Goal: Transaction & Acquisition: Purchase product/service

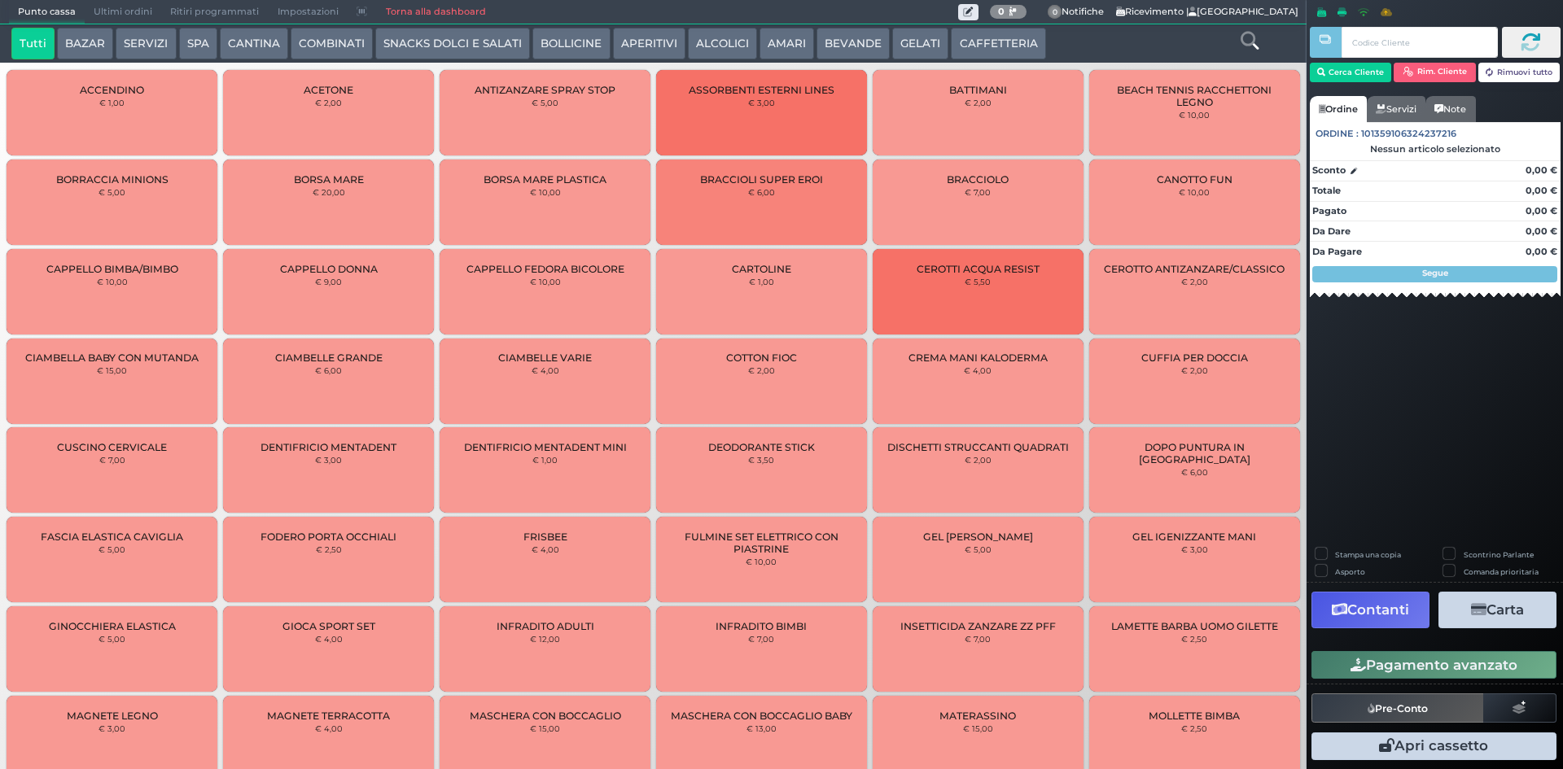
click at [1004, 30] on button "CAFFETTERIA" at bounding box center [998, 44] width 94 height 33
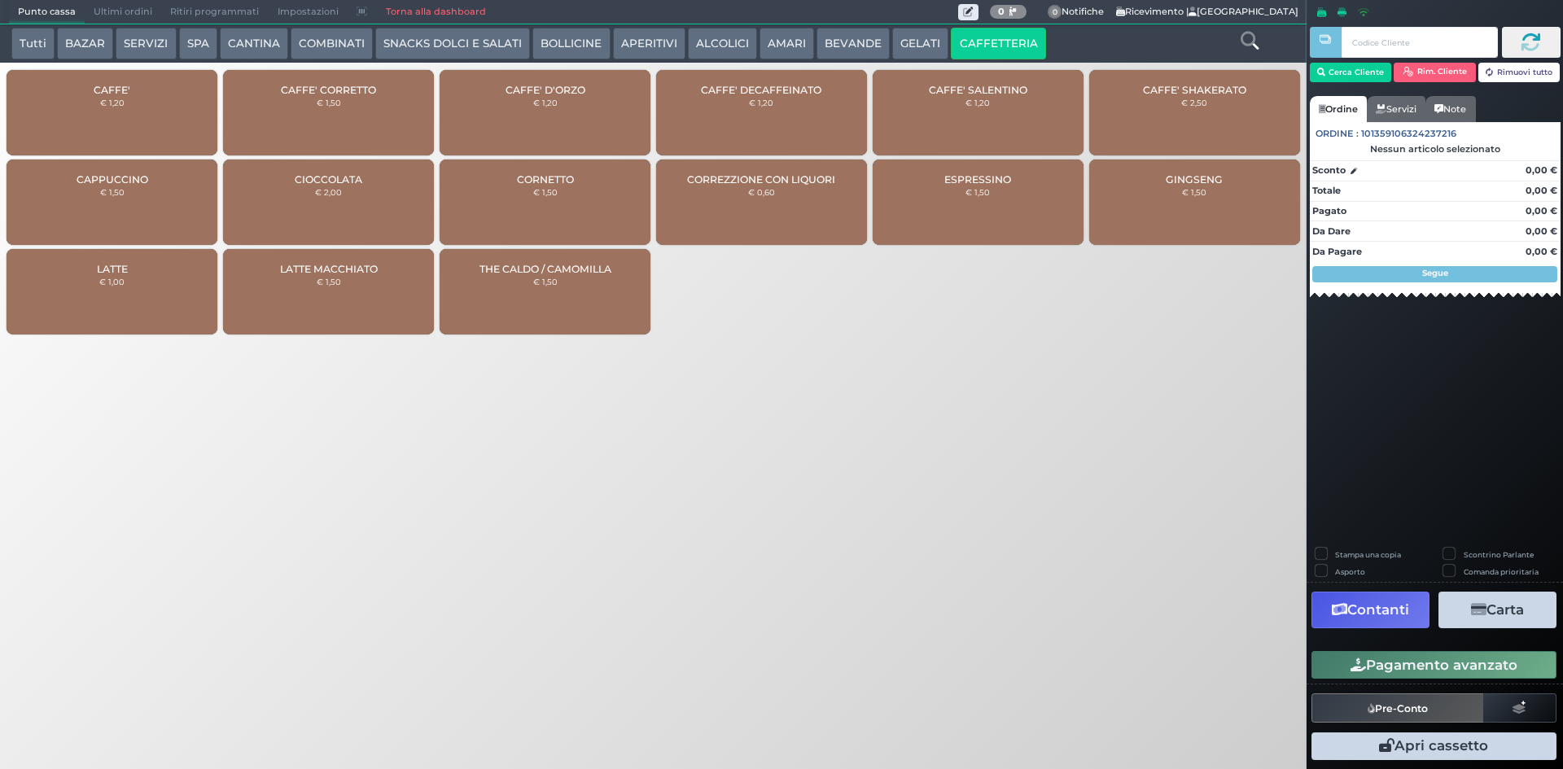
click at [140, 79] on div "CAFFE' € 1,20" at bounding box center [112, 112] width 211 height 85
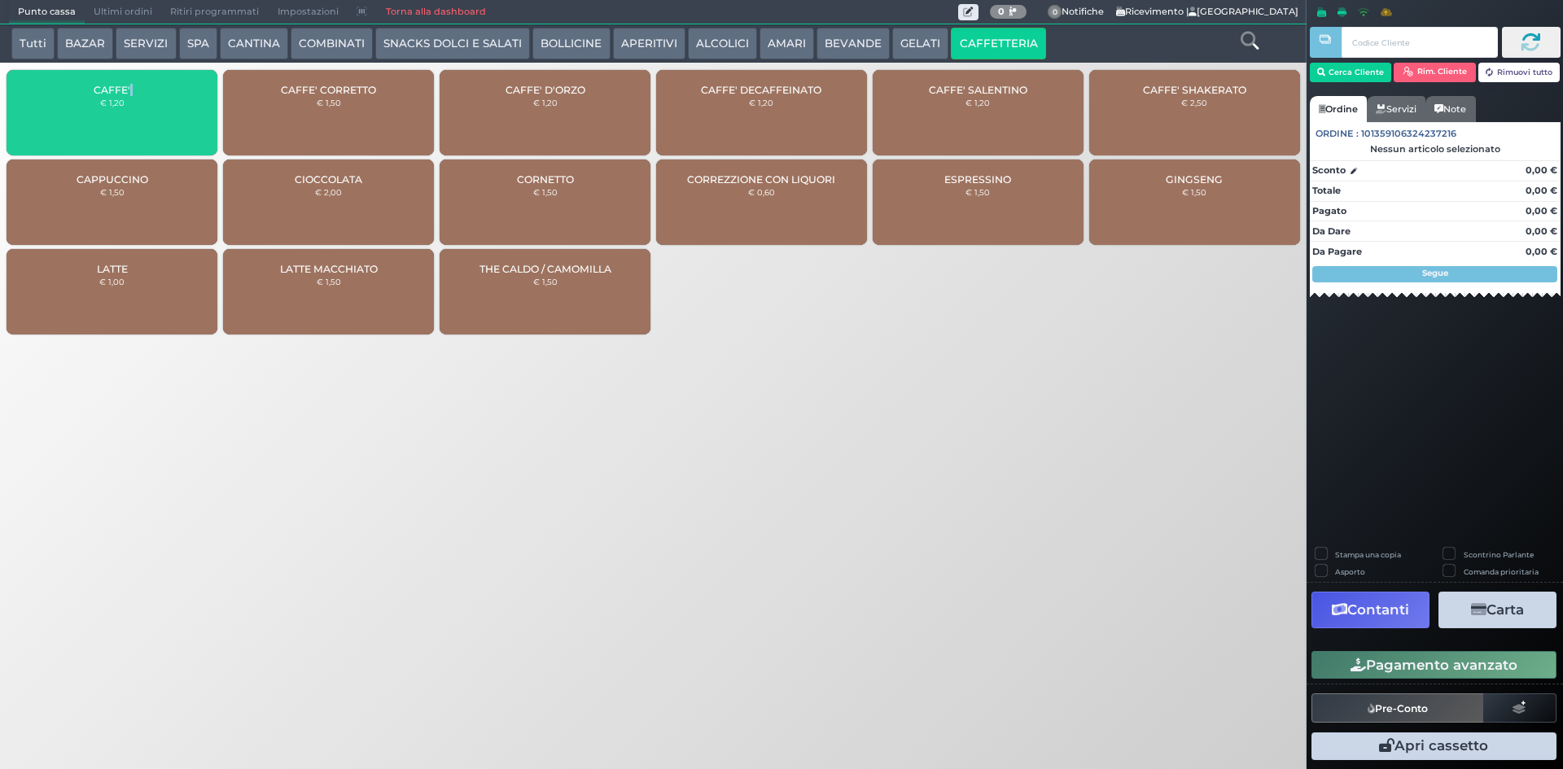
click at [141, 80] on div "CAFFE' € 1,20" at bounding box center [112, 112] width 211 height 85
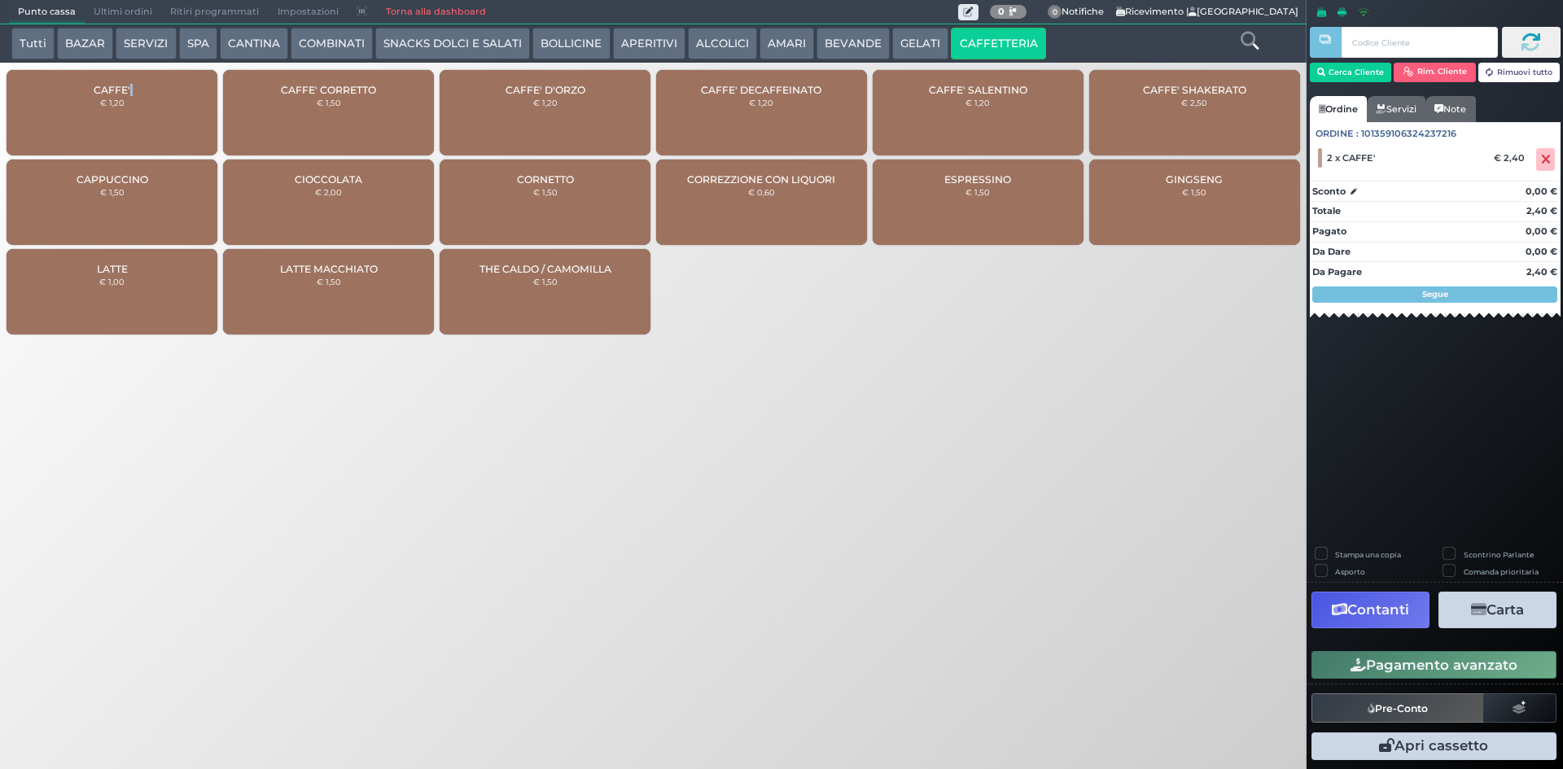
click at [1372, 662] on button "Pagamento avanzato" at bounding box center [1433, 665] width 245 height 28
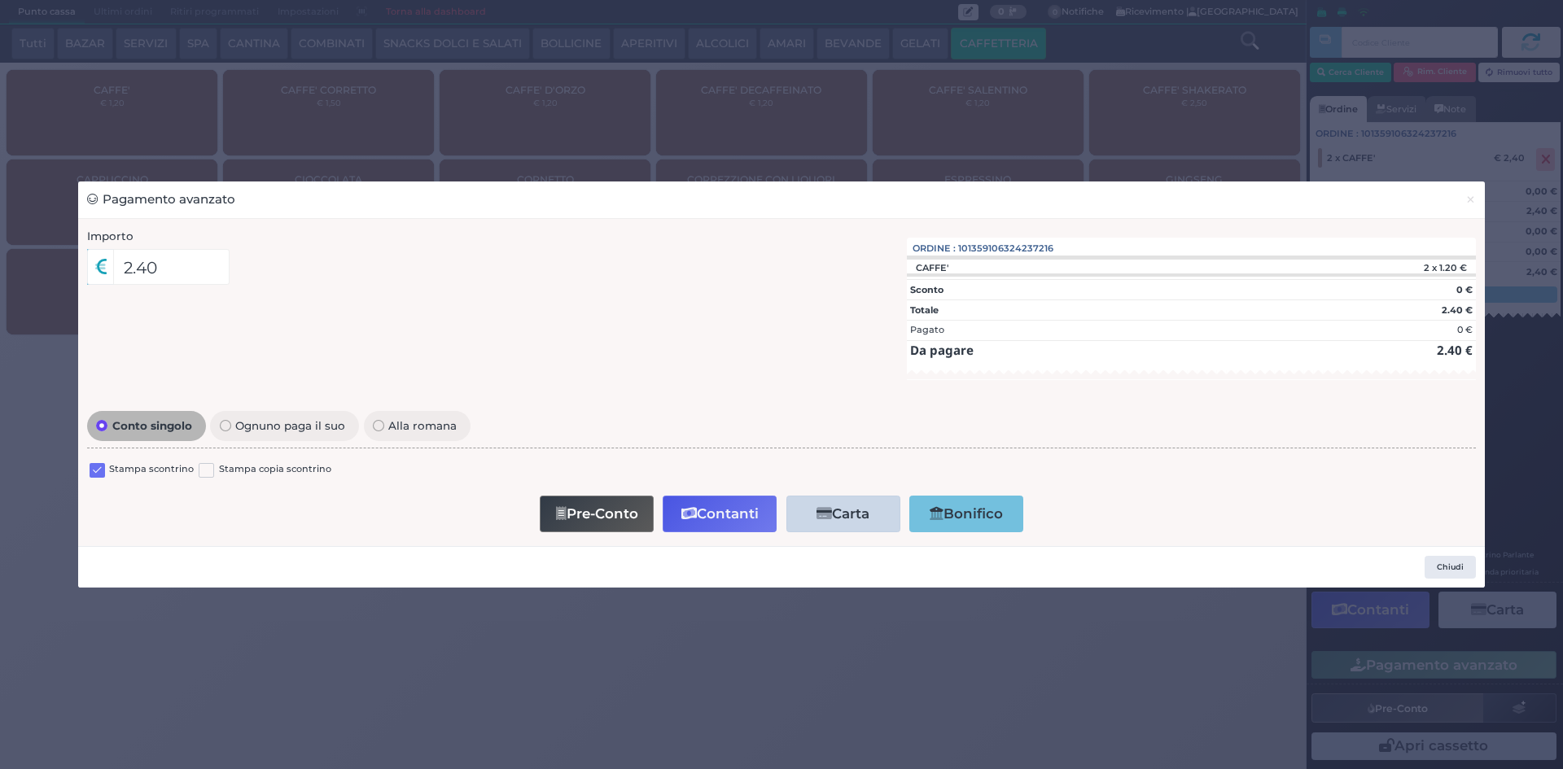
click at [96, 474] on label at bounding box center [97, 470] width 15 height 15
click at [0, 0] on input "checkbox" at bounding box center [0, 0] width 0 height 0
click at [755, 510] on button "Contanti" at bounding box center [720, 514] width 114 height 37
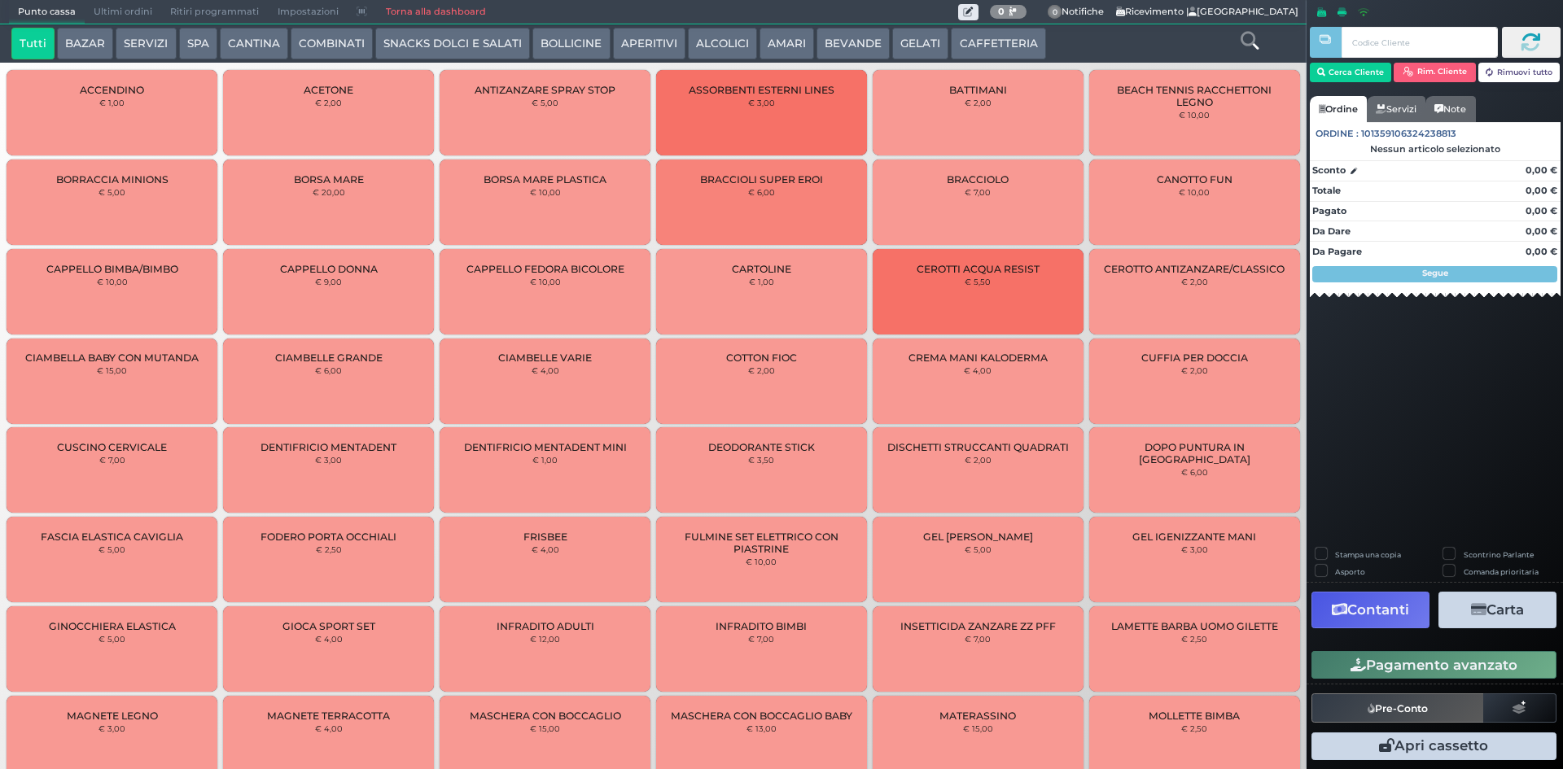
click at [1009, 46] on button "CAFFETTERIA" at bounding box center [998, 44] width 94 height 33
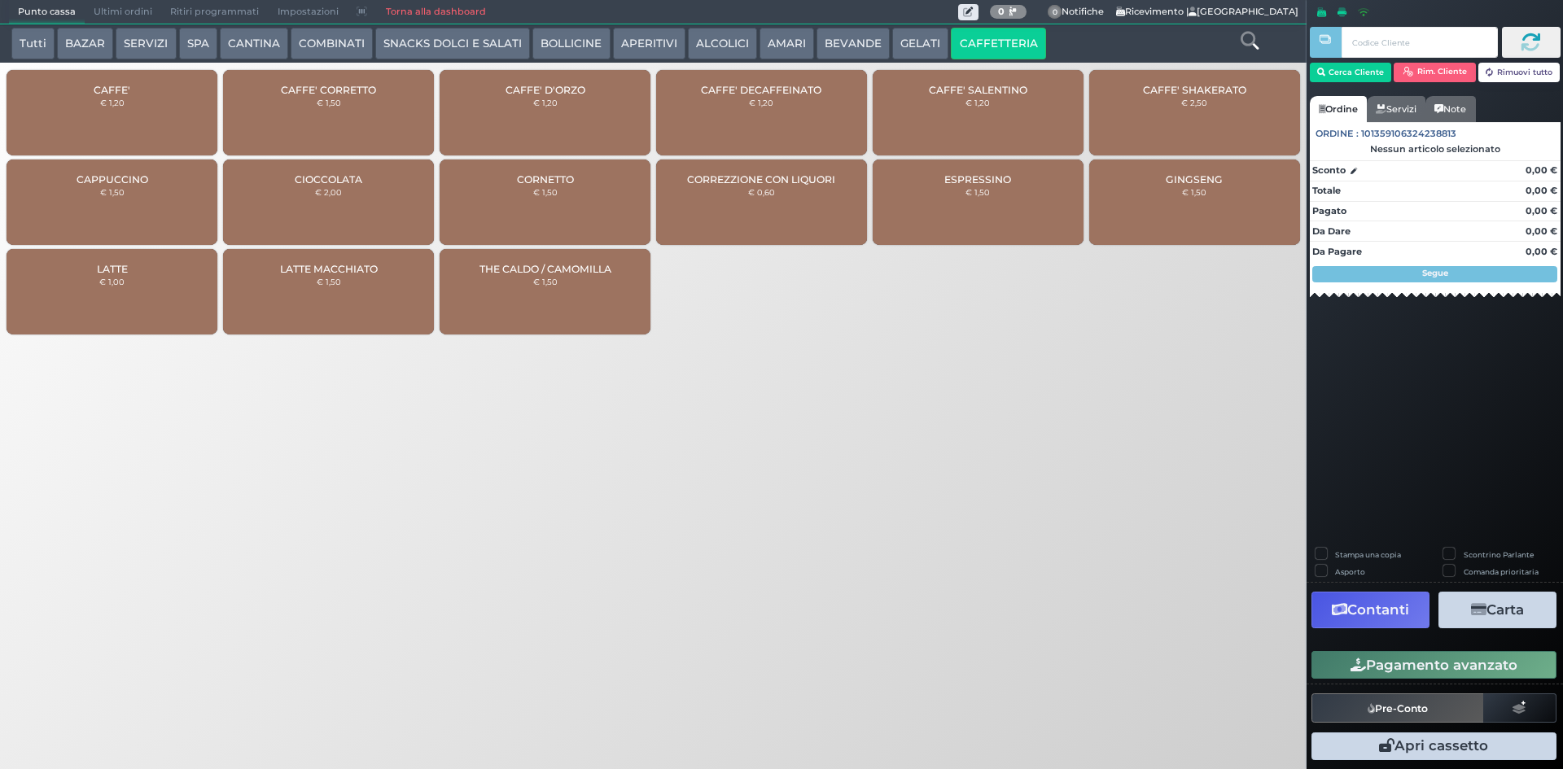
click at [122, 86] on span "CAFFE'" at bounding box center [112, 90] width 37 height 12
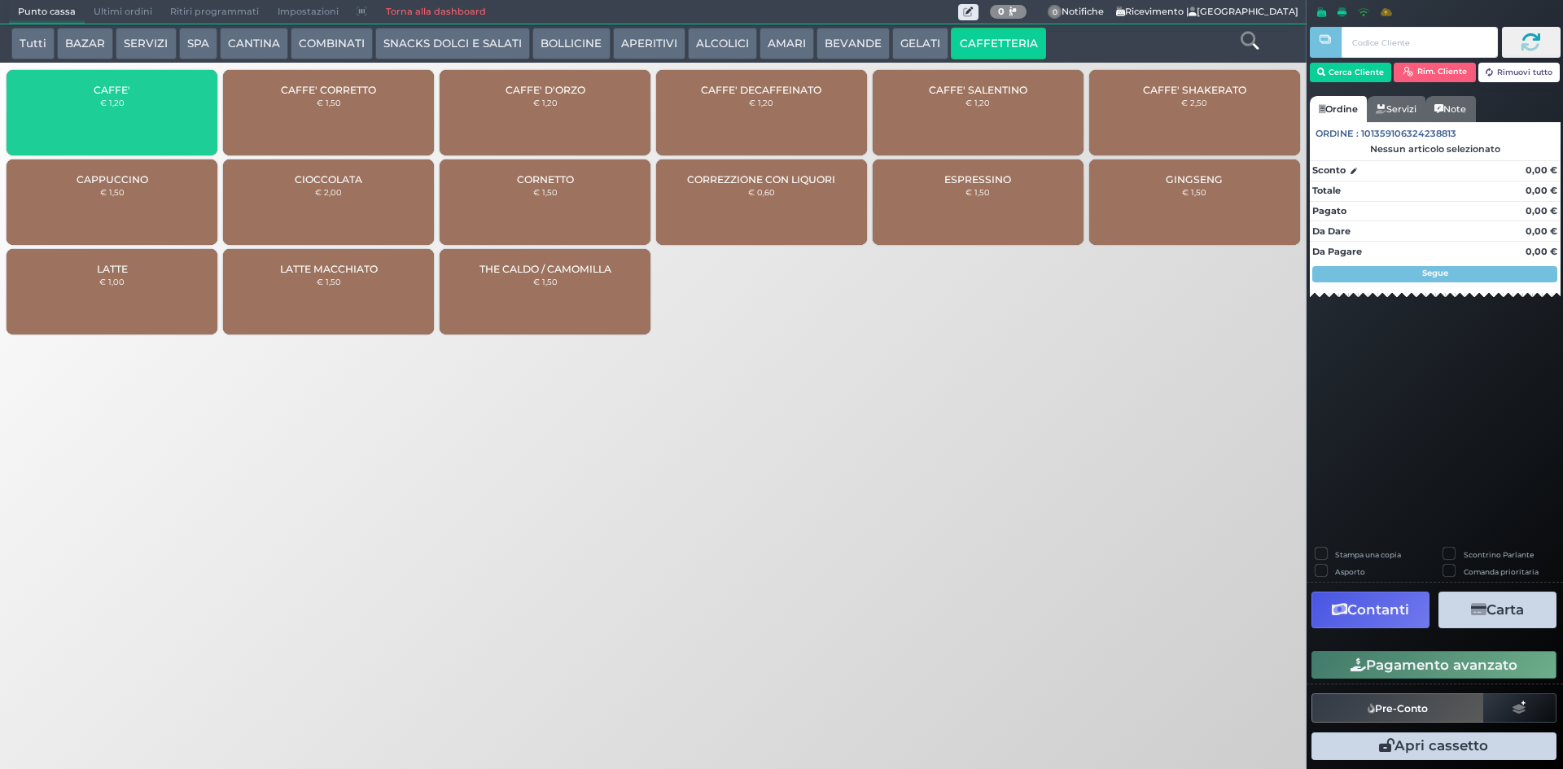
click at [740, 109] on div "CAFFE' DECAFFEINATO € 1,20" at bounding box center [761, 112] width 211 height 85
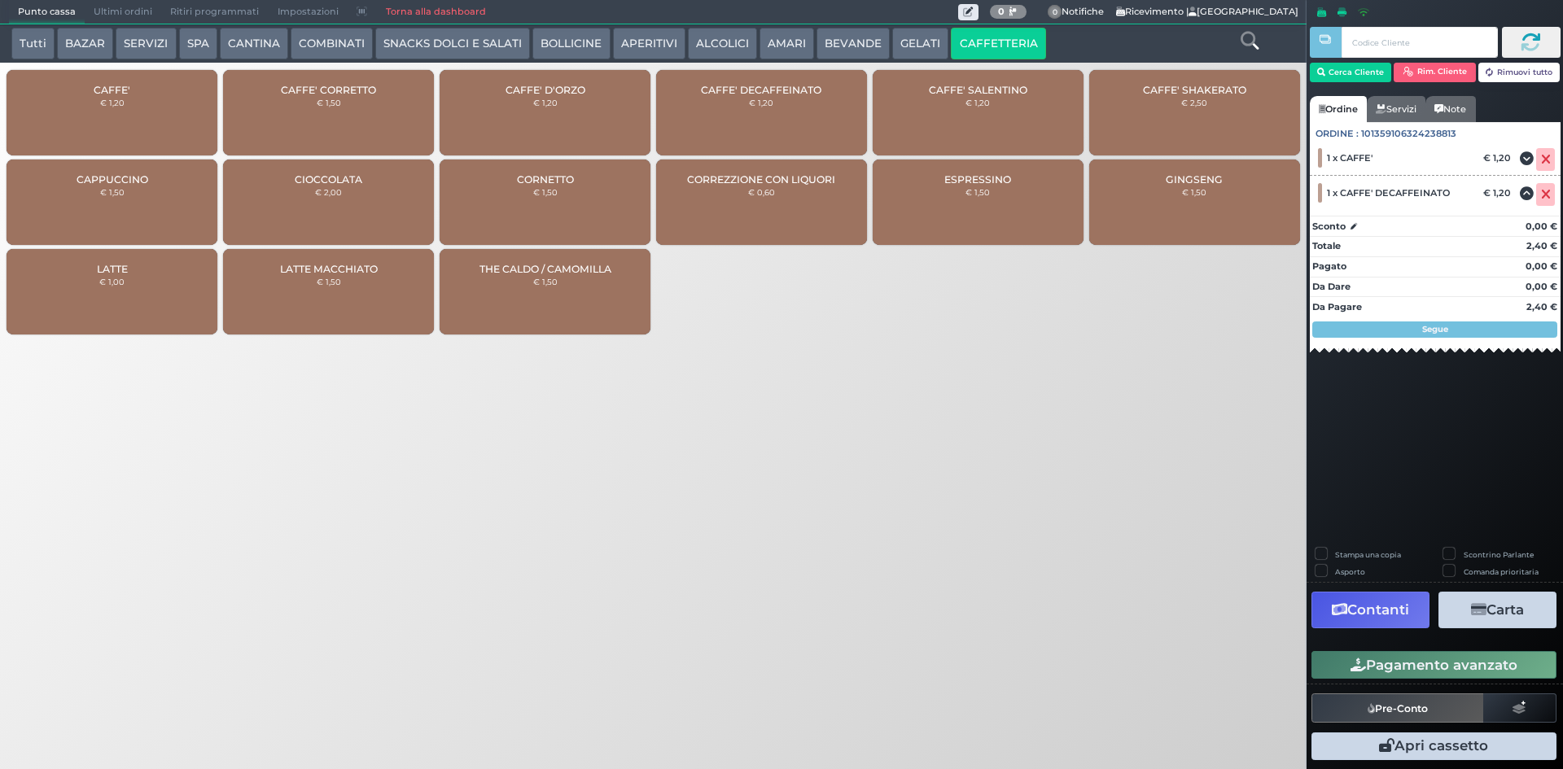
click at [1391, 671] on button "Pagamento avanzato" at bounding box center [1433, 665] width 245 height 28
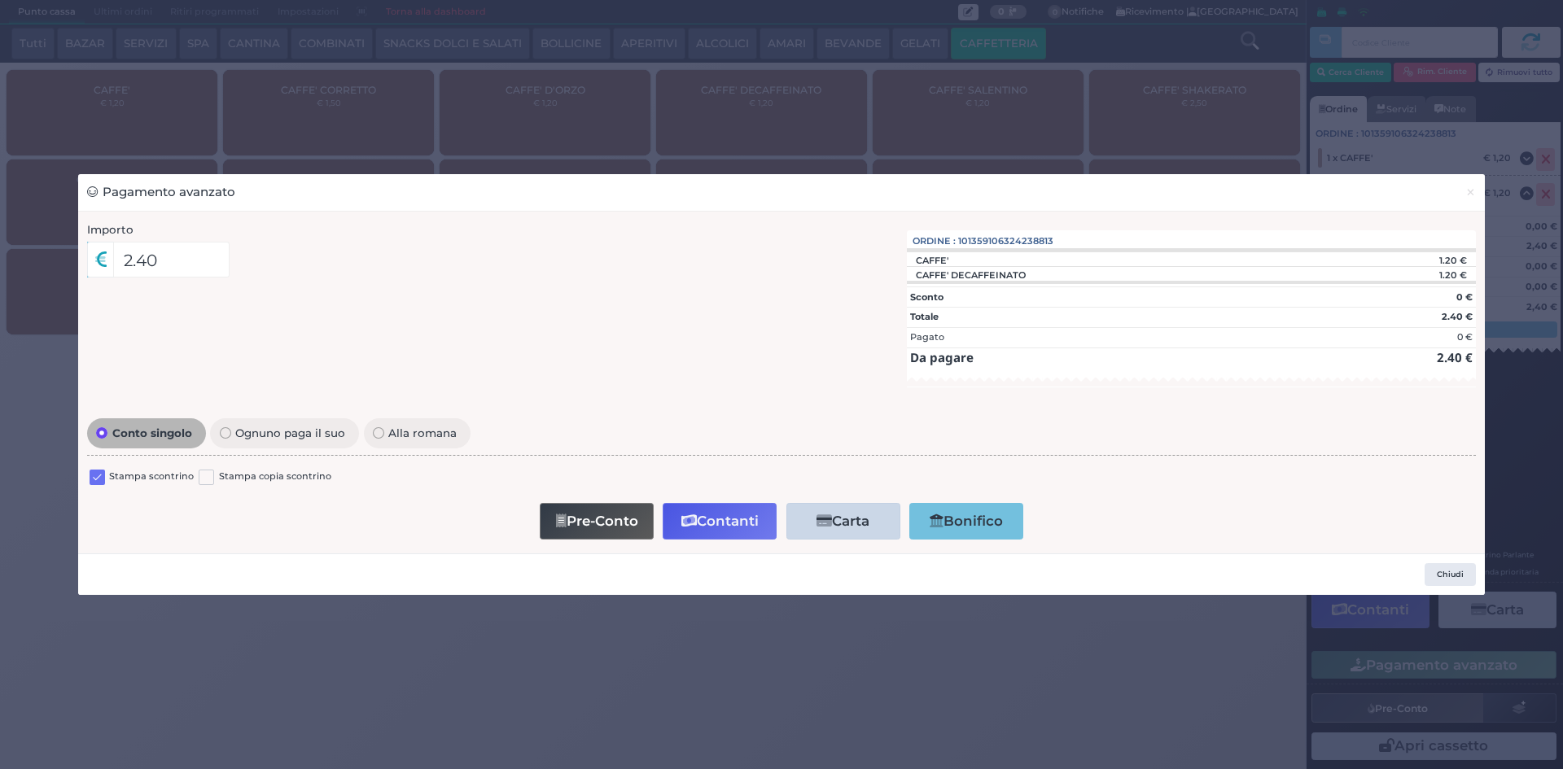
drag, startPoint x: 97, startPoint y: 475, endPoint x: 66, endPoint y: 469, distance: 31.5
click at [97, 474] on label at bounding box center [97, 477] width 15 height 15
click at [0, 0] on input "checkbox" at bounding box center [0, 0] width 0 height 0
click at [723, 515] on button "Contanti" at bounding box center [720, 521] width 114 height 37
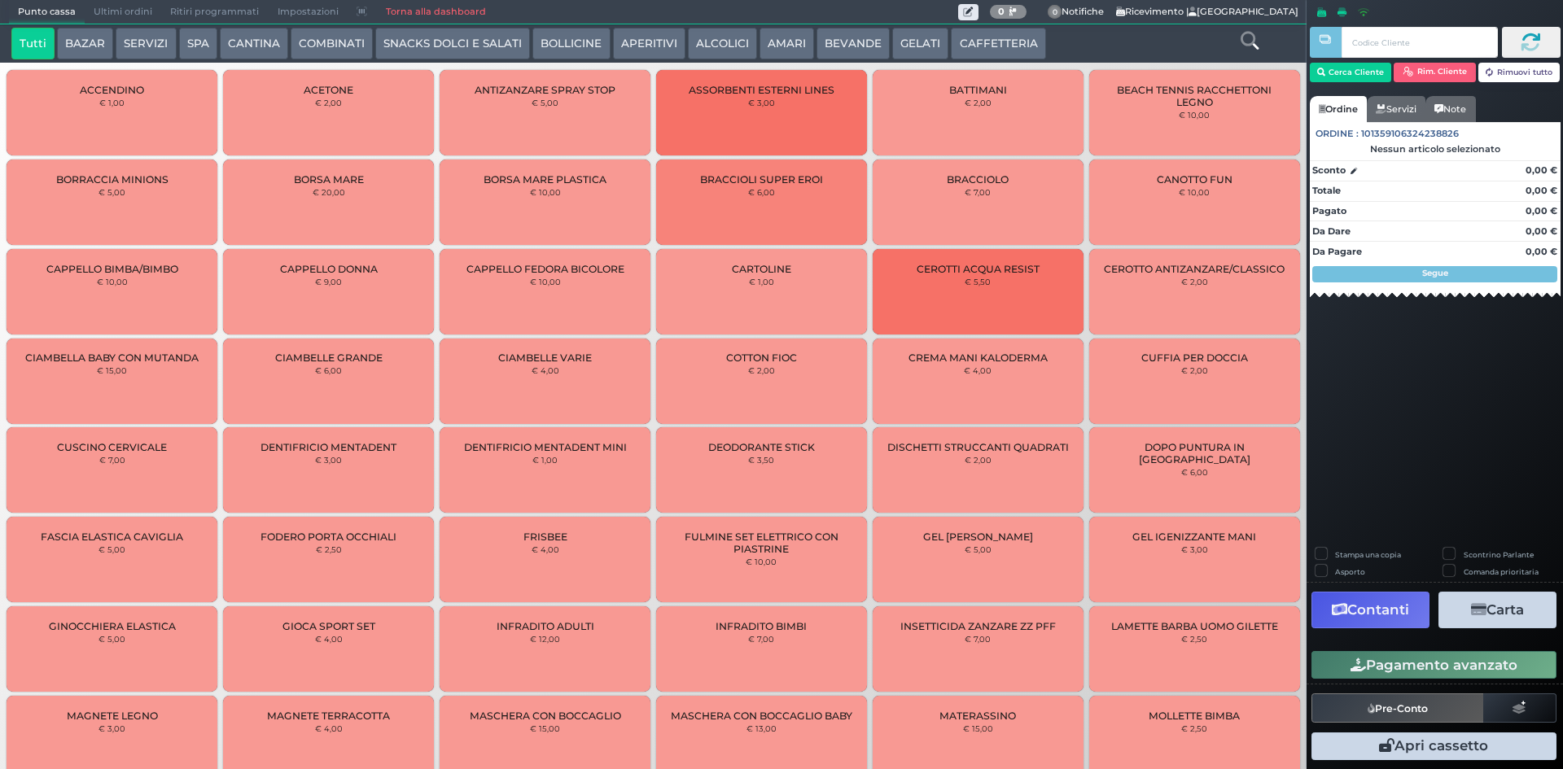
click at [980, 37] on button "CAFFETTERIA" at bounding box center [998, 44] width 94 height 33
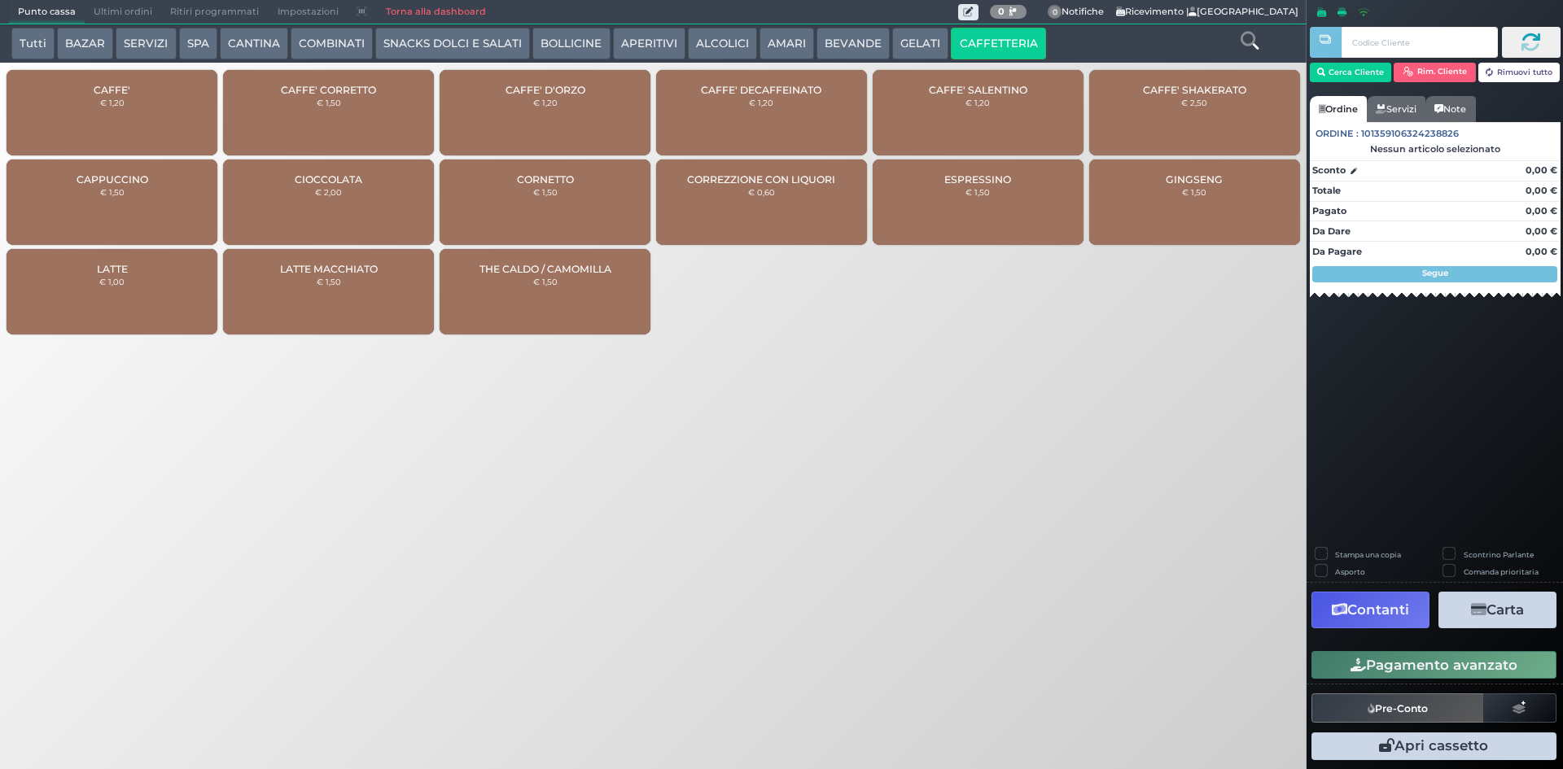
click at [126, 98] on div "CAFFE' € 1,20" at bounding box center [112, 112] width 211 height 85
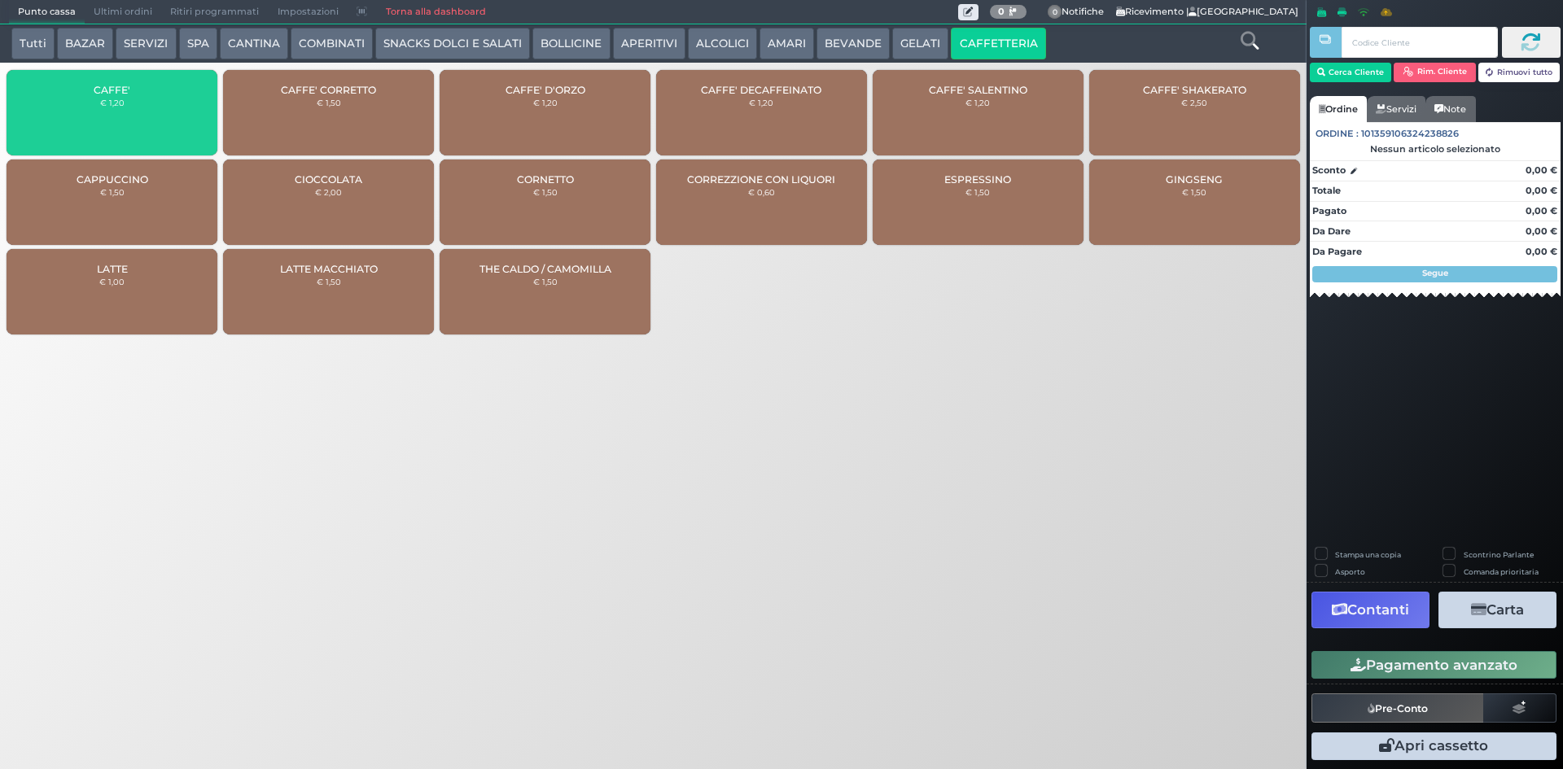
click at [126, 98] on div "CAFFE' € 1,20" at bounding box center [112, 112] width 211 height 85
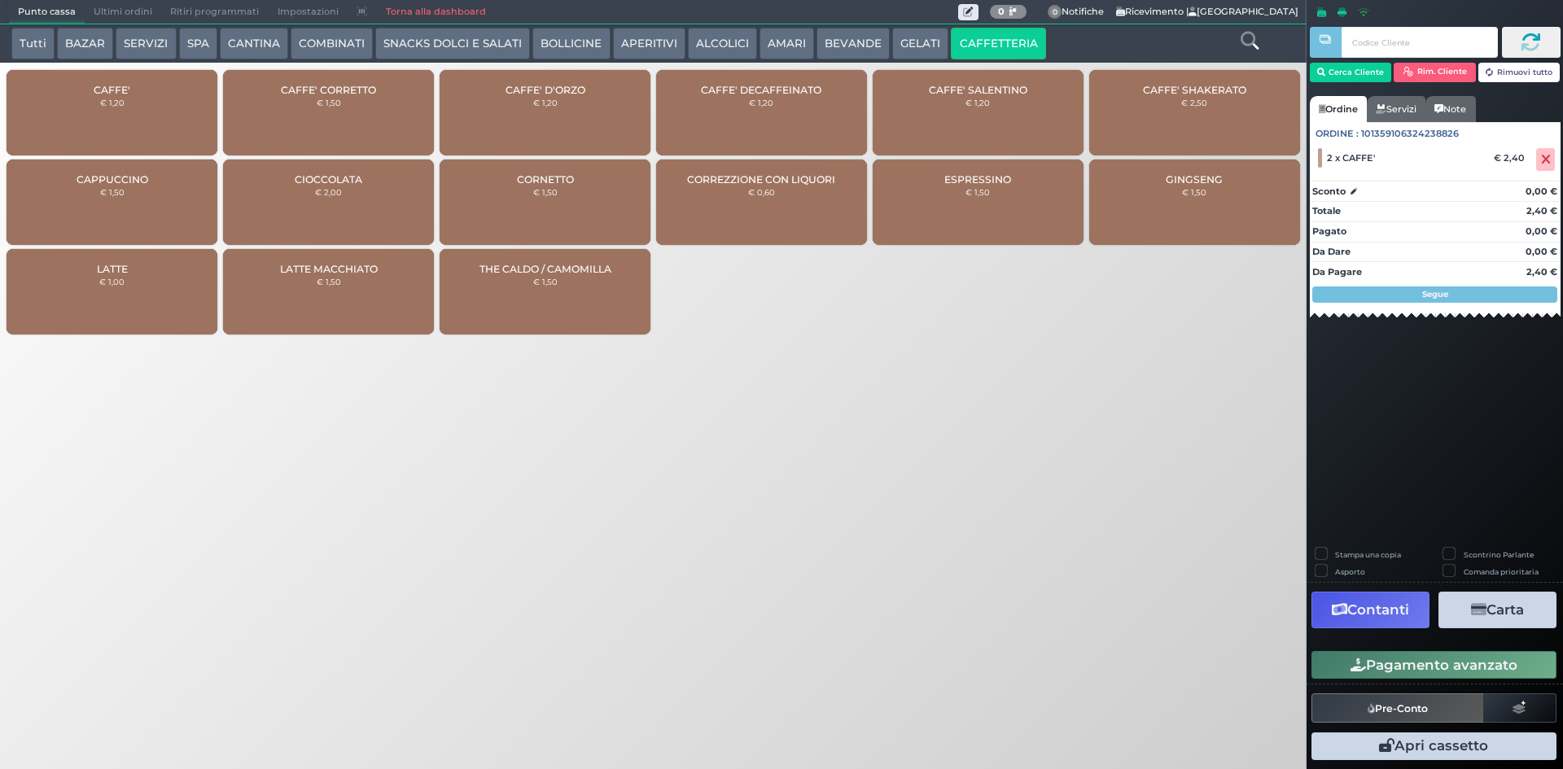
click at [1399, 665] on button "Pagamento avanzato" at bounding box center [1433, 665] width 245 height 28
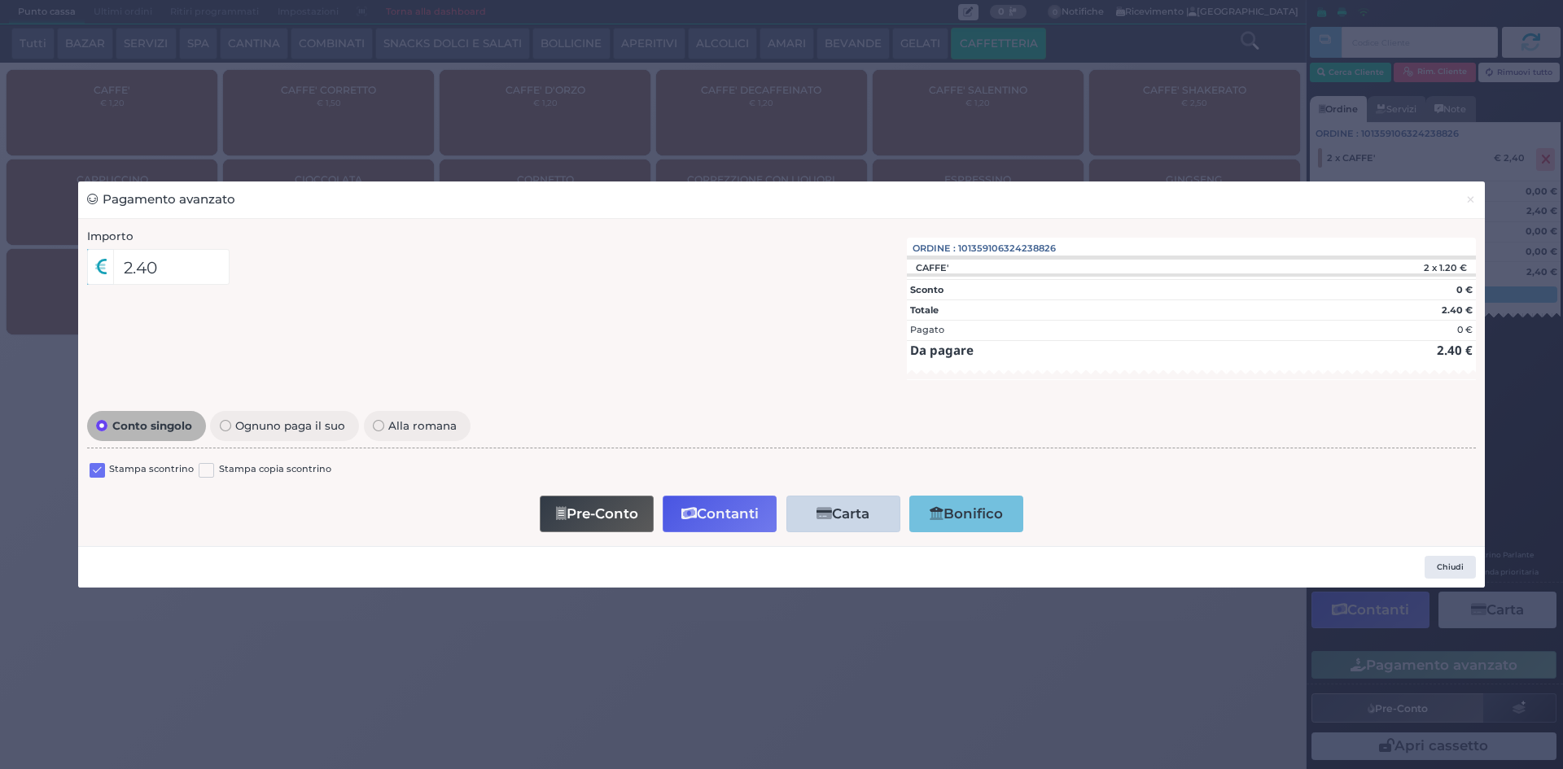
click at [92, 467] on label at bounding box center [97, 470] width 15 height 15
click at [0, 0] on input "checkbox" at bounding box center [0, 0] width 0 height 0
click at [737, 500] on button "Contanti" at bounding box center [720, 514] width 114 height 37
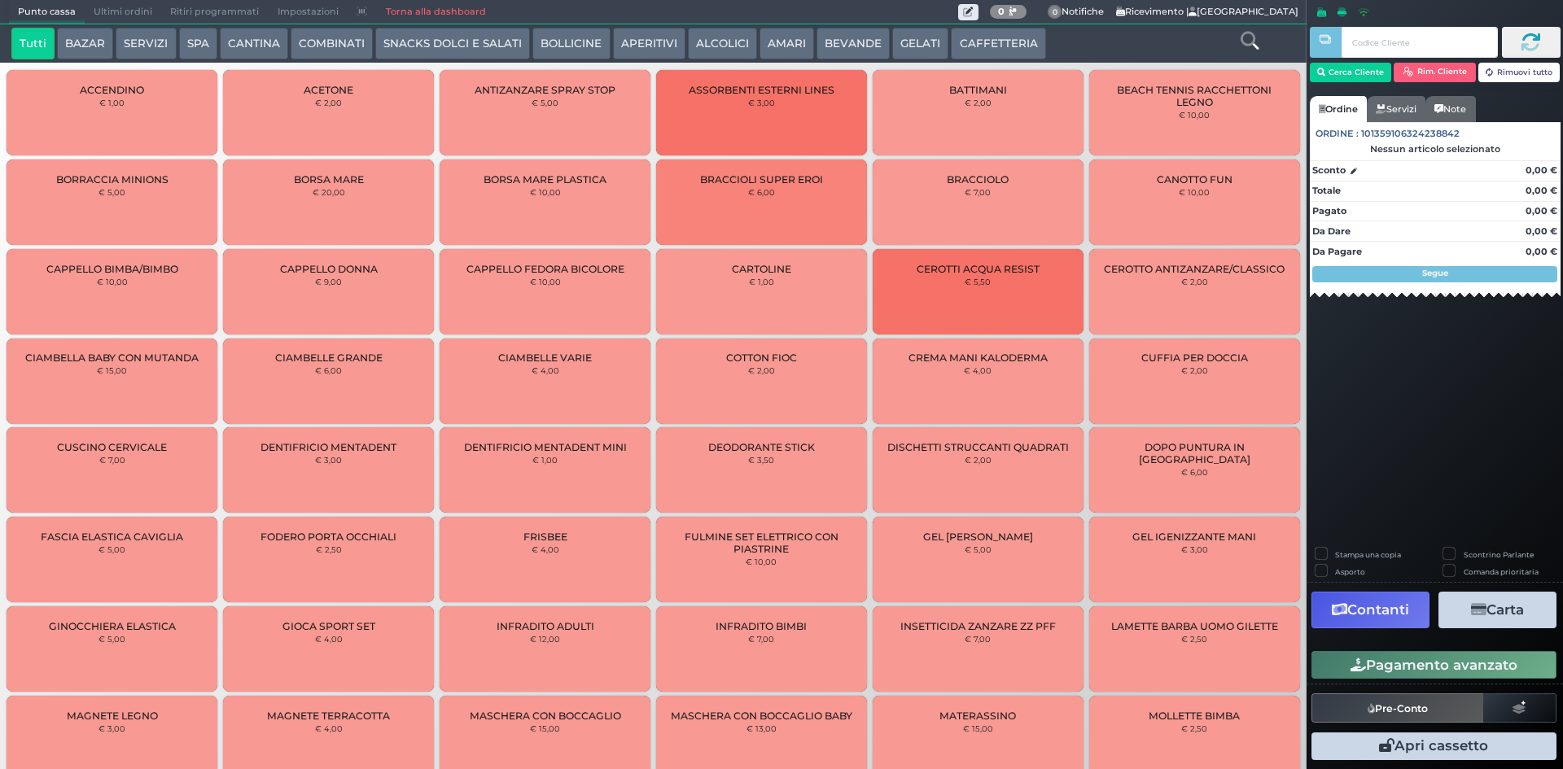
drag, startPoint x: 982, startPoint y: 37, endPoint x: 889, endPoint y: 54, distance: 94.2
click at [982, 37] on button "CAFFETTERIA" at bounding box center [998, 44] width 94 height 33
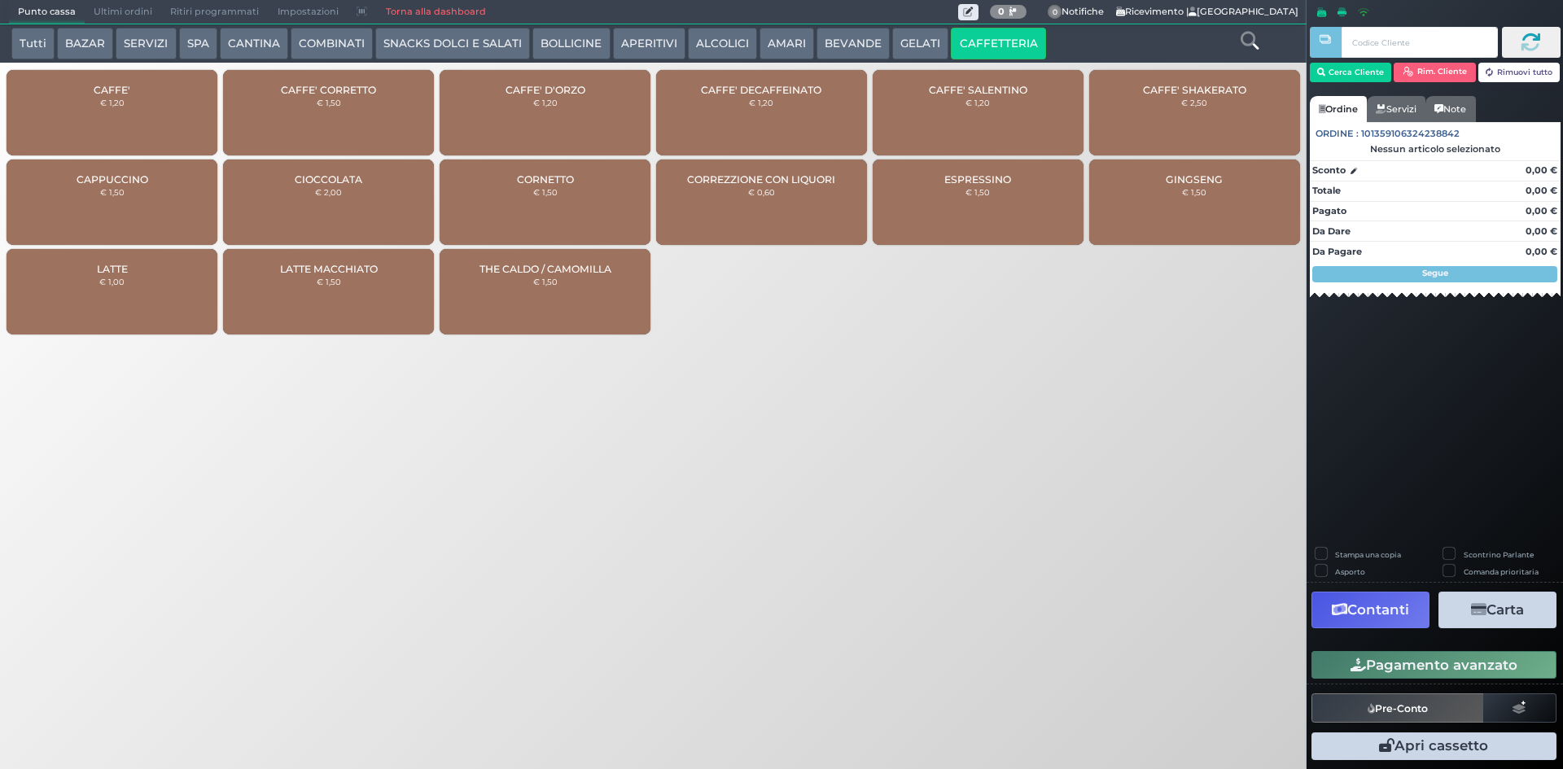
click at [152, 133] on div "CAFFE' € 1,20" at bounding box center [112, 112] width 211 height 85
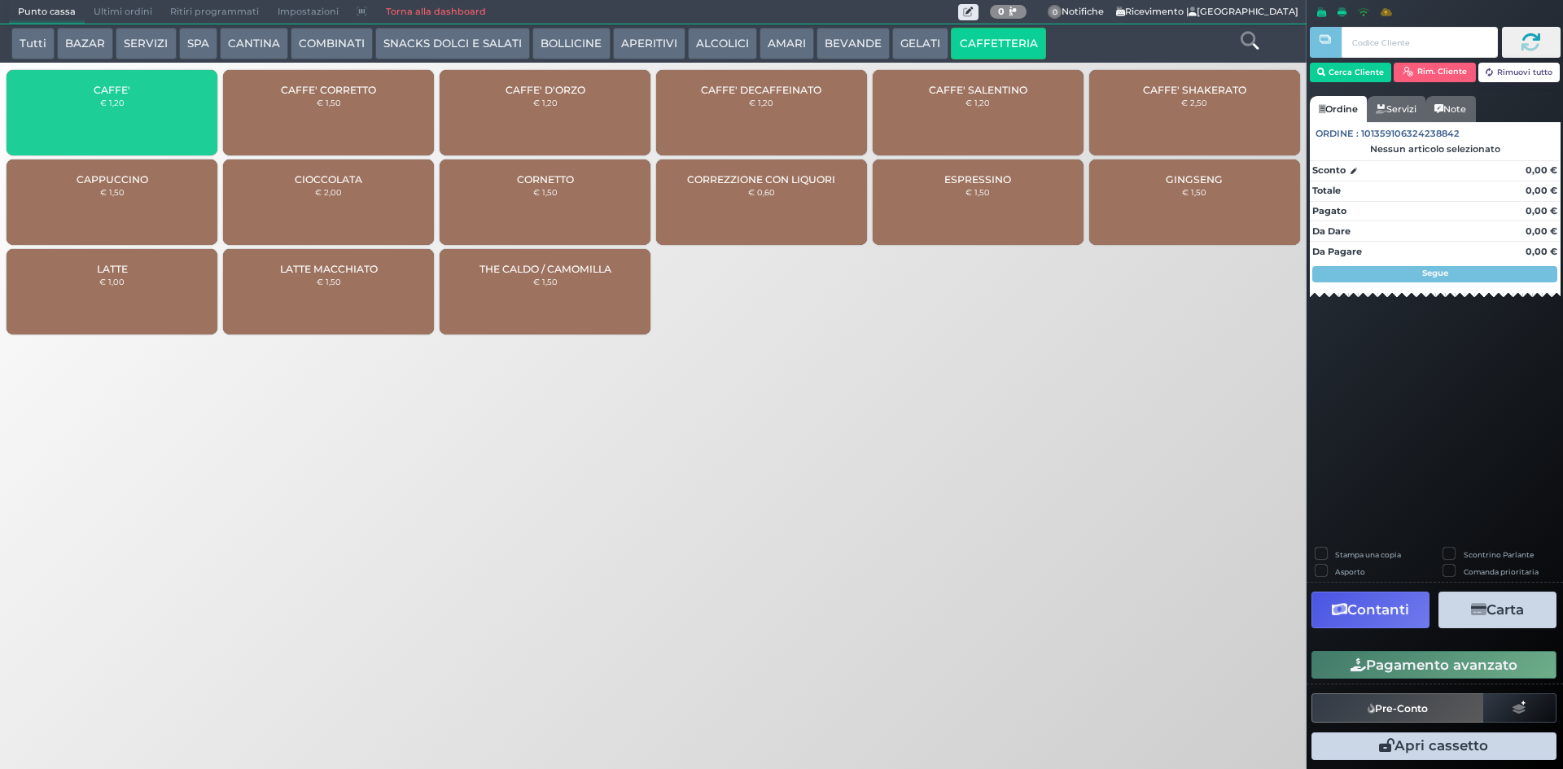
click at [152, 133] on div "CAFFE' € 1,20" at bounding box center [112, 112] width 211 height 85
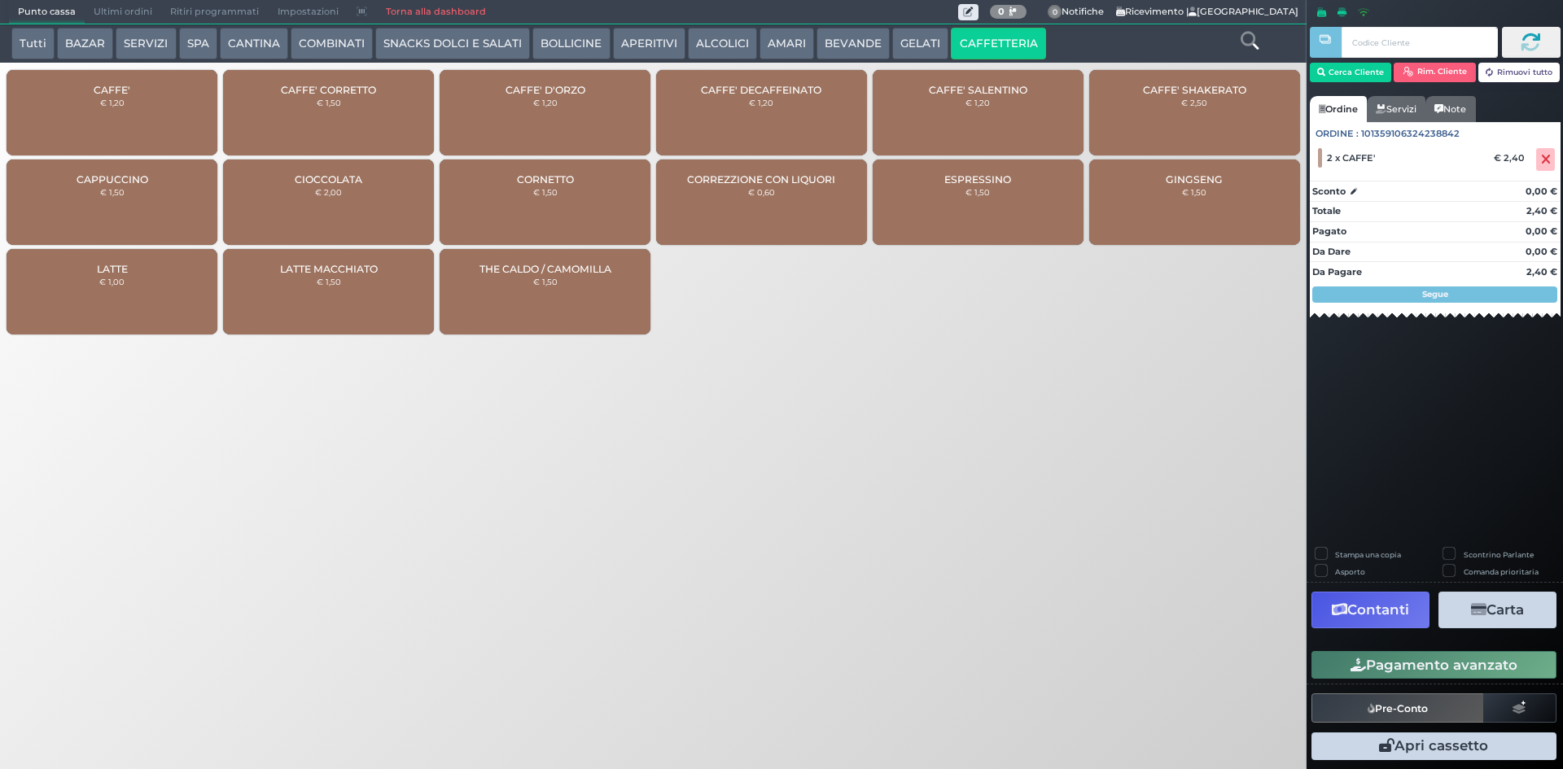
click at [1433, 657] on button "Pagamento avanzato" at bounding box center [1433, 665] width 245 height 28
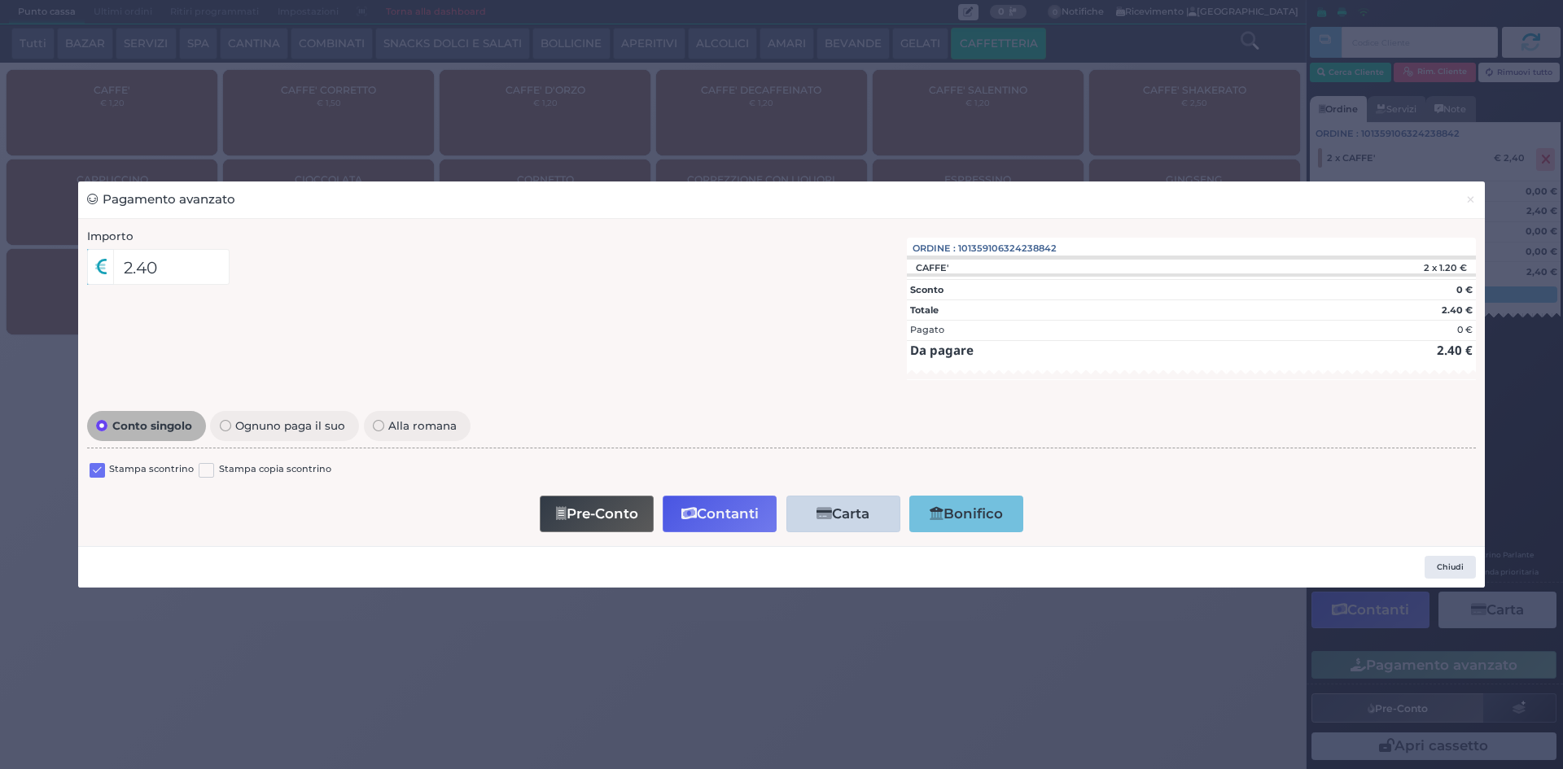
click at [104, 468] on label at bounding box center [97, 470] width 15 height 15
click at [0, 0] on input "checkbox" at bounding box center [0, 0] width 0 height 0
click at [725, 509] on button "Contanti" at bounding box center [720, 514] width 114 height 37
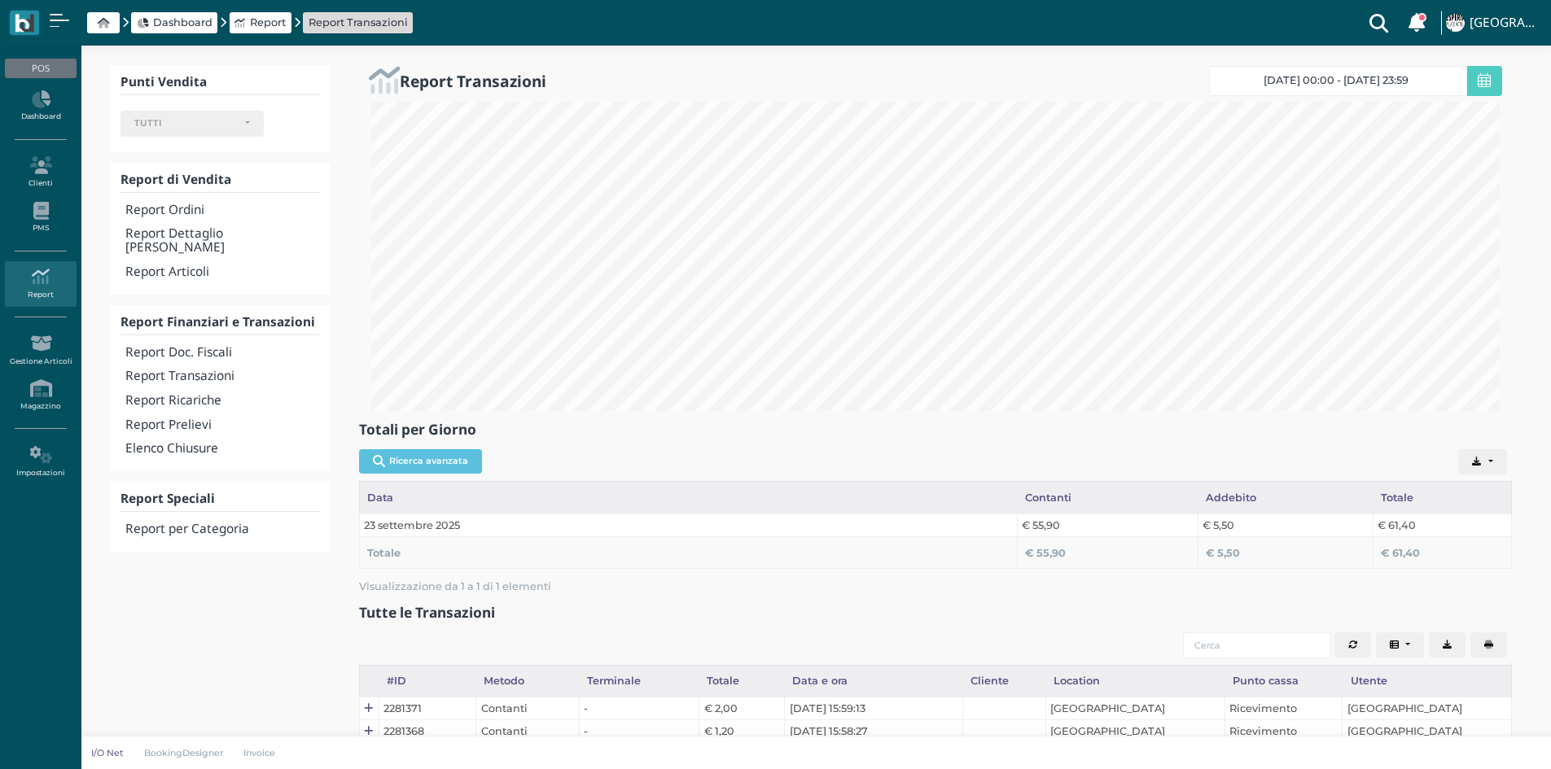
select select
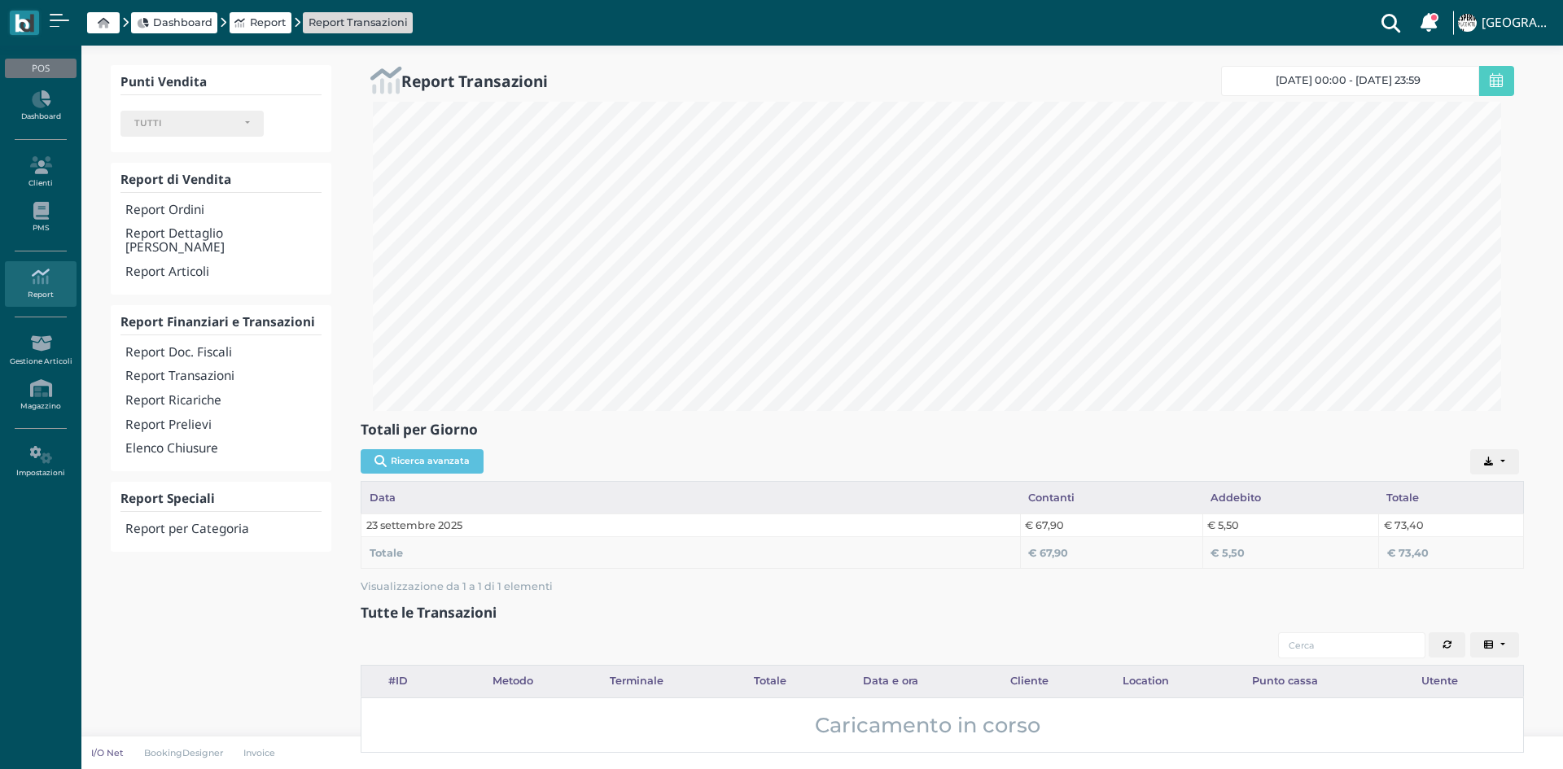
select select
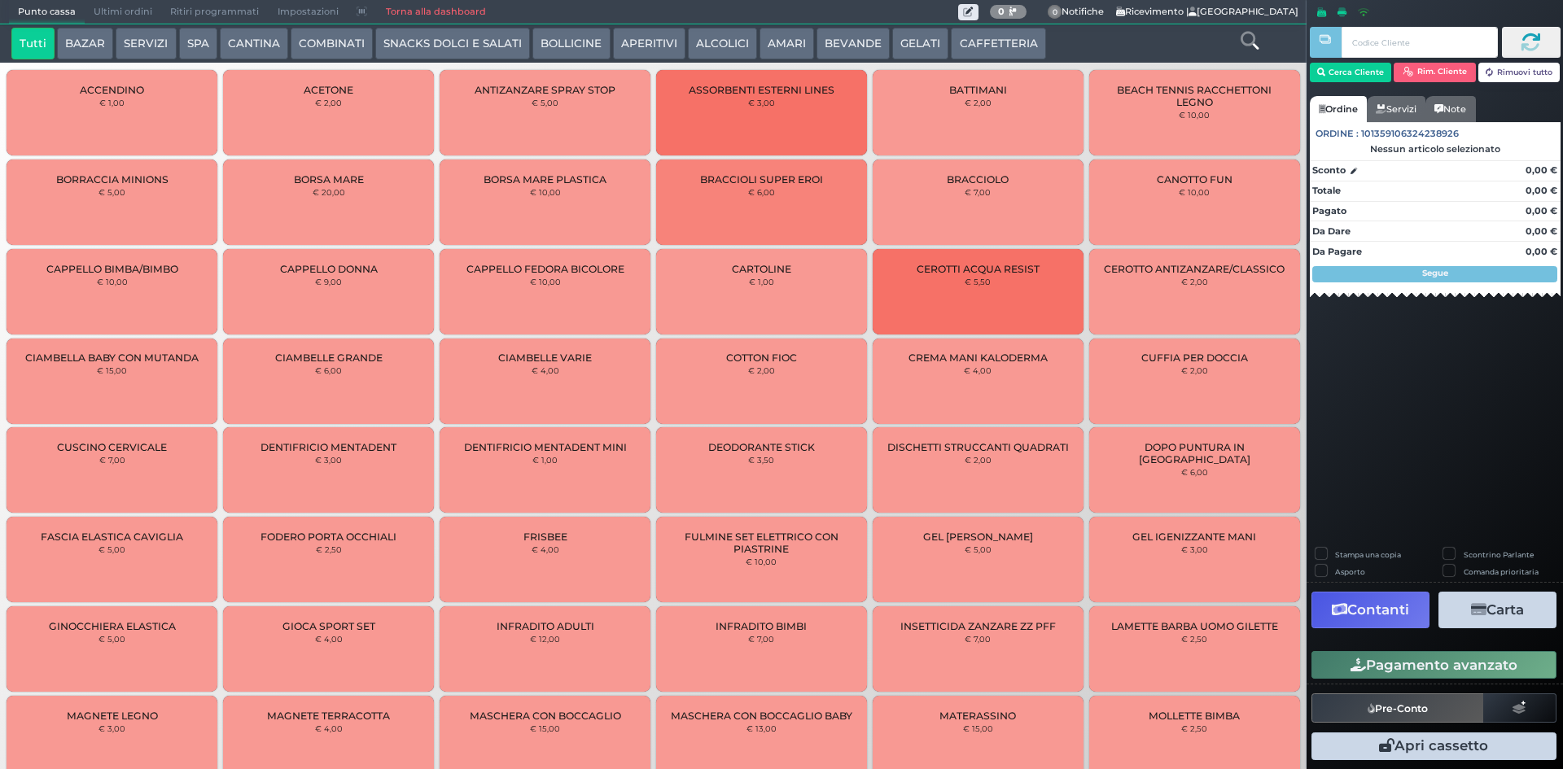
click at [1011, 47] on button "CAFFETTERIA" at bounding box center [998, 44] width 94 height 33
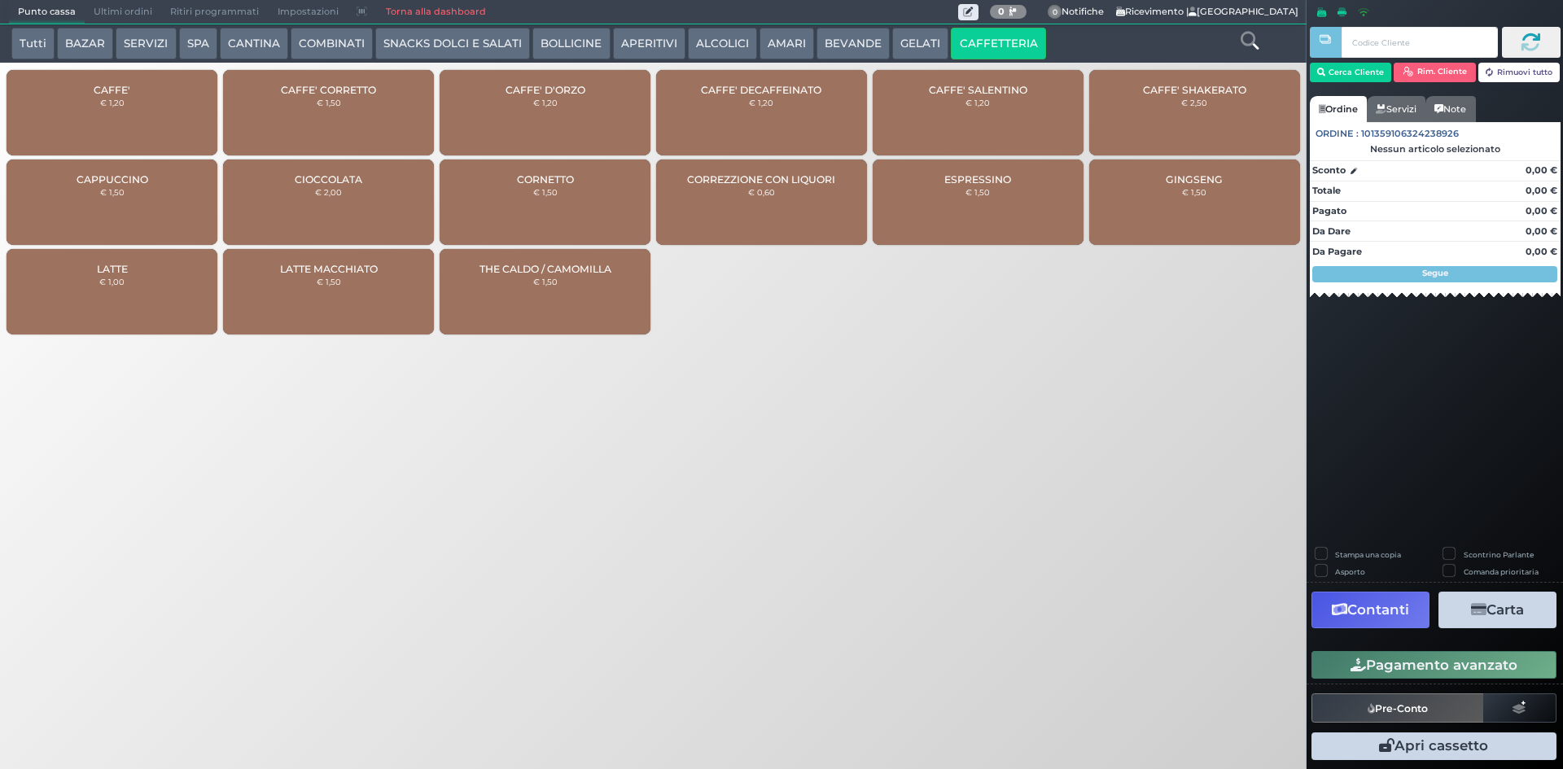
click at [179, 123] on div "CAFFE' € 1,20" at bounding box center [112, 112] width 211 height 85
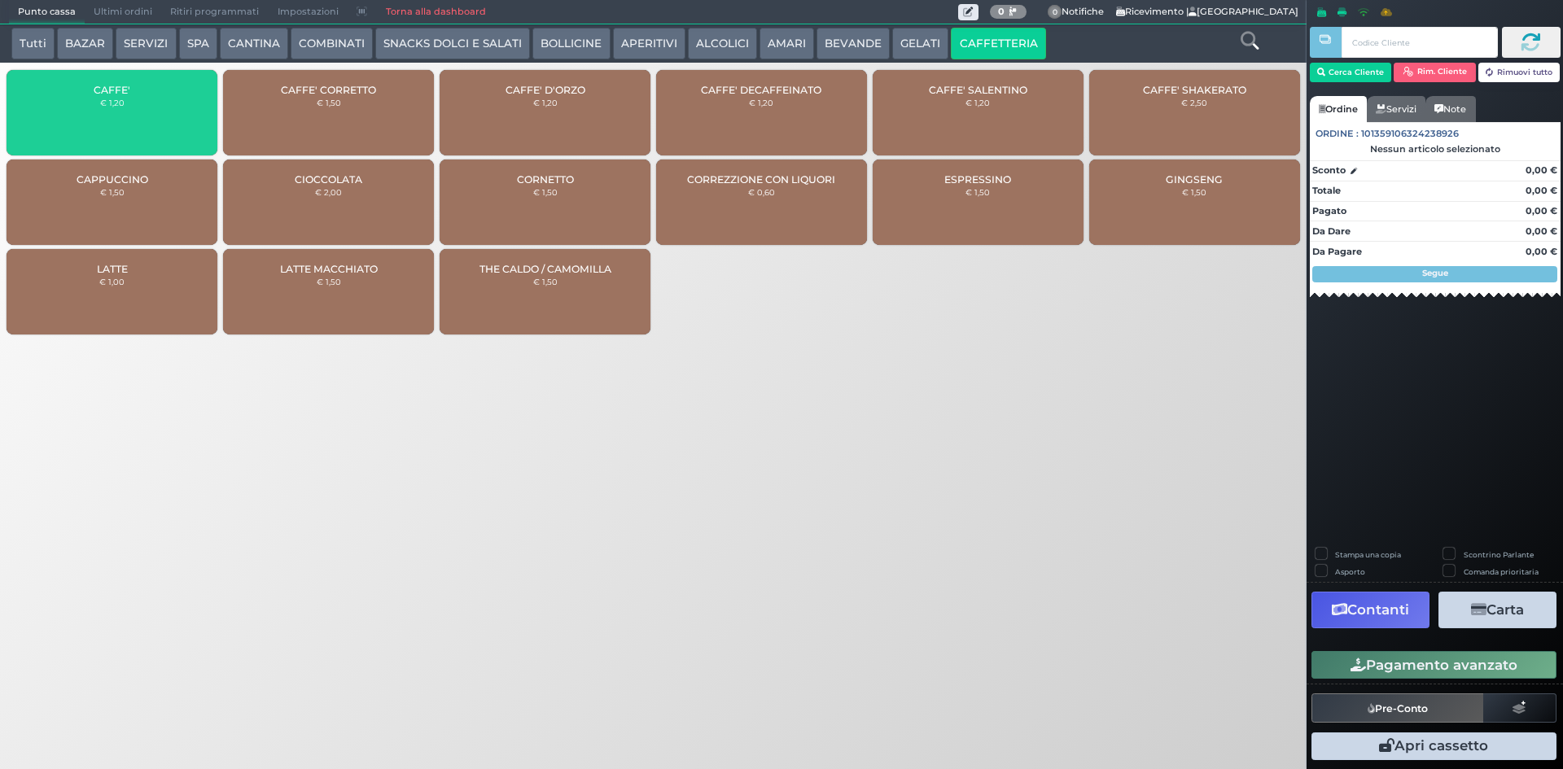
click at [179, 123] on div "CAFFE' € 1,20" at bounding box center [112, 112] width 211 height 85
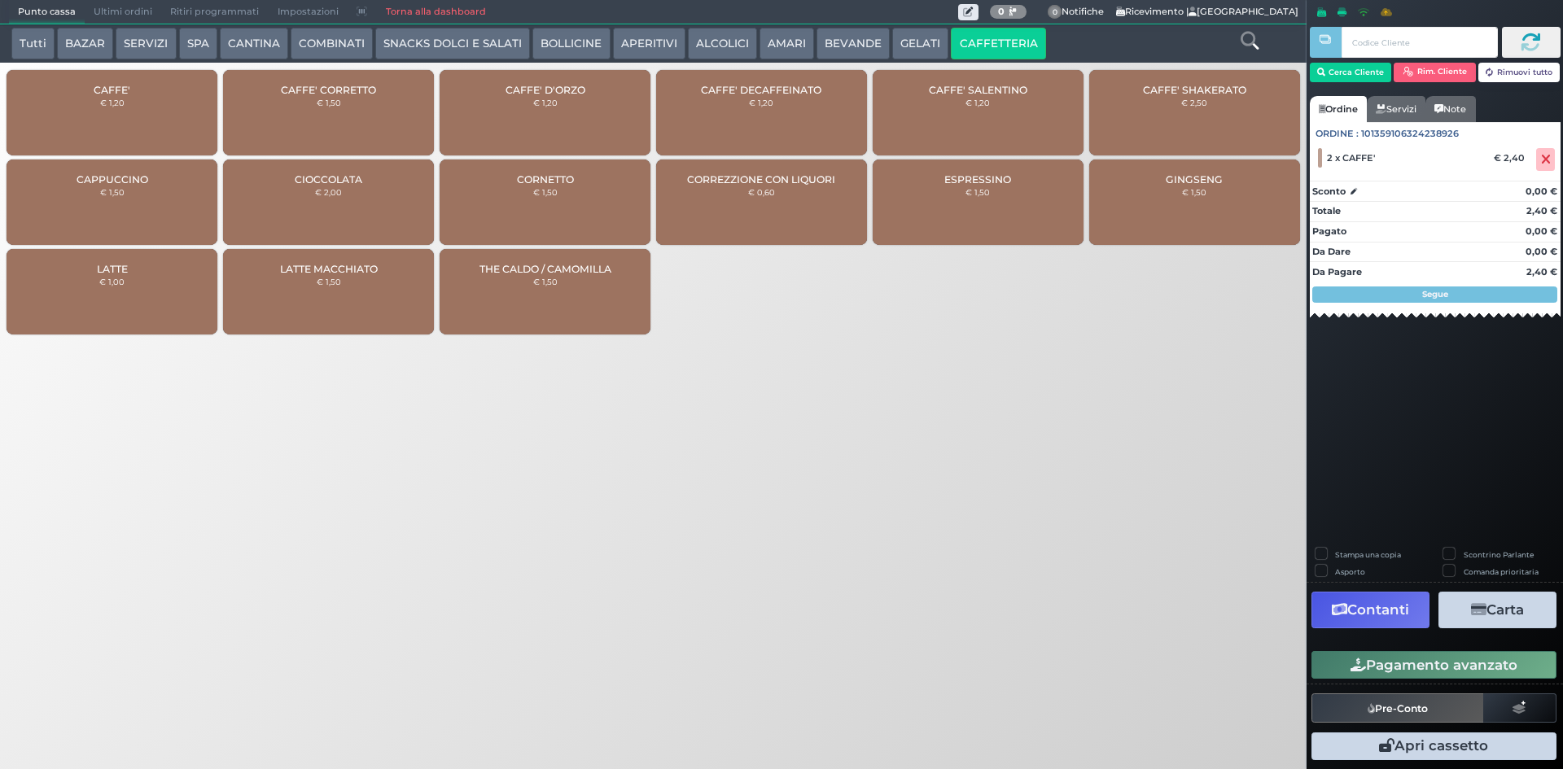
click at [1355, 654] on button "Pagamento avanzato" at bounding box center [1433, 665] width 245 height 28
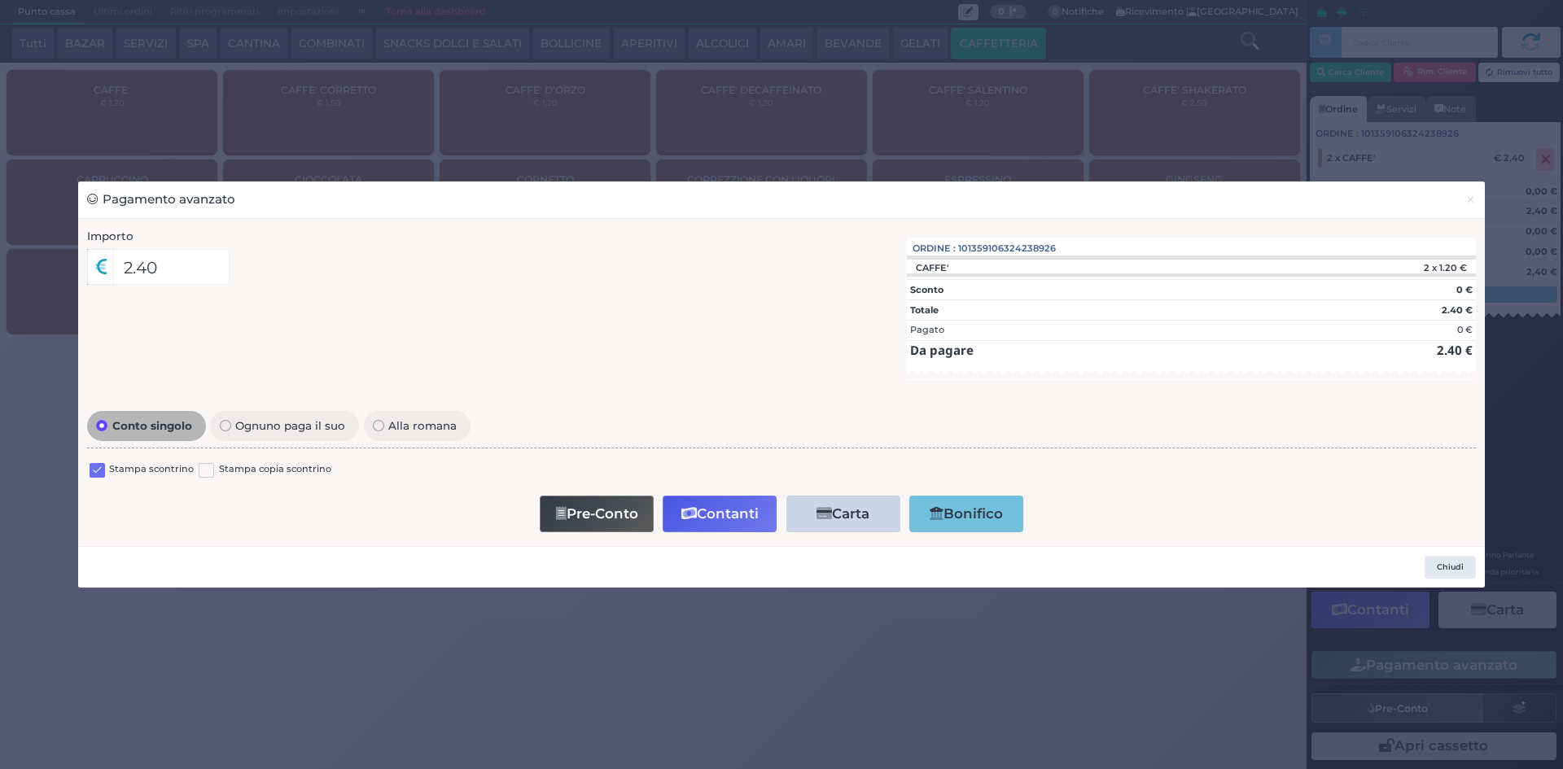
click at [94, 465] on label at bounding box center [97, 470] width 15 height 15
click at [0, 0] on input "checkbox" at bounding box center [0, 0] width 0 height 0
click at [718, 510] on button "Contanti" at bounding box center [720, 514] width 114 height 37
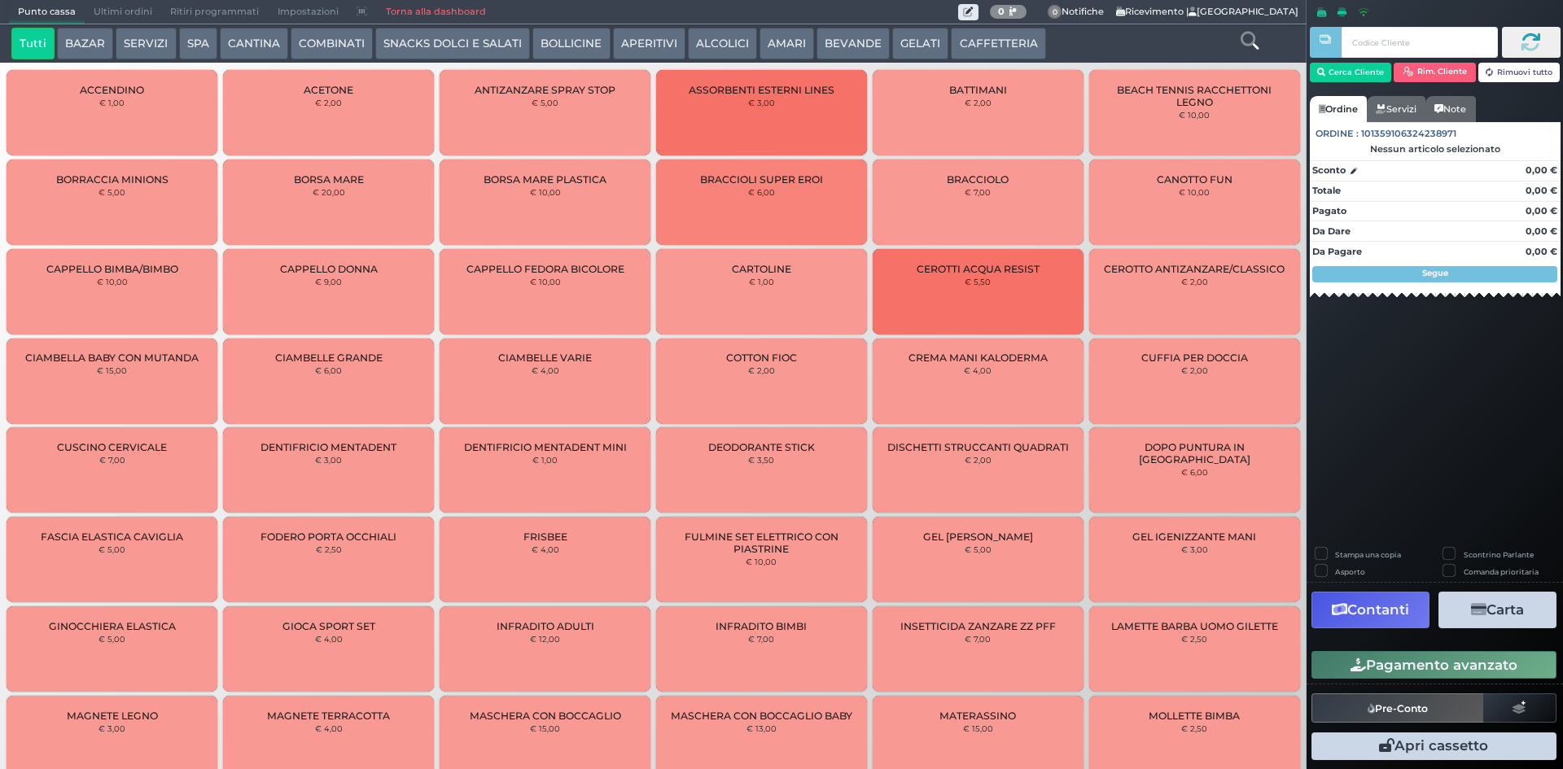
drag, startPoint x: 972, startPoint y: 33, endPoint x: 671, endPoint y: 53, distance: 301.8
click at [970, 34] on button "CAFFETTERIA" at bounding box center [998, 44] width 94 height 33
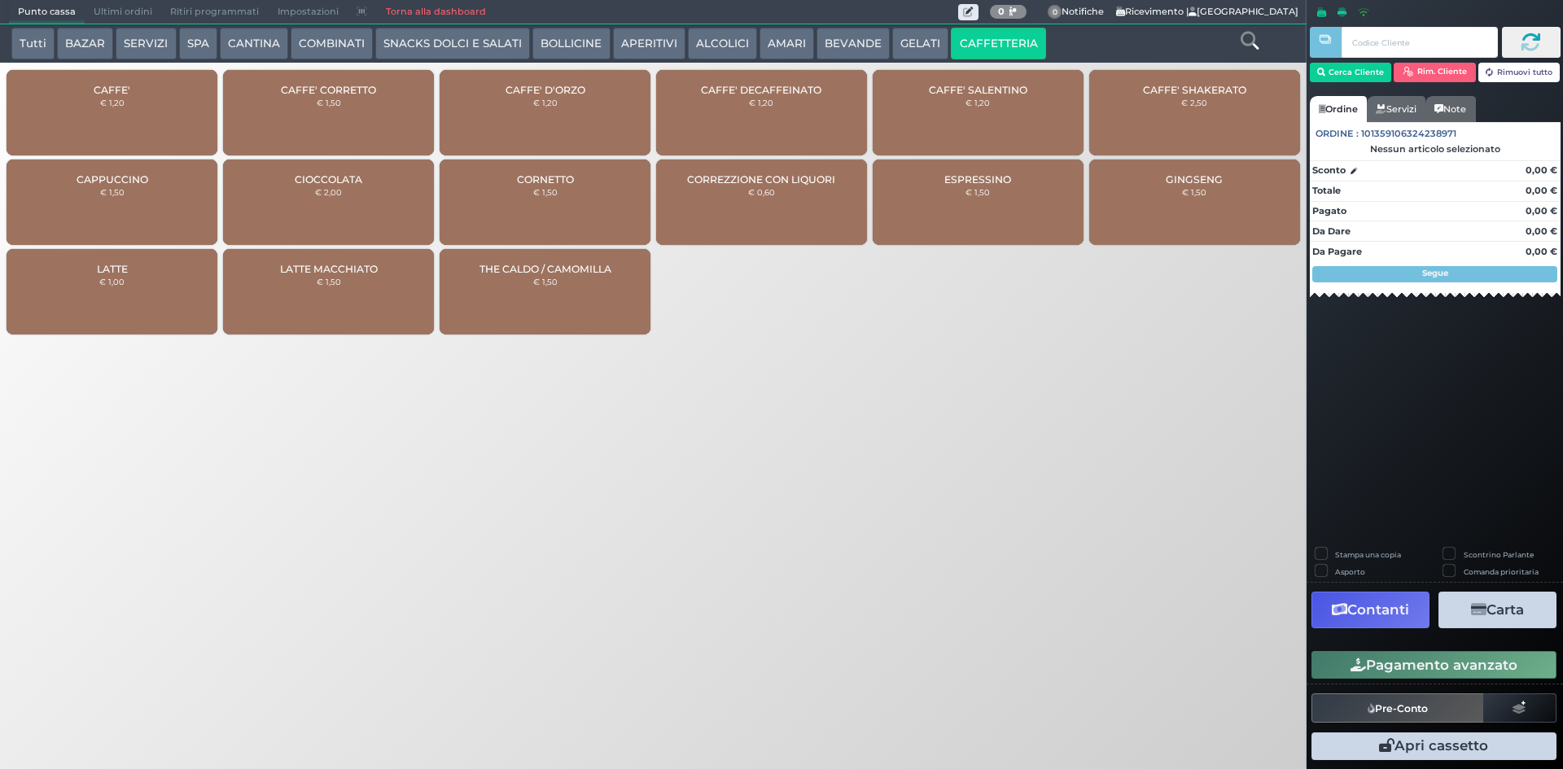
click at [186, 114] on div "CAFFE' € 1,20" at bounding box center [112, 112] width 211 height 85
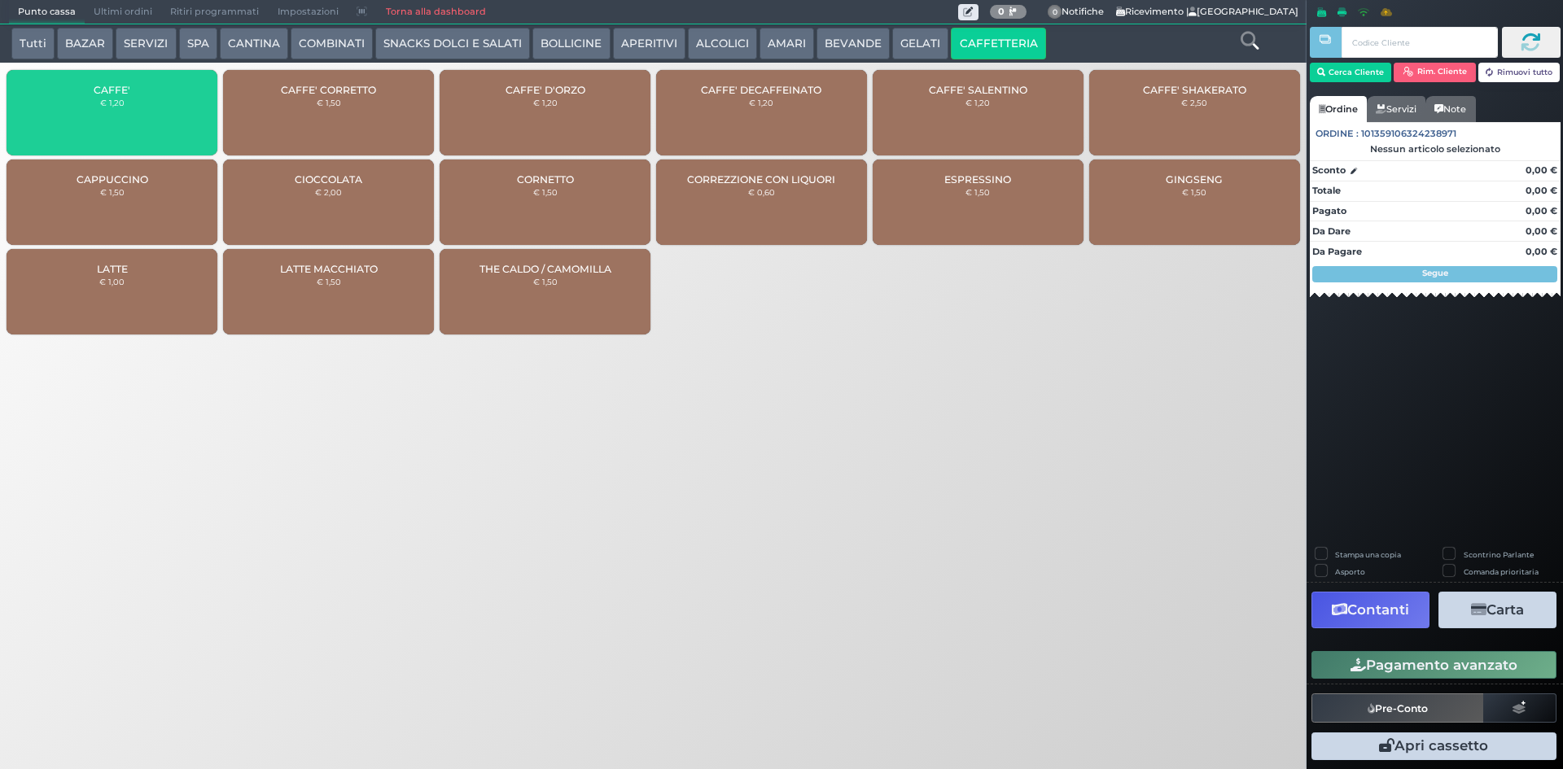
click at [186, 114] on div "CAFFE' € 1,20" at bounding box center [112, 112] width 211 height 85
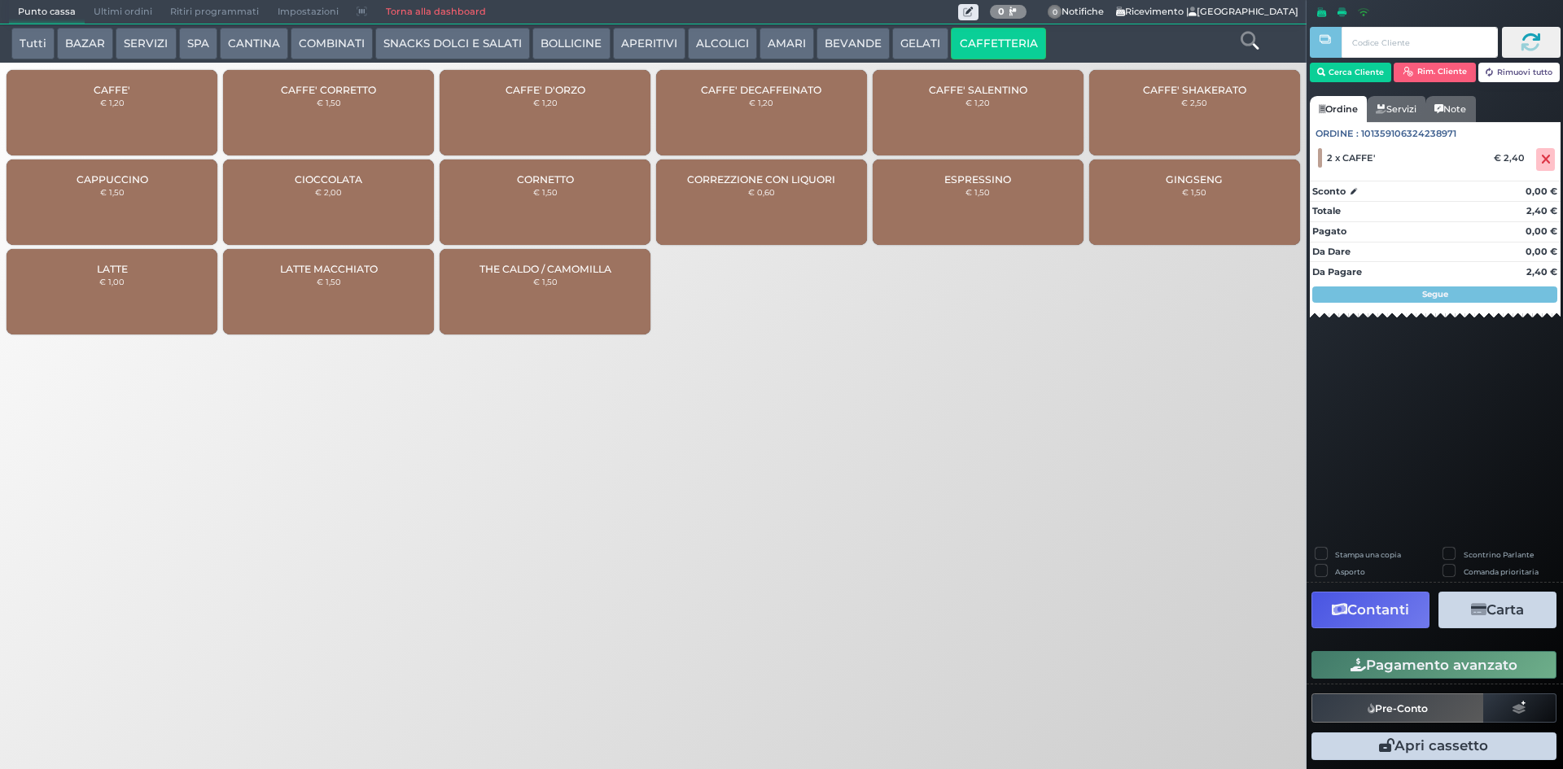
click at [1410, 663] on button "Pagamento avanzato" at bounding box center [1433, 665] width 245 height 28
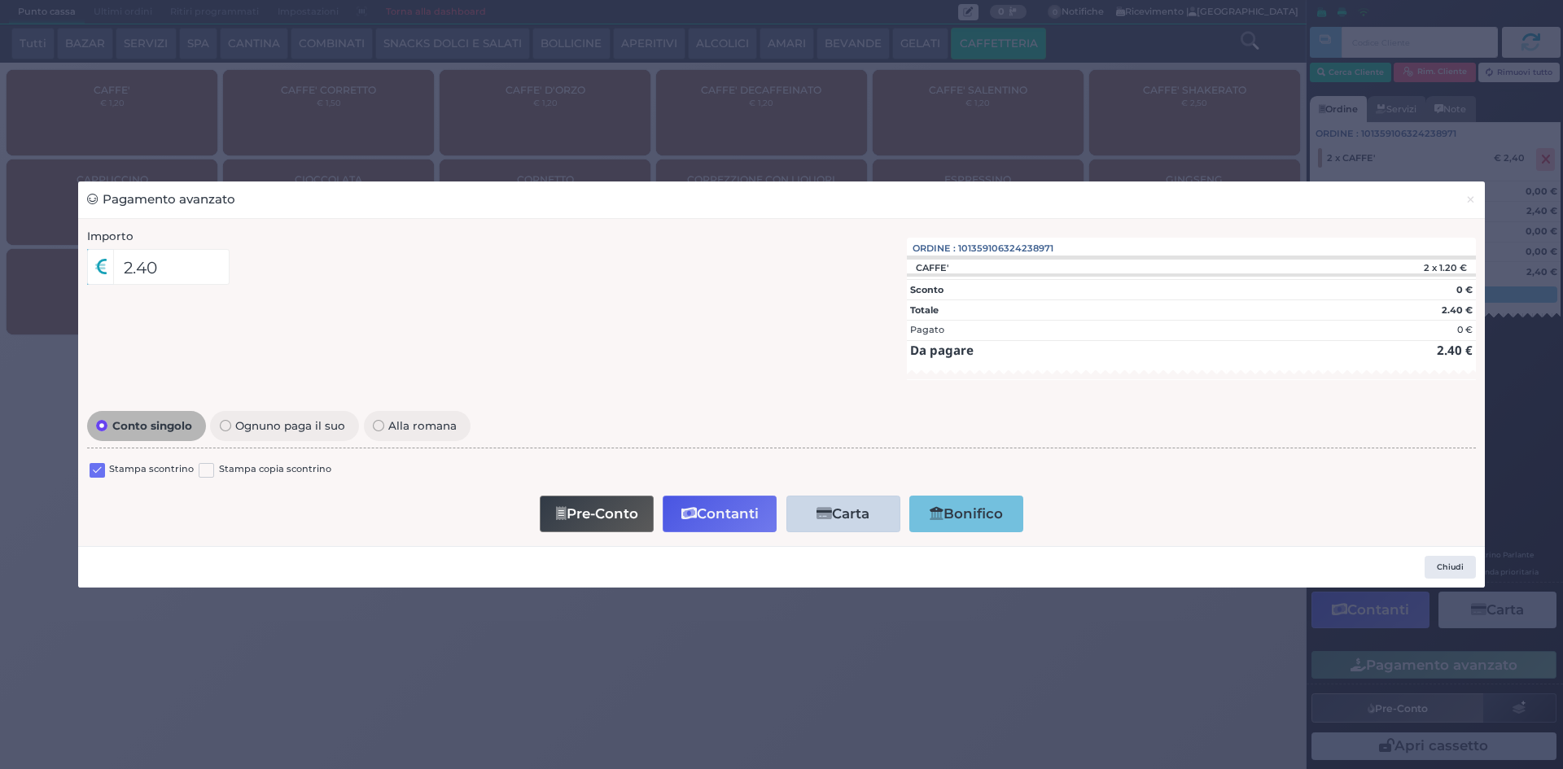
click at [98, 466] on label at bounding box center [97, 470] width 15 height 15
click at [0, 0] on input "checkbox" at bounding box center [0, 0] width 0 height 0
click at [727, 514] on button "Contanti" at bounding box center [720, 514] width 114 height 37
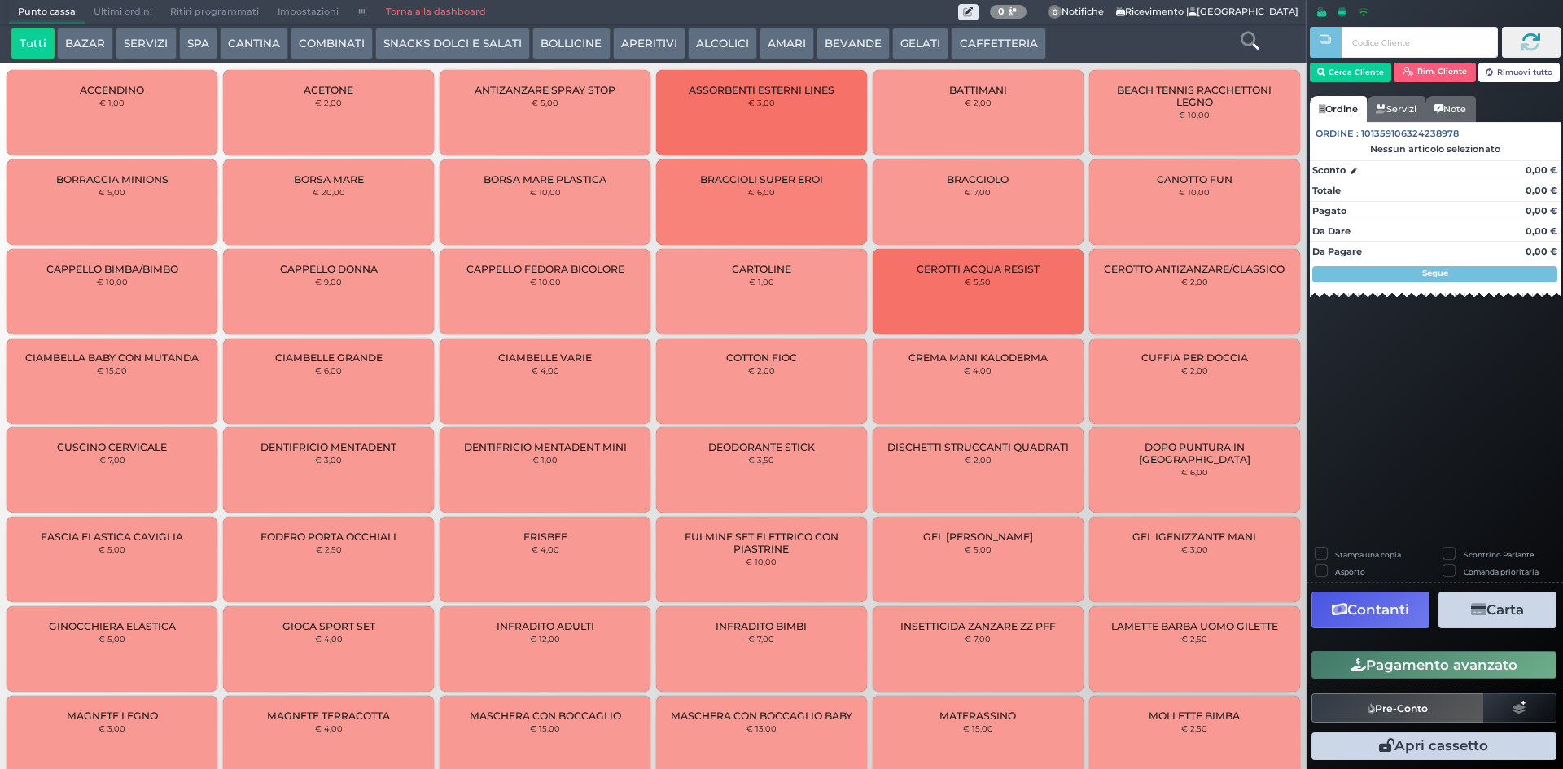
click at [998, 34] on button "CAFFETTERIA" at bounding box center [998, 44] width 94 height 33
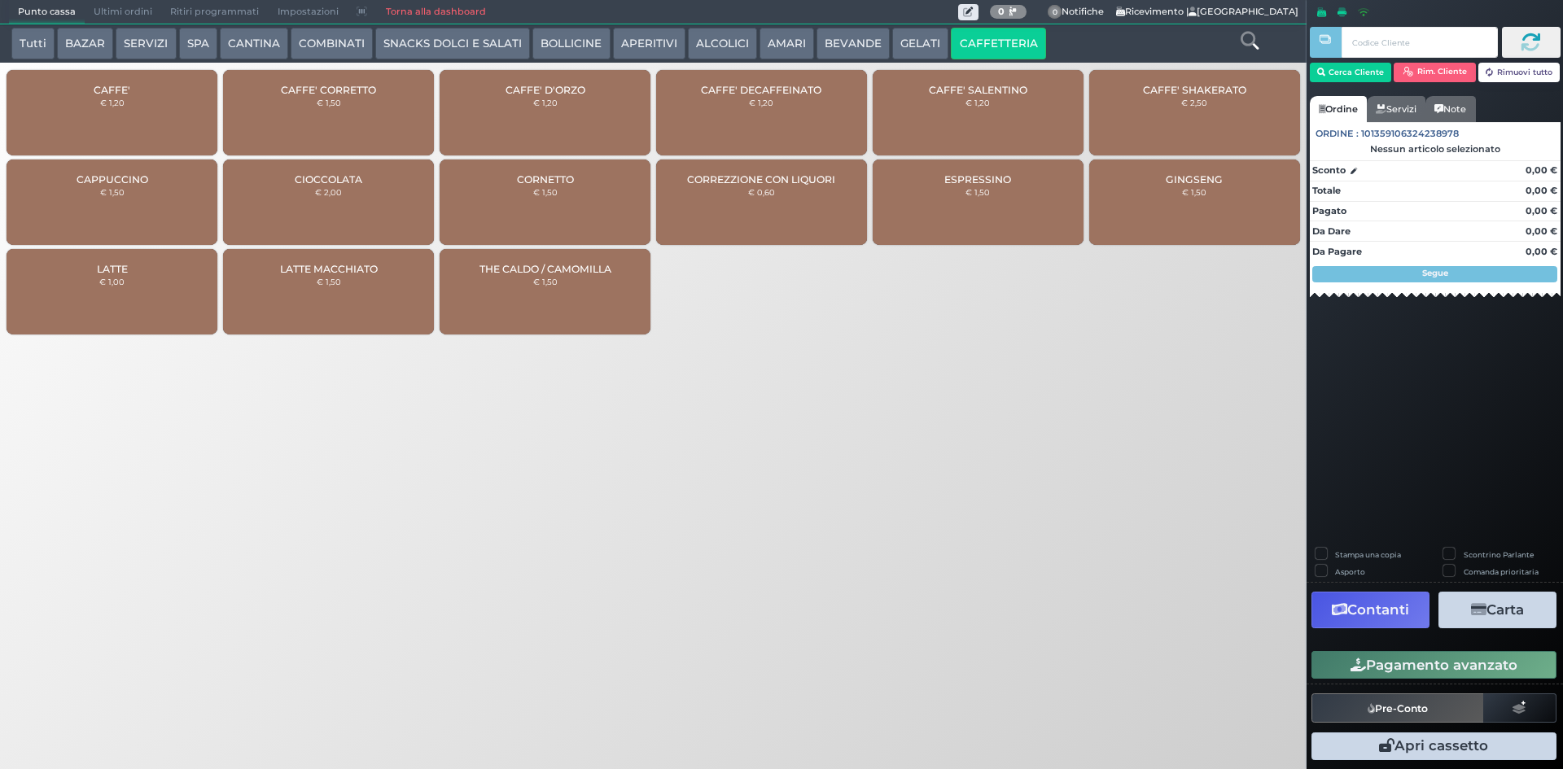
click at [129, 115] on div "CAFFE' € 1,20" at bounding box center [112, 112] width 211 height 85
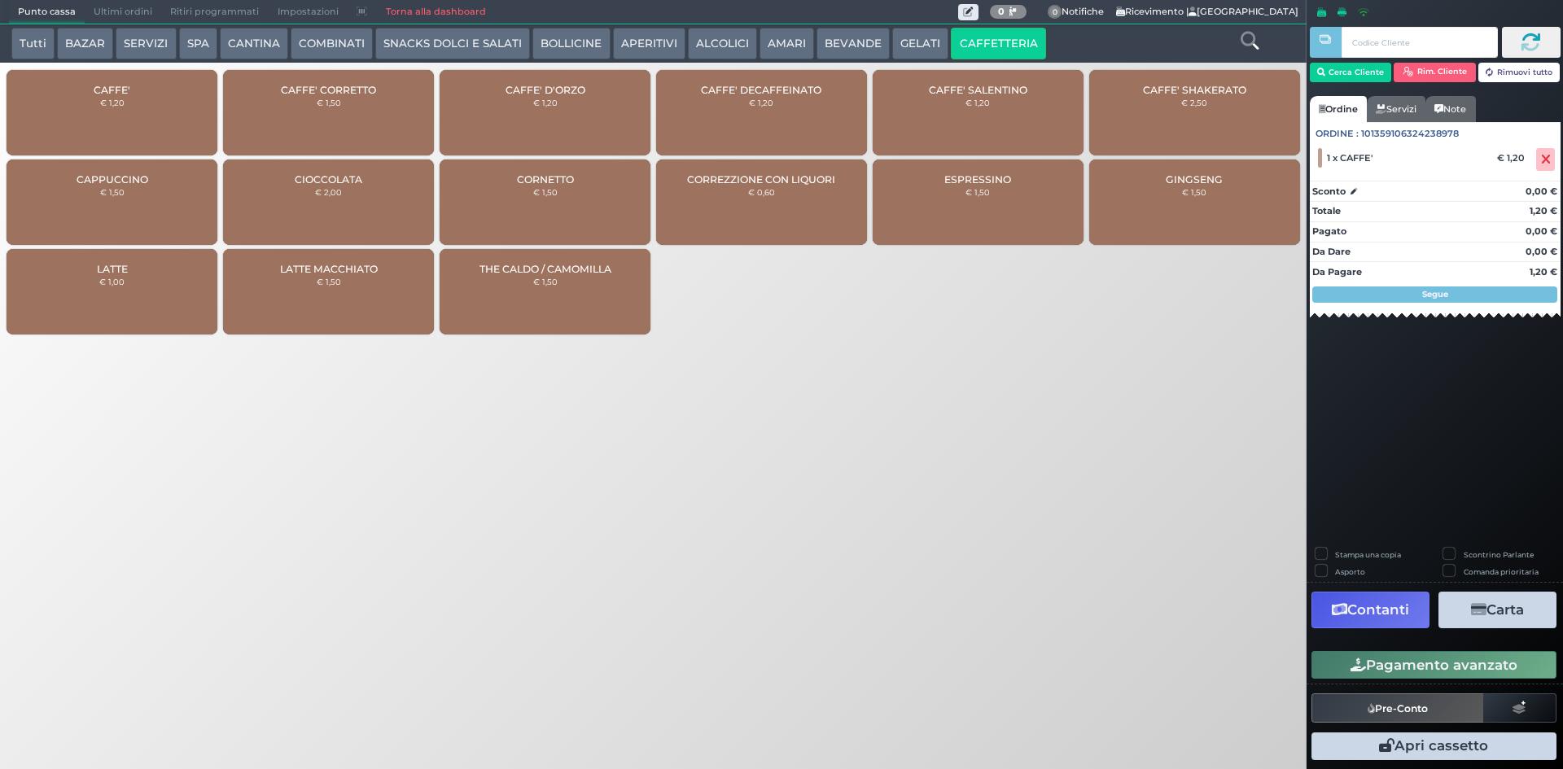
click at [1399, 670] on button "Pagamento avanzato" at bounding box center [1433, 665] width 245 height 28
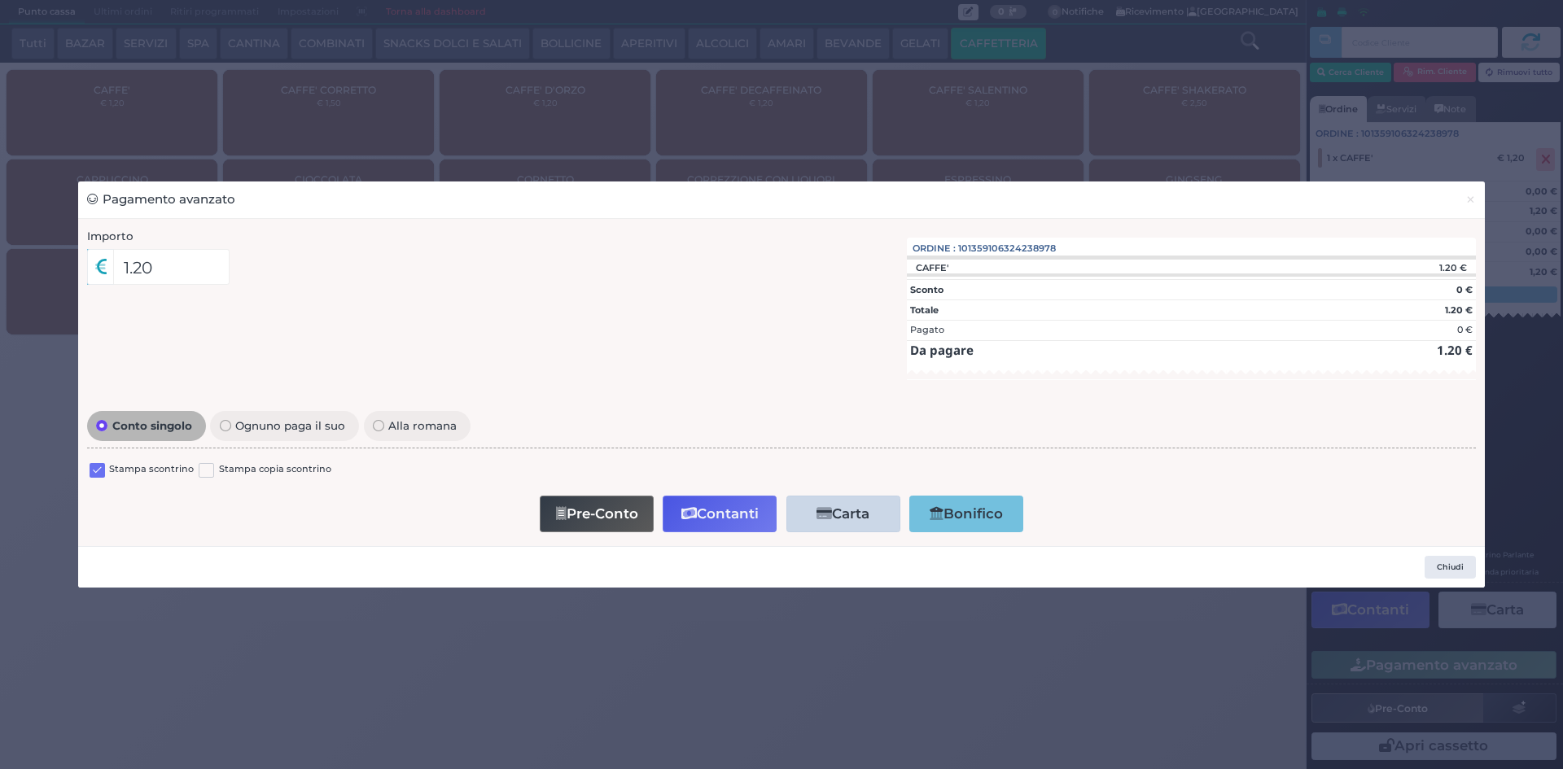
click at [100, 475] on label at bounding box center [97, 470] width 15 height 15
click at [0, 0] on input "checkbox" at bounding box center [0, 0] width 0 height 0
click at [716, 527] on button "Contanti" at bounding box center [720, 514] width 114 height 37
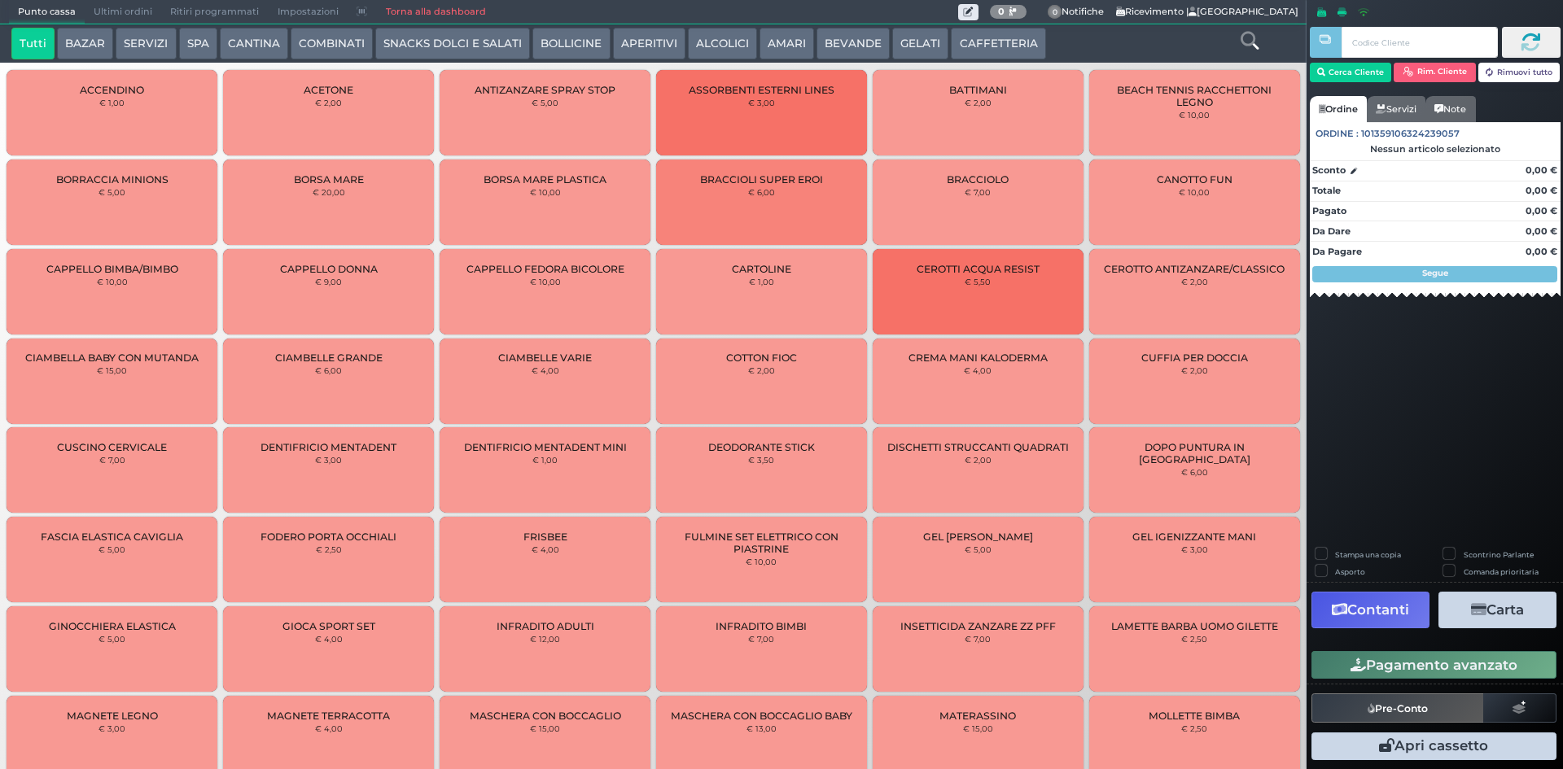
click at [965, 48] on button "CAFFETTERIA" at bounding box center [998, 44] width 94 height 33
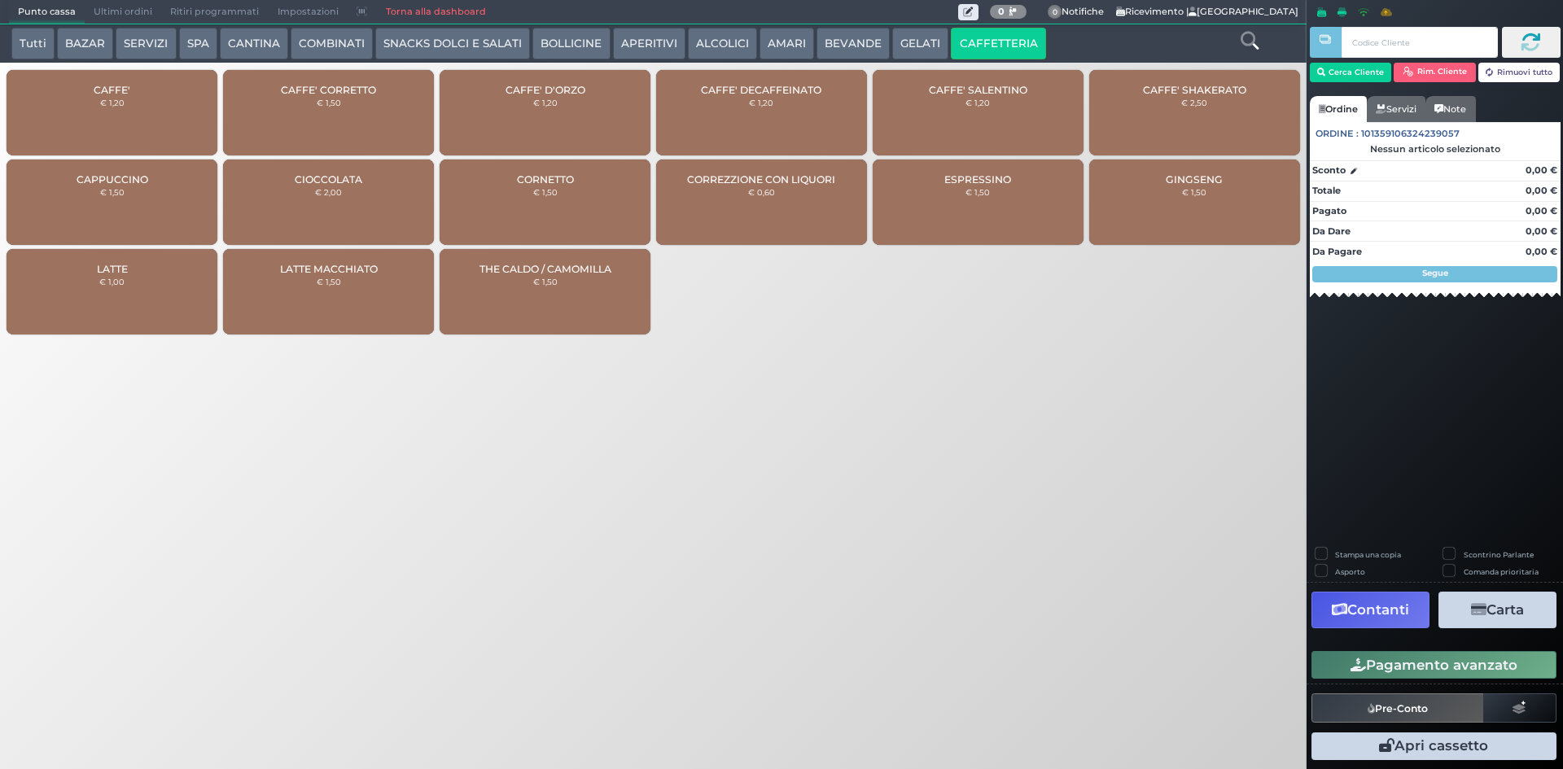
click at [164, 90] on div "CAFFE' € 1,20" at bounding box center [112, 112] width 211 height 85
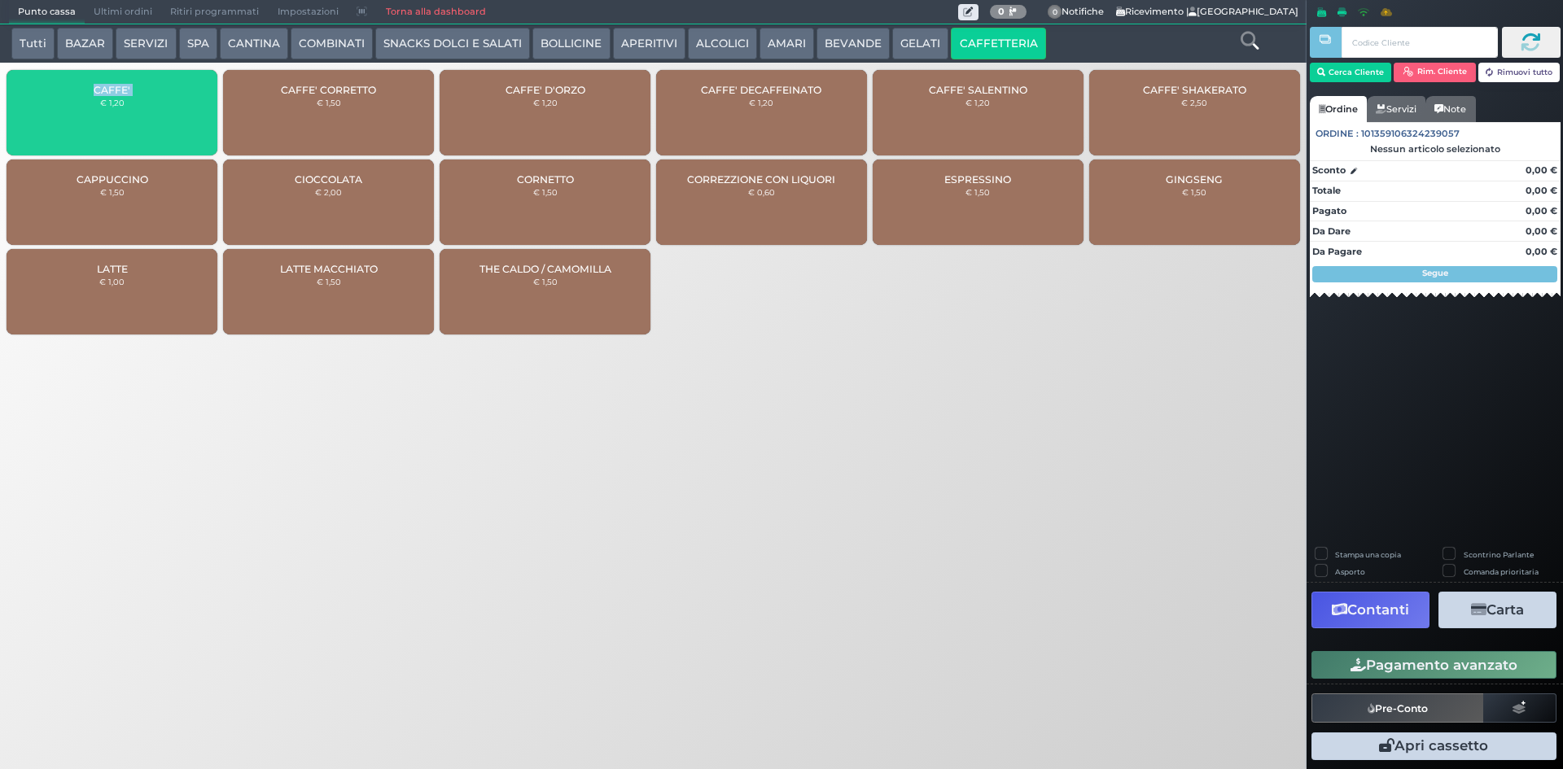
click at [164, 90] on div "CAFFE' € 1,20" at bounding box center [112, 112] width 211 height 85
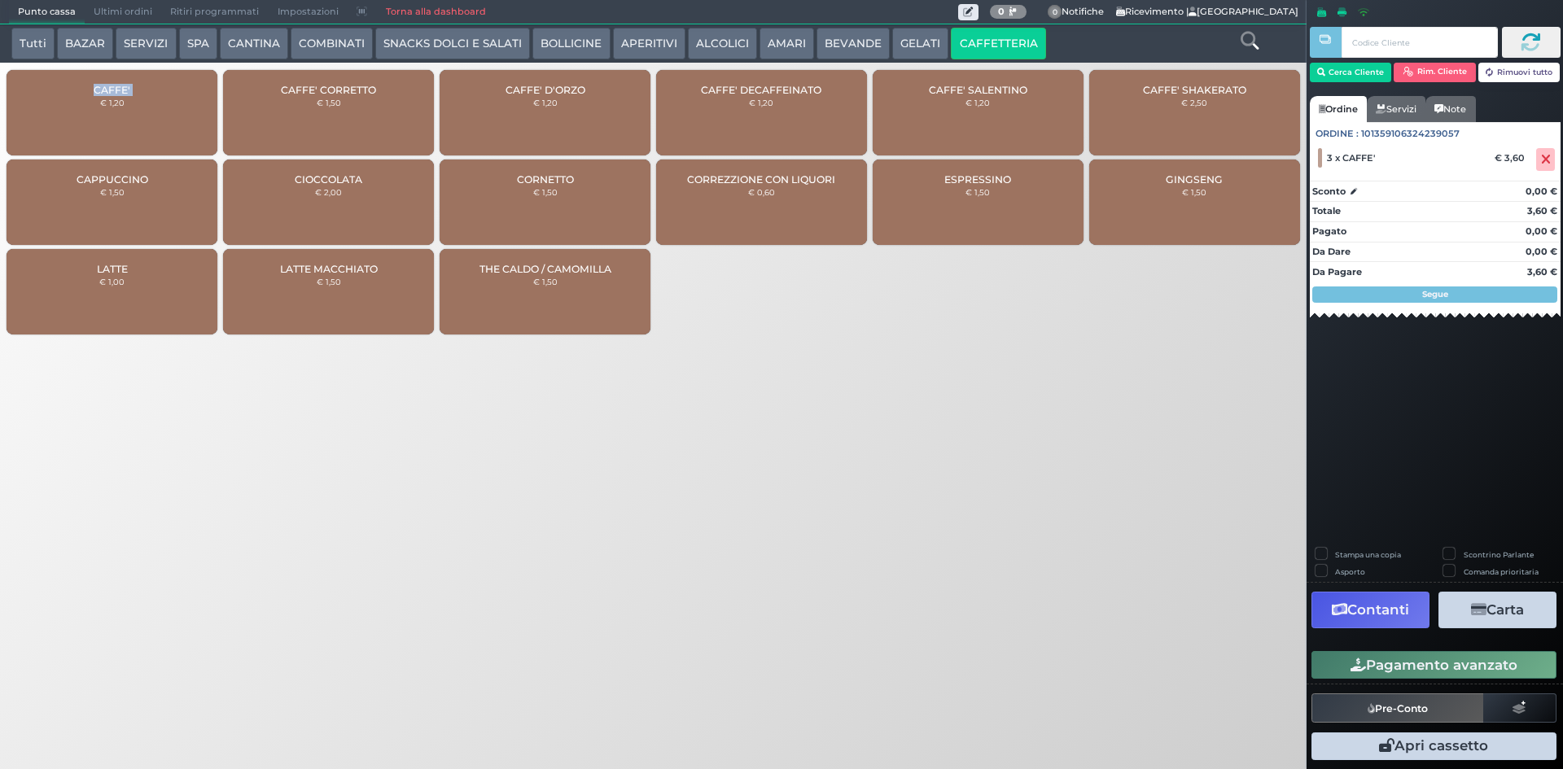
click at [1350, 671] on icon "button" at bounding box center [1357, 666] width 15 height 14
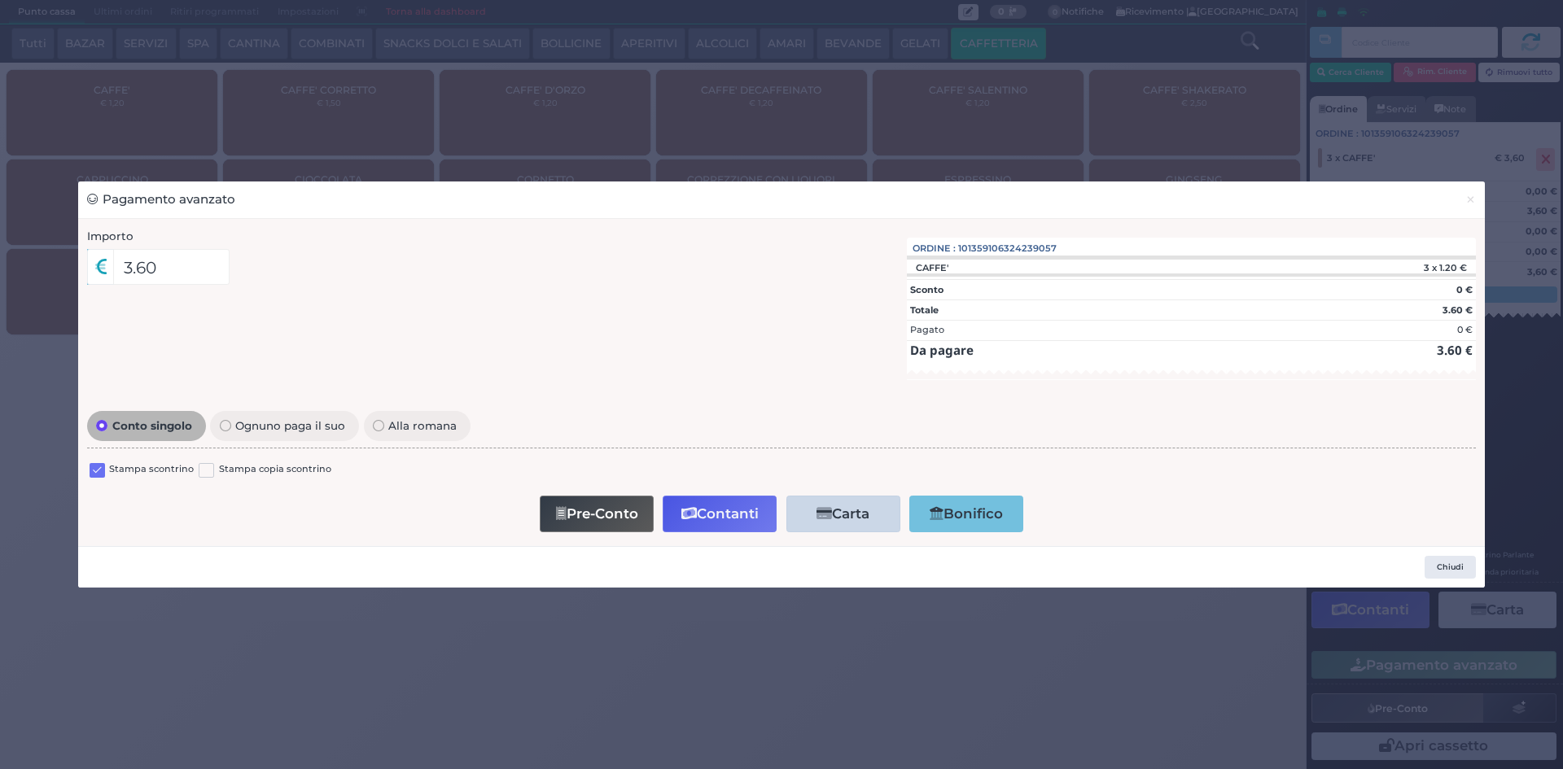
click at [102, 466] on label at bounding box center [97, 470] width 15 height 15
click at [0, 0] on input "checkbox" at bounding box center [0, 0] width 0 height 0
click at [706, 504] on button "Contanti" at bounding box center [720, 514] width 114 height 37
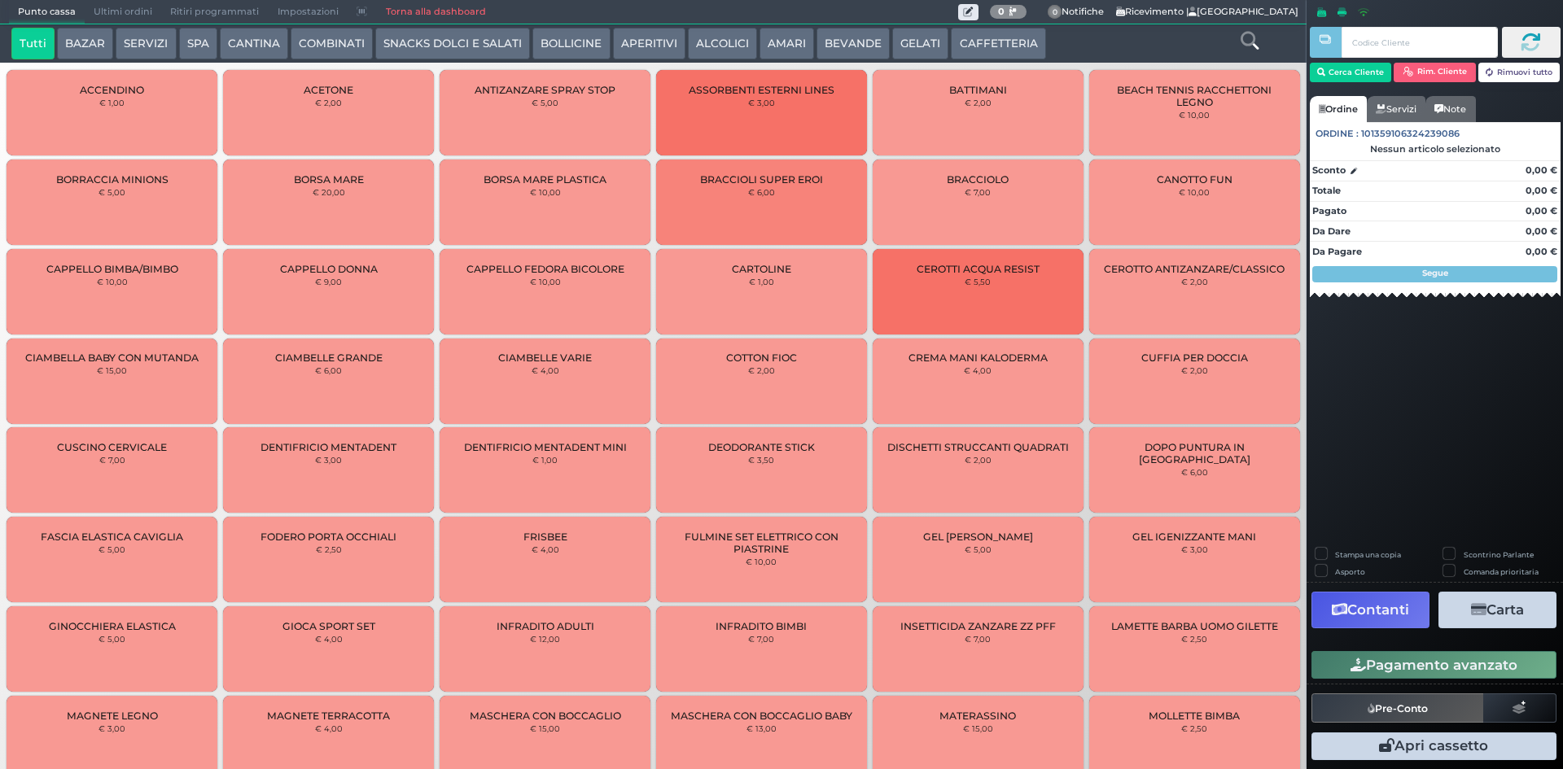
click at [954, 37] on button "CAFFETTERIA" at bounding box center [998, 44] width 94 height 33
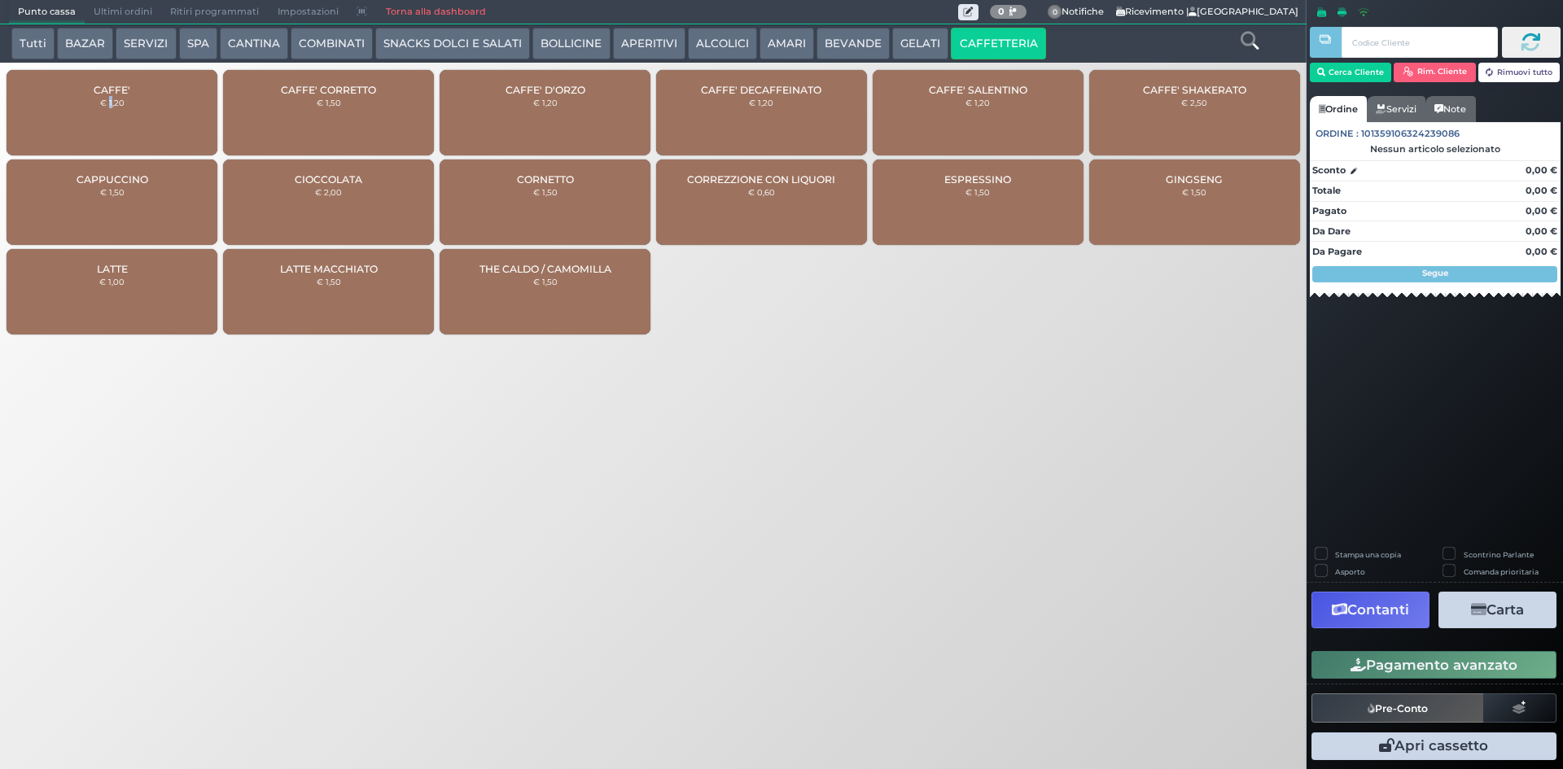
drag, startPoint x: 110, startPoint y: 119, endPoint x: 798, endPoint y: 624, distance: 853.6
click at [112, 119] on div "CAFFE' € 1,20" at bounding box center [112, 112] width 211 height 85
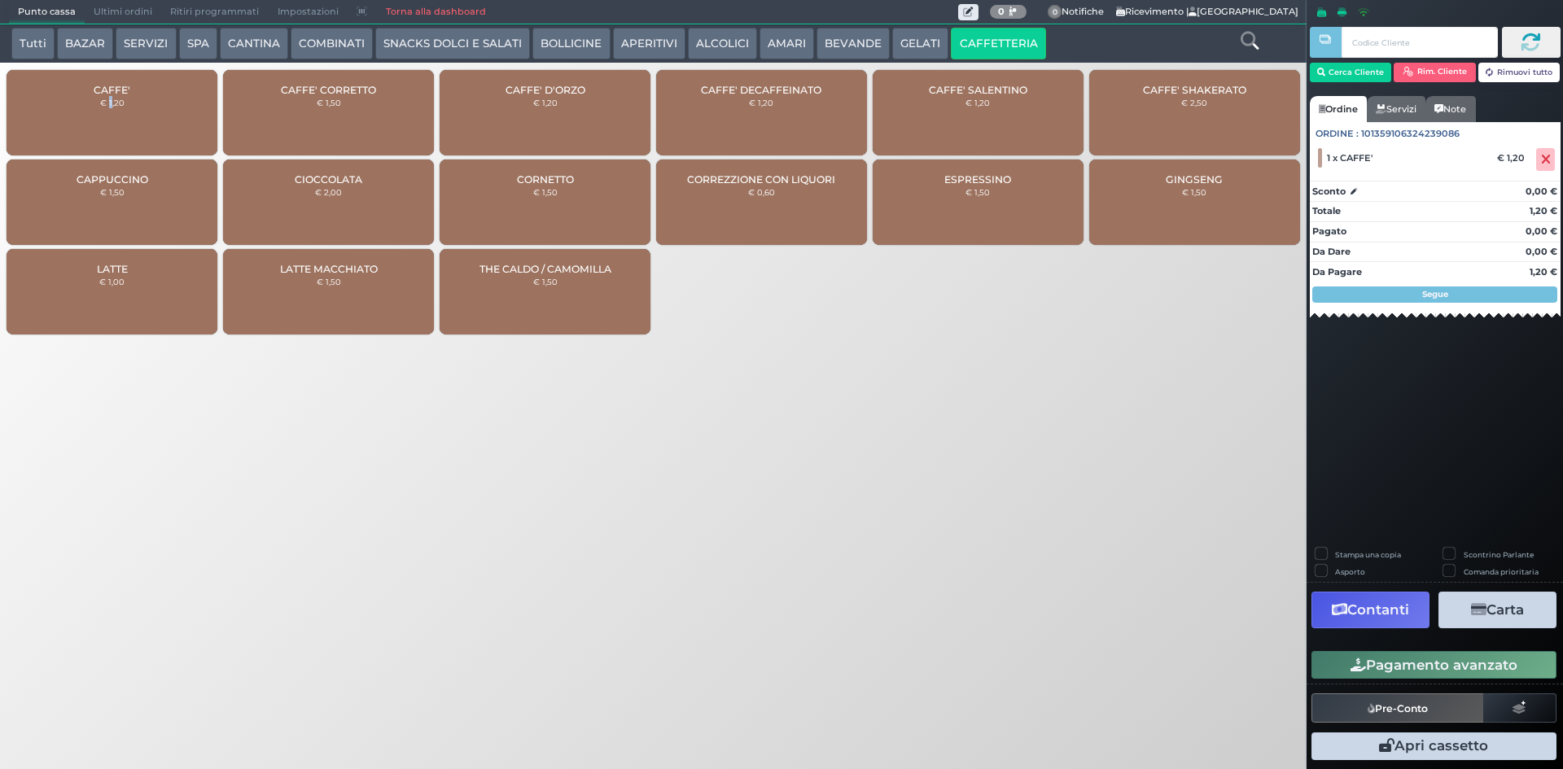
click at [1419, 659] on button "Pagamento avanzato" at bounding box center [1433, 665] width 245 height 28
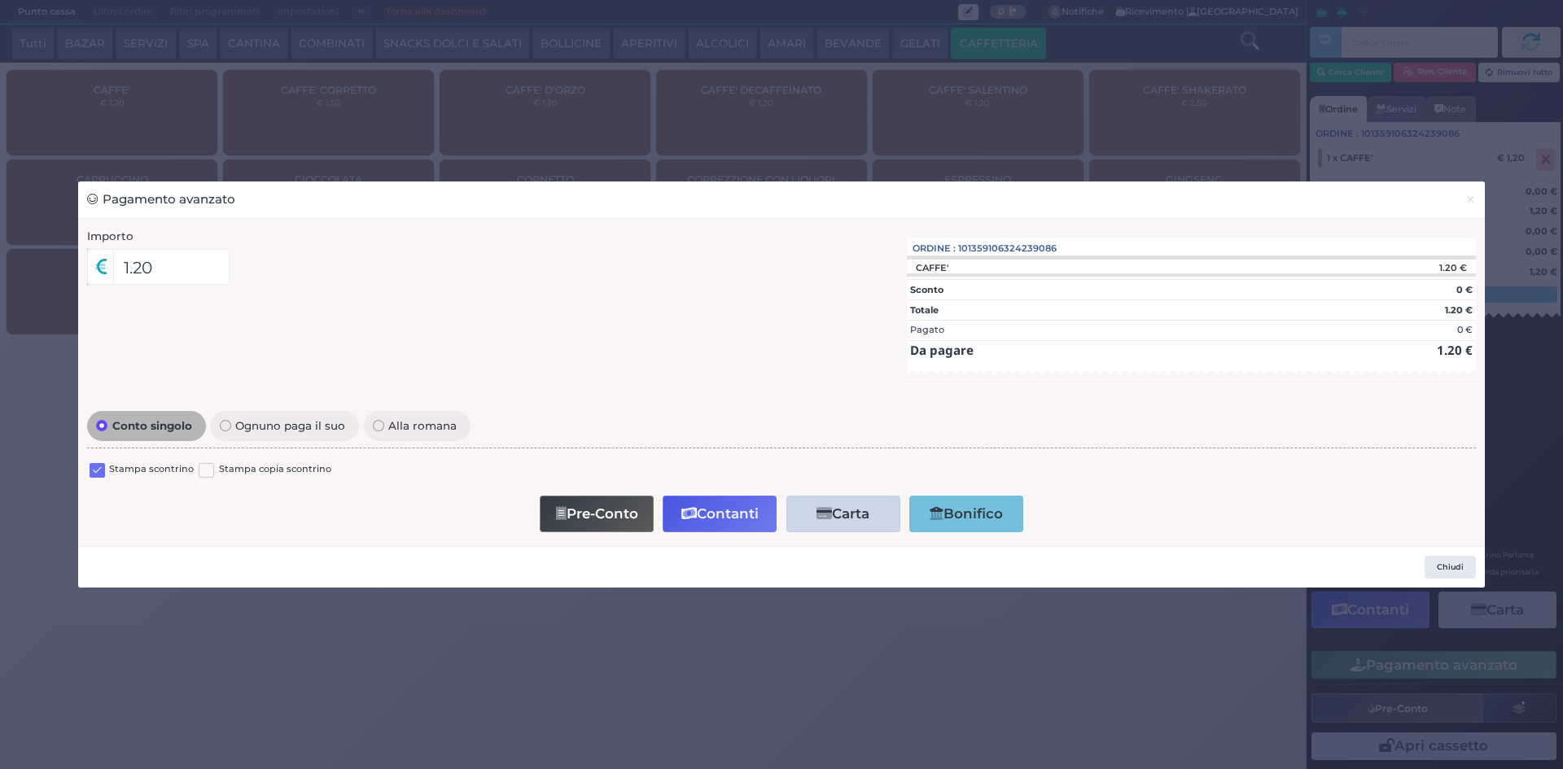
click at [104, 473] on label at bounding box center [97, 470] width 15 height 15
click at [0, 0] on input "checkbox" at bounding box center [0, 0] width 0 height 0
click at [711, 505] on button "Contanti" at bounding box center [720, 514] width 114 height 37
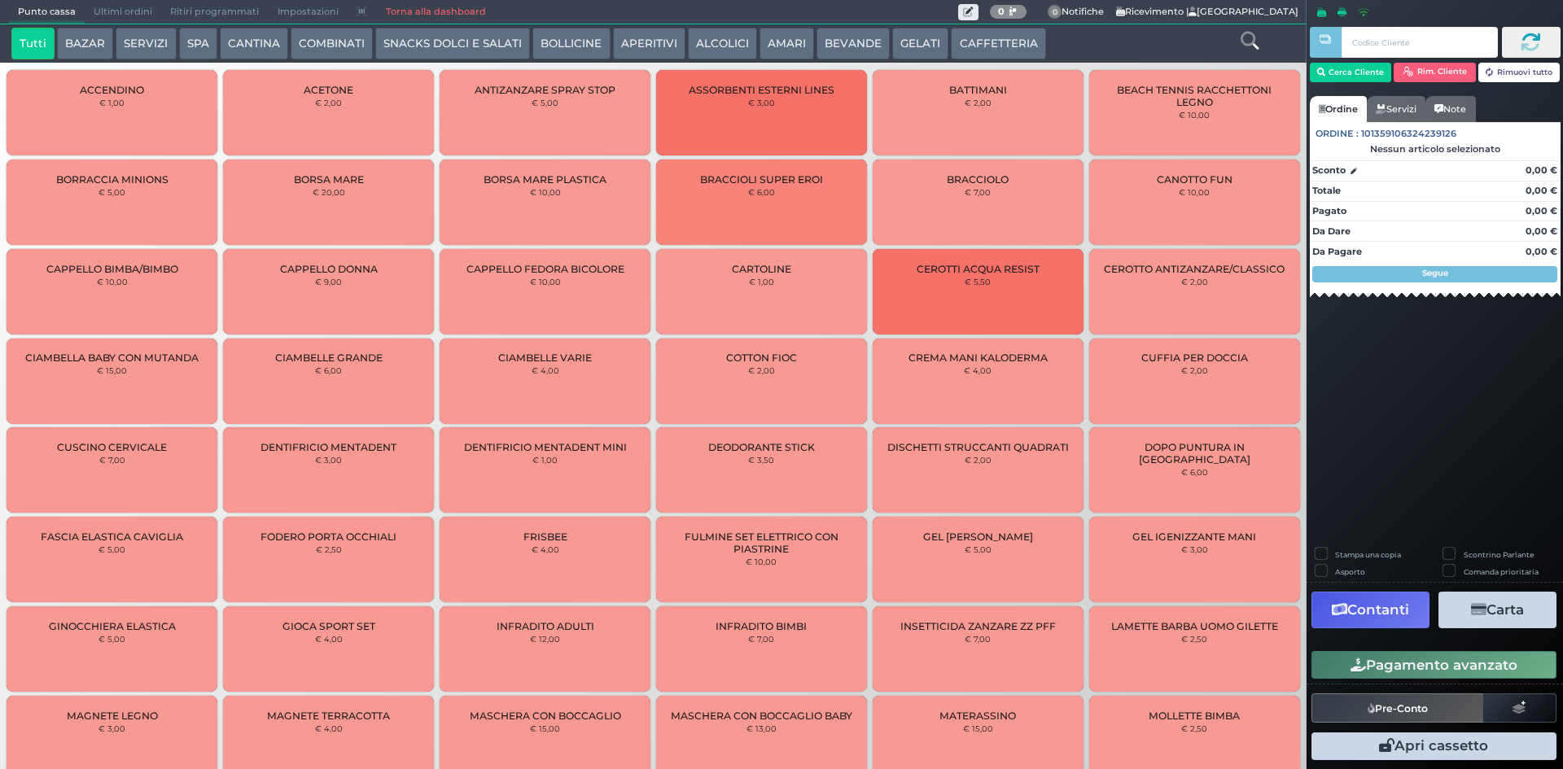
click at [1016, 39] on button "CAFFETTERIA" at bounding box center [998, 44] width 94 height 33
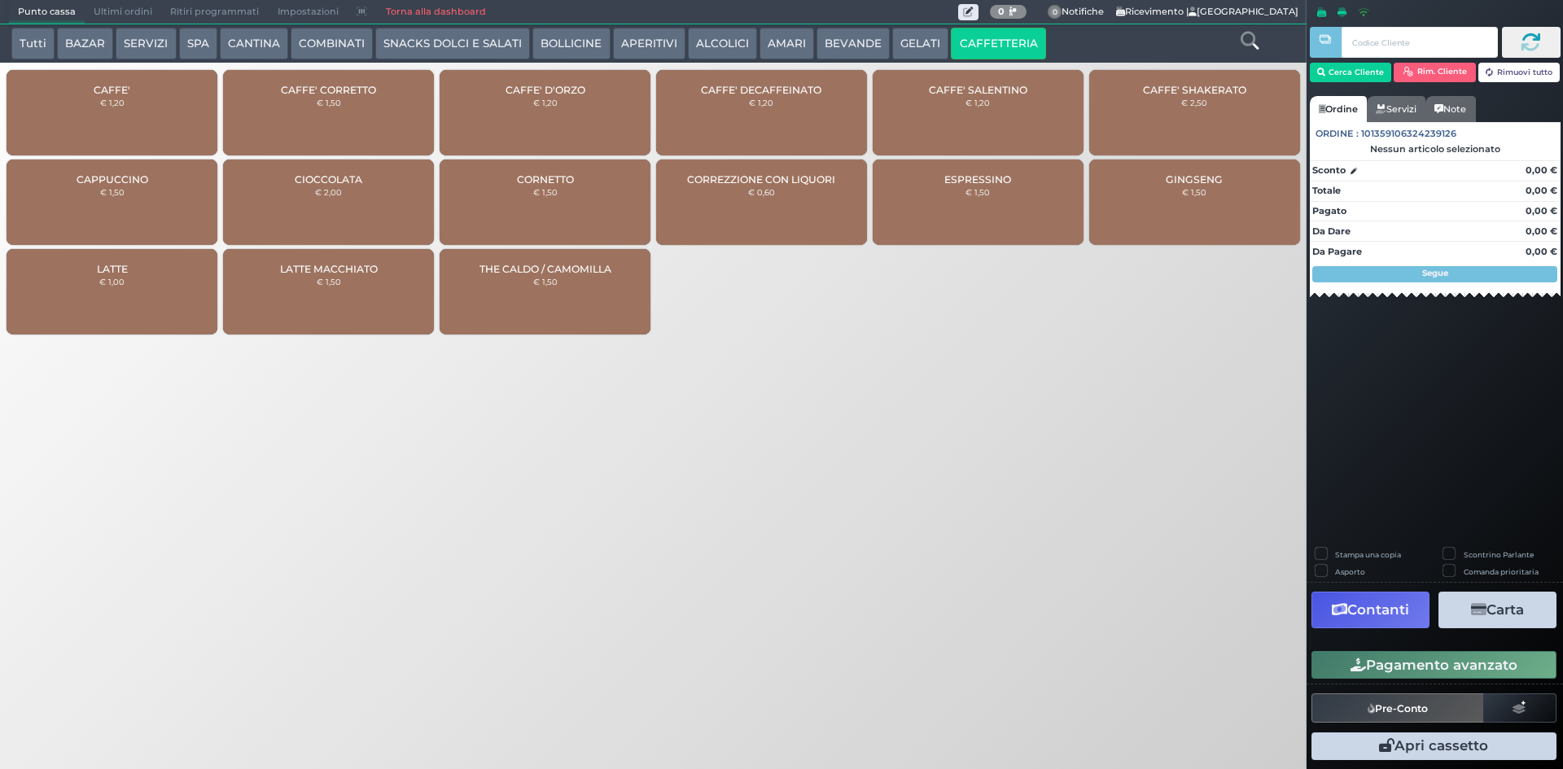
click at [88, 106] on div "CAFFE' € 1,20" at bounding box center [112, 112] width 211 height 85
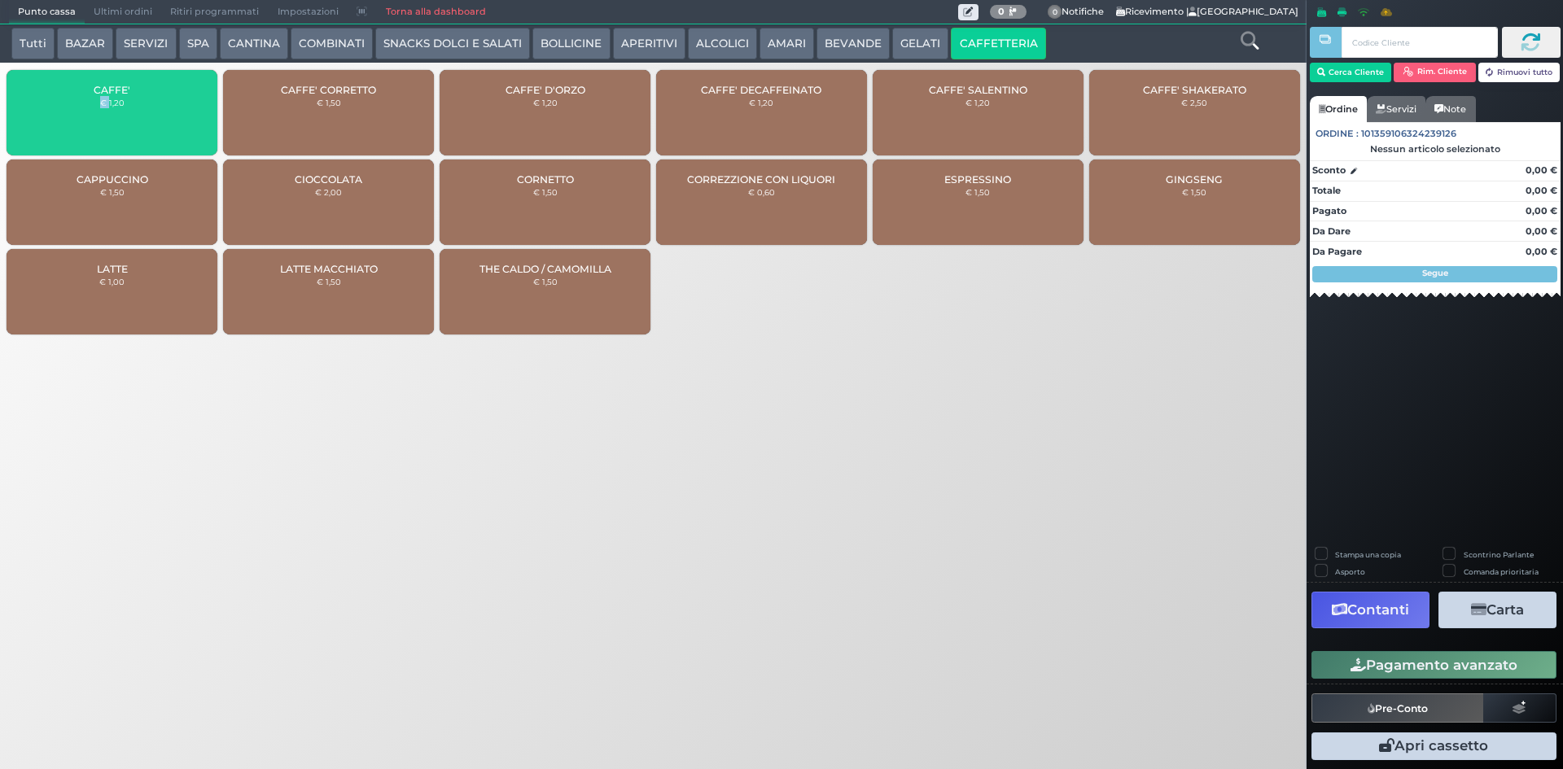
click at [88, 106] on div "CAFFE' € 1,20" at bounding box center [112, 112] width 211 height 85
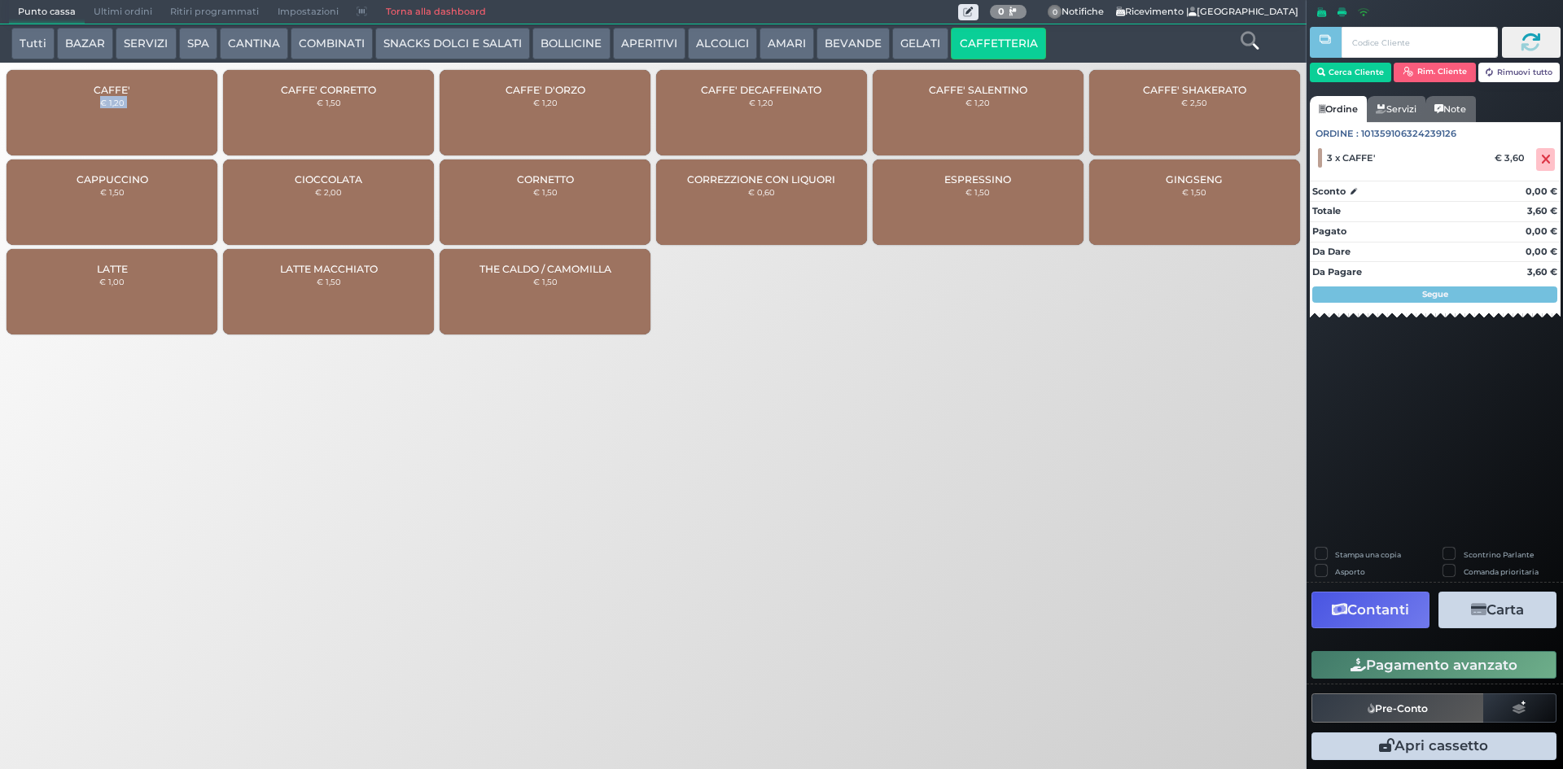
drag, startPoint x: 1455, startPoint y: 665, endPoint x: 1328, endPoint y: 647, distance: 128.2
click at [1455, 665] on button "Pagamento avanzato" at bounding box center [1433, 665] width 245 height 28
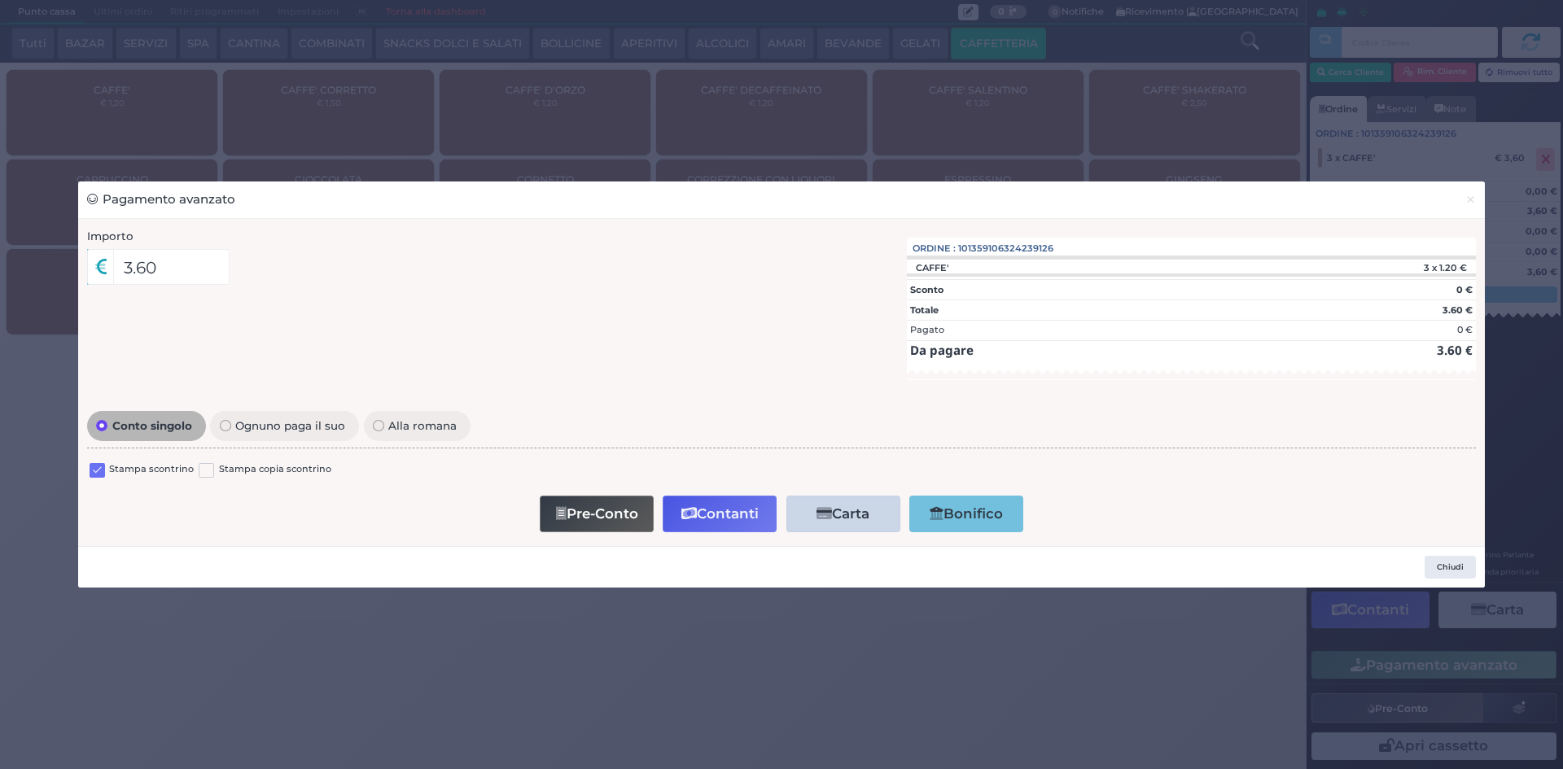
click at [100, 471] on label at bounding box center [97, 470] width 15 height 15
click at [0, 0] on input "checkbox" at bounding box center [0, 0] width 0 height 0
click at [1473, 198] on span "×" at bounding box center [1470, 199] width 11 height 18
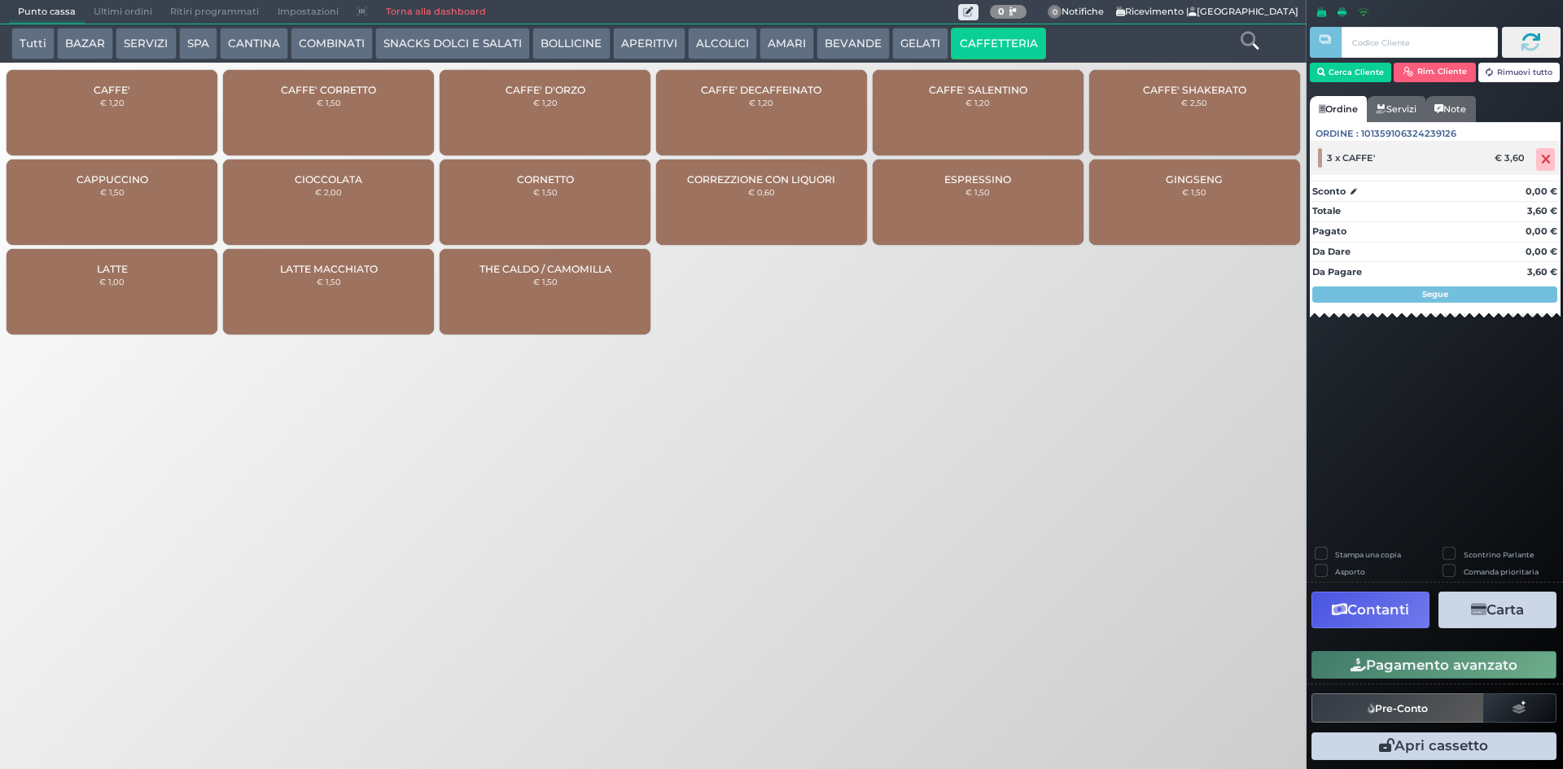
click at [1543, 160] on icon at bounding box center [1546, 160] width 10 height 1
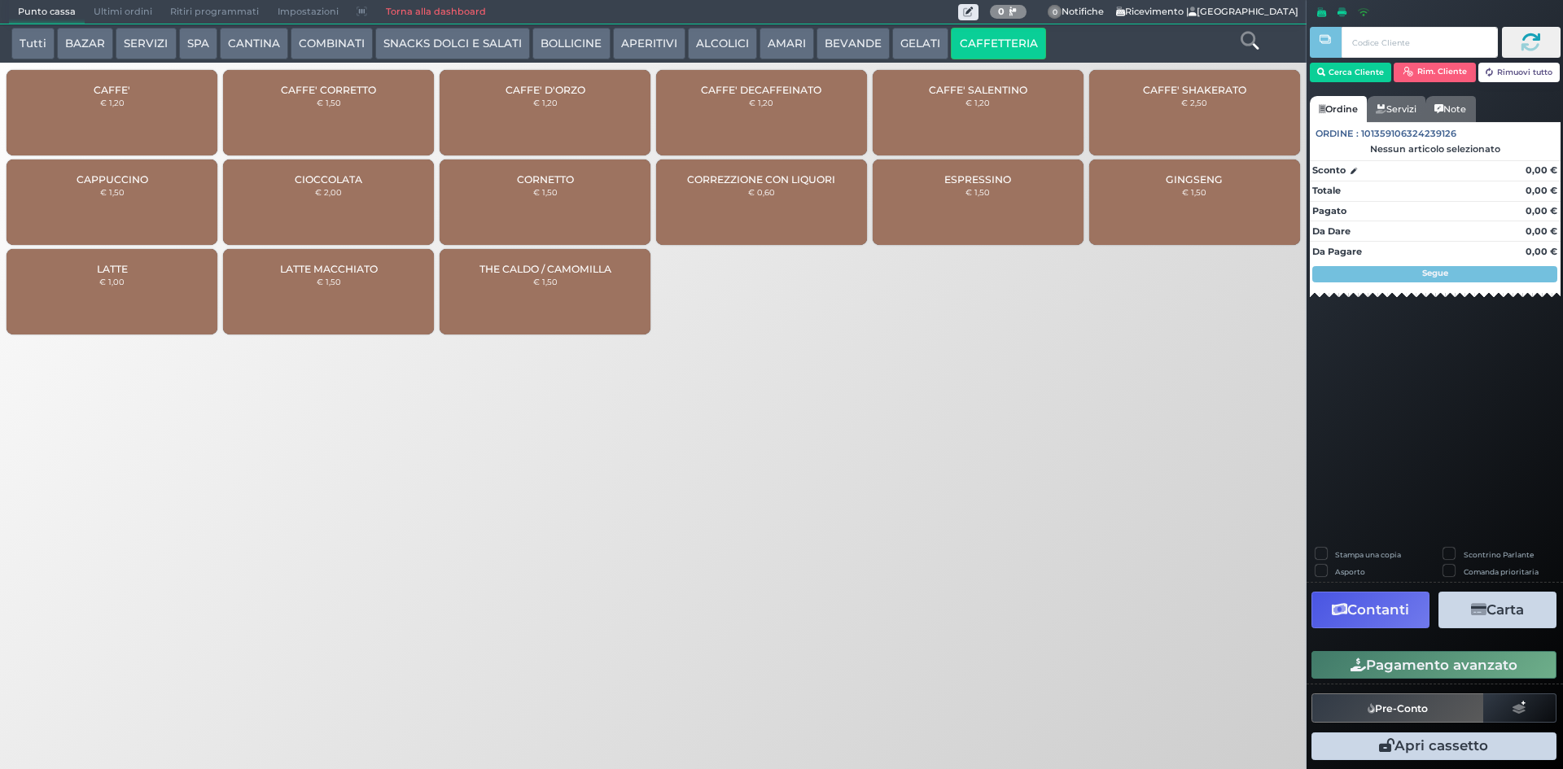
click at [135, 92] on div "CAFFE' € 1,20" at bounding box center [112, 112] width 211 height 85
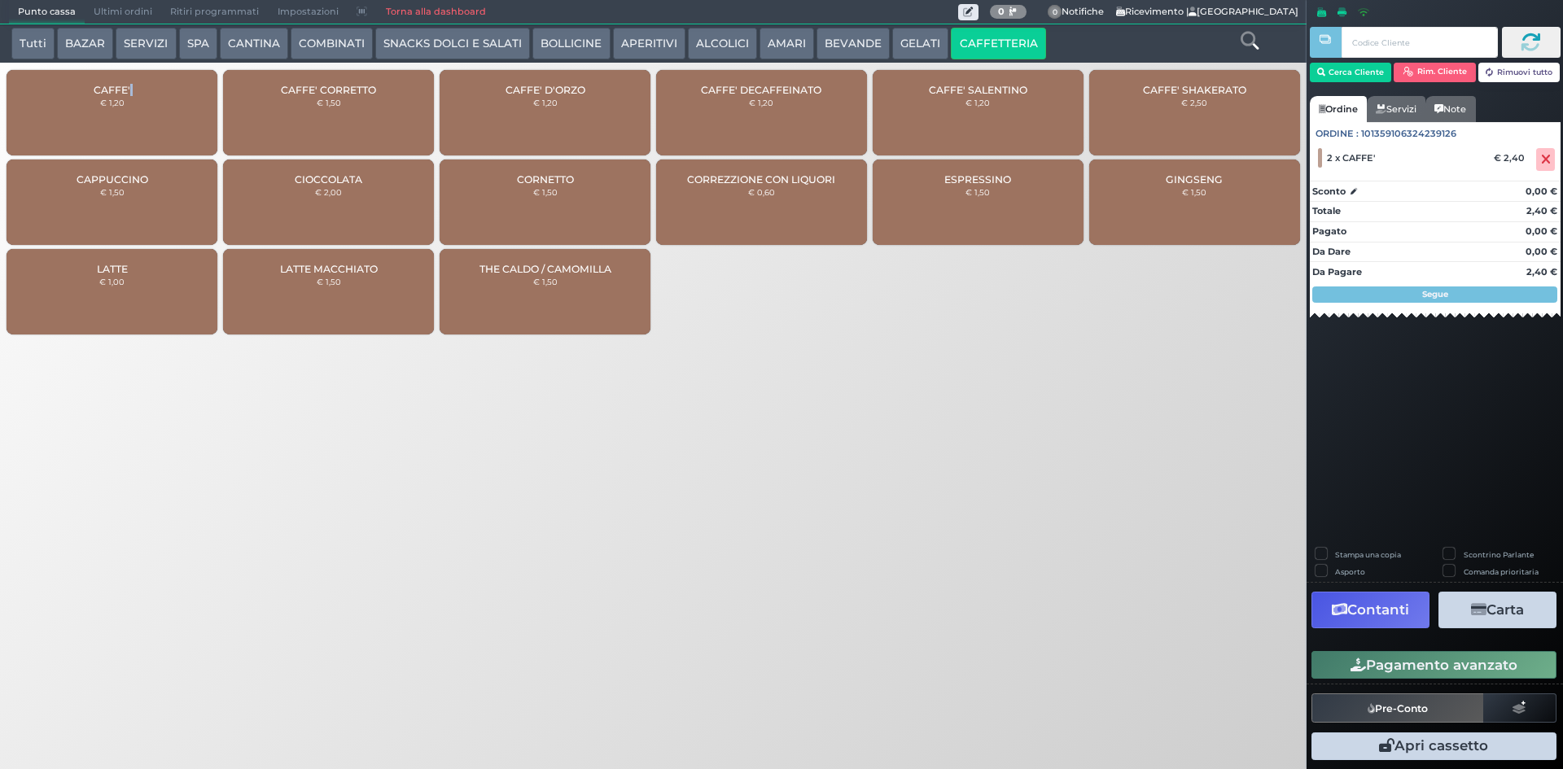
click at [1464, 674] on button "Pagamento avanzato" at bounding box center [1433, 665] width 245 height 28
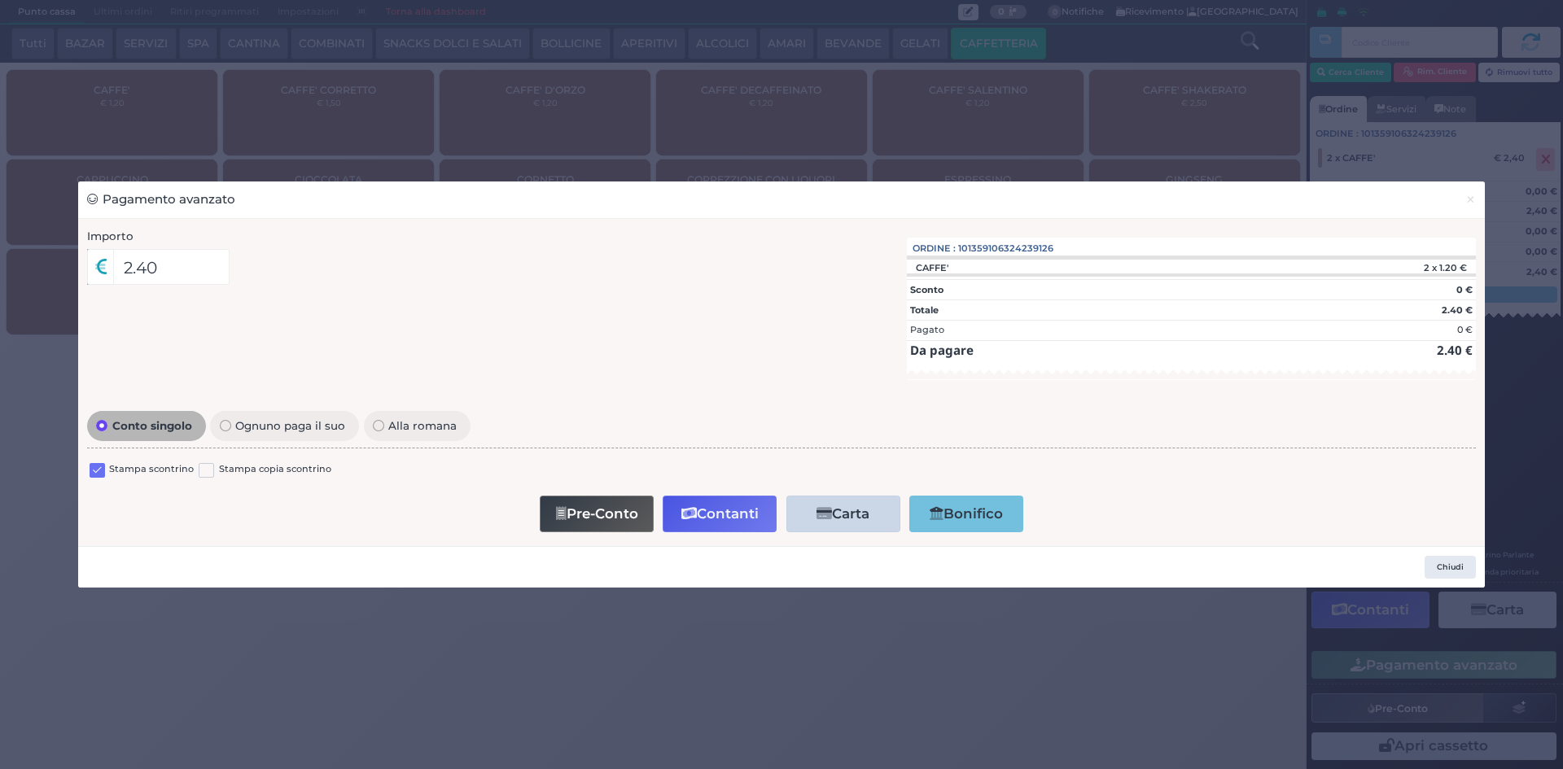
click at [98, 462] on div at bounding box center [97, 472] width 15 height 20
click at [98, 467] on label at bounding box center [97, 470] width 15 height 15
click at [0, 0] on input "checkbox" at bounding box center [0, 0] width 0 height 0
click at [703, 516] on button "Contanti" at bounding box center [720, 514] width 114 height 37
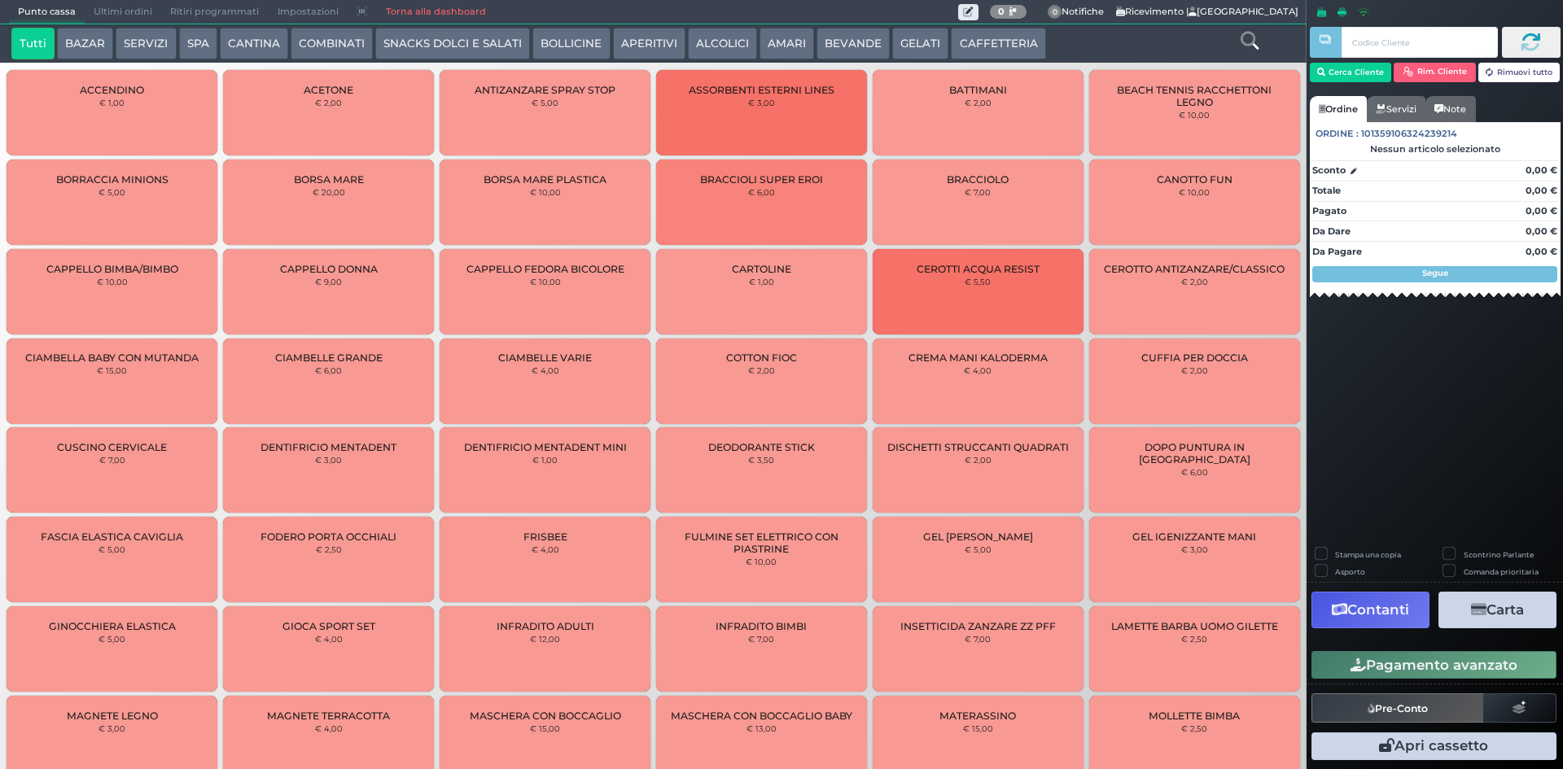
click at [765, 44] on button "AMARI" at bounding box center [786, 44] width 55 height 33
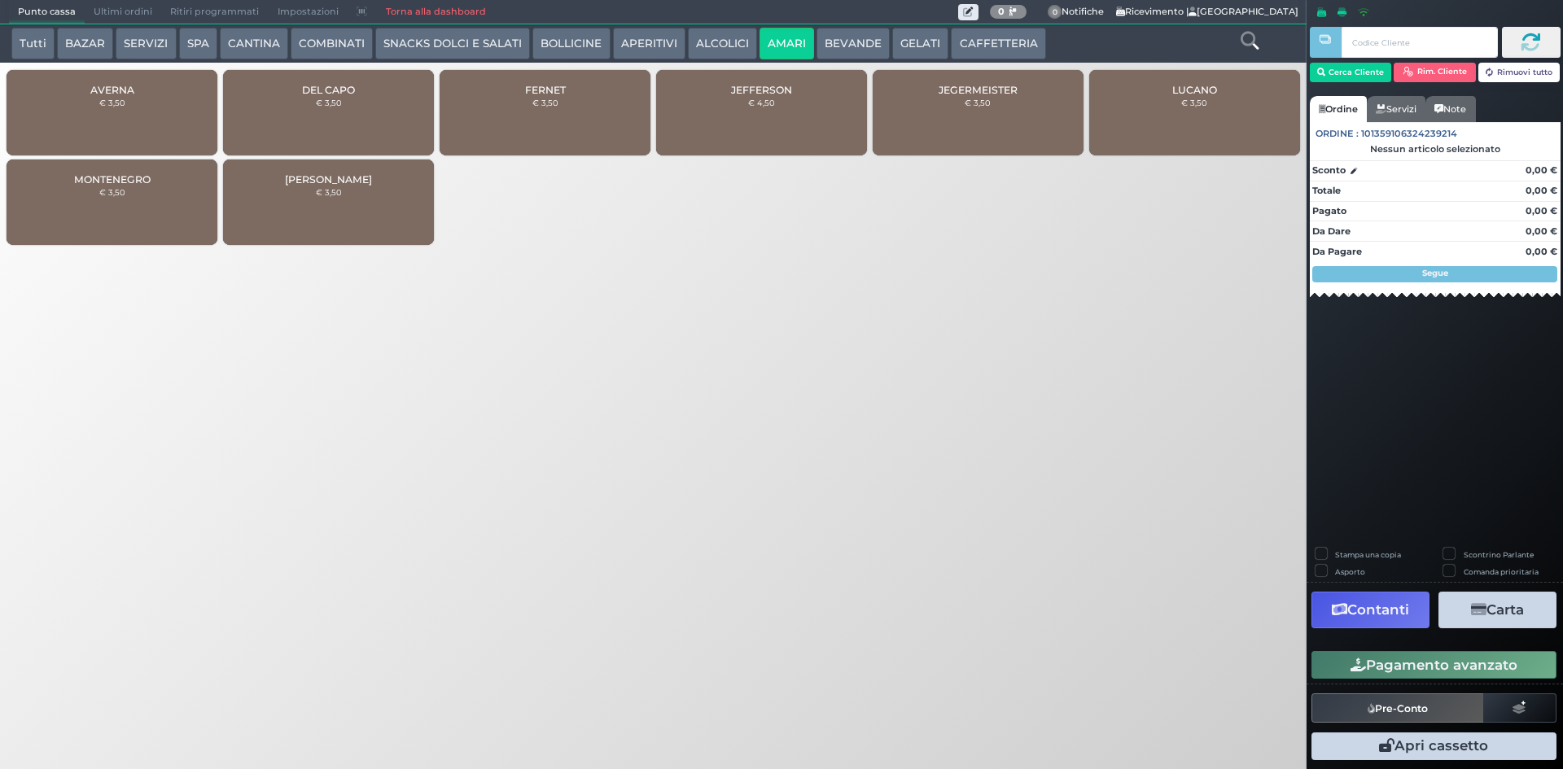
click at [133, 98] on div "AVERNA € 3,50" at bounding box center [112, 112] width 211 height 85
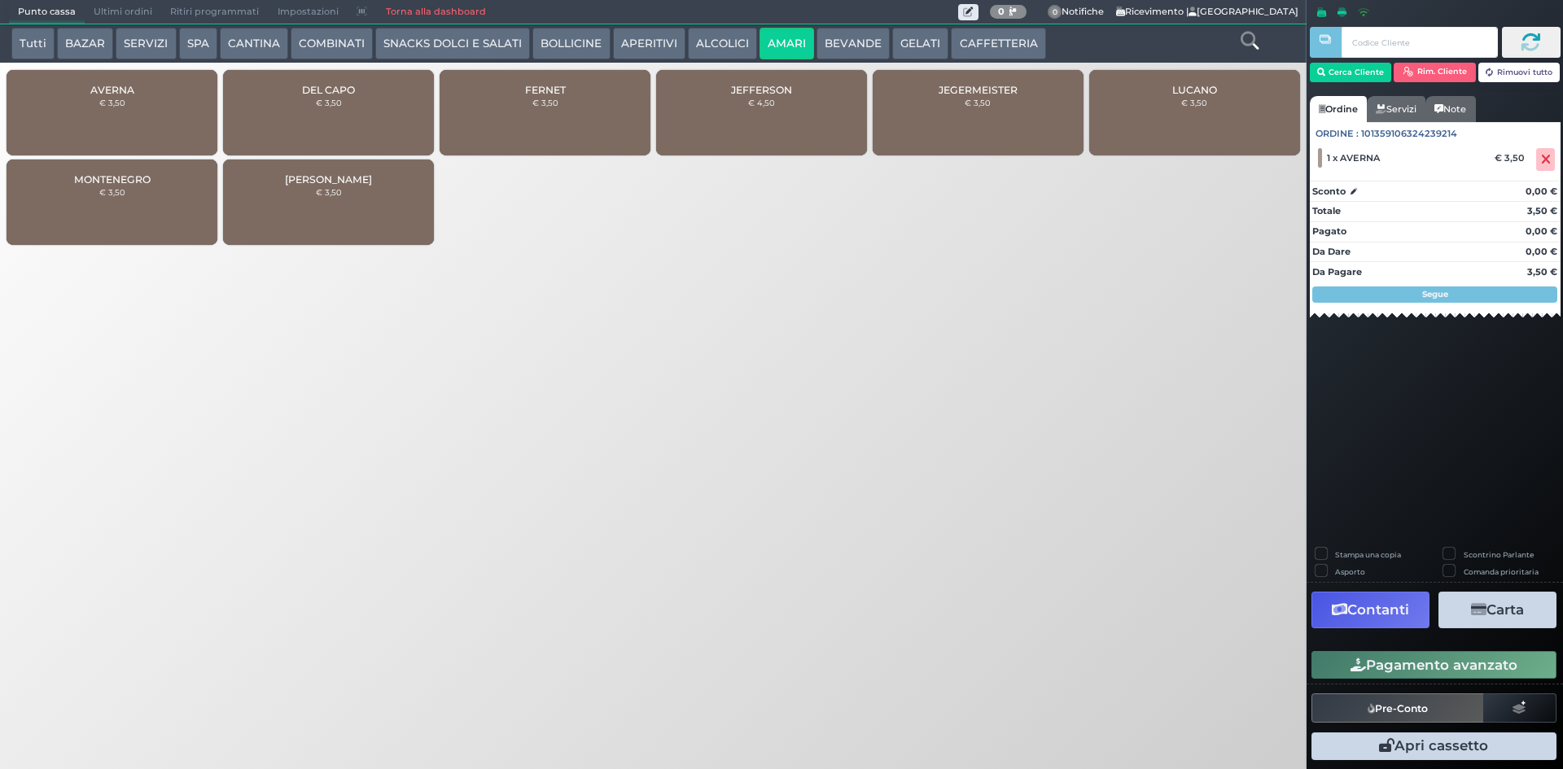
click at [1442, 654] on button "Pagamento avanzato" at bounding box center [1433, 665] width 245 height 28
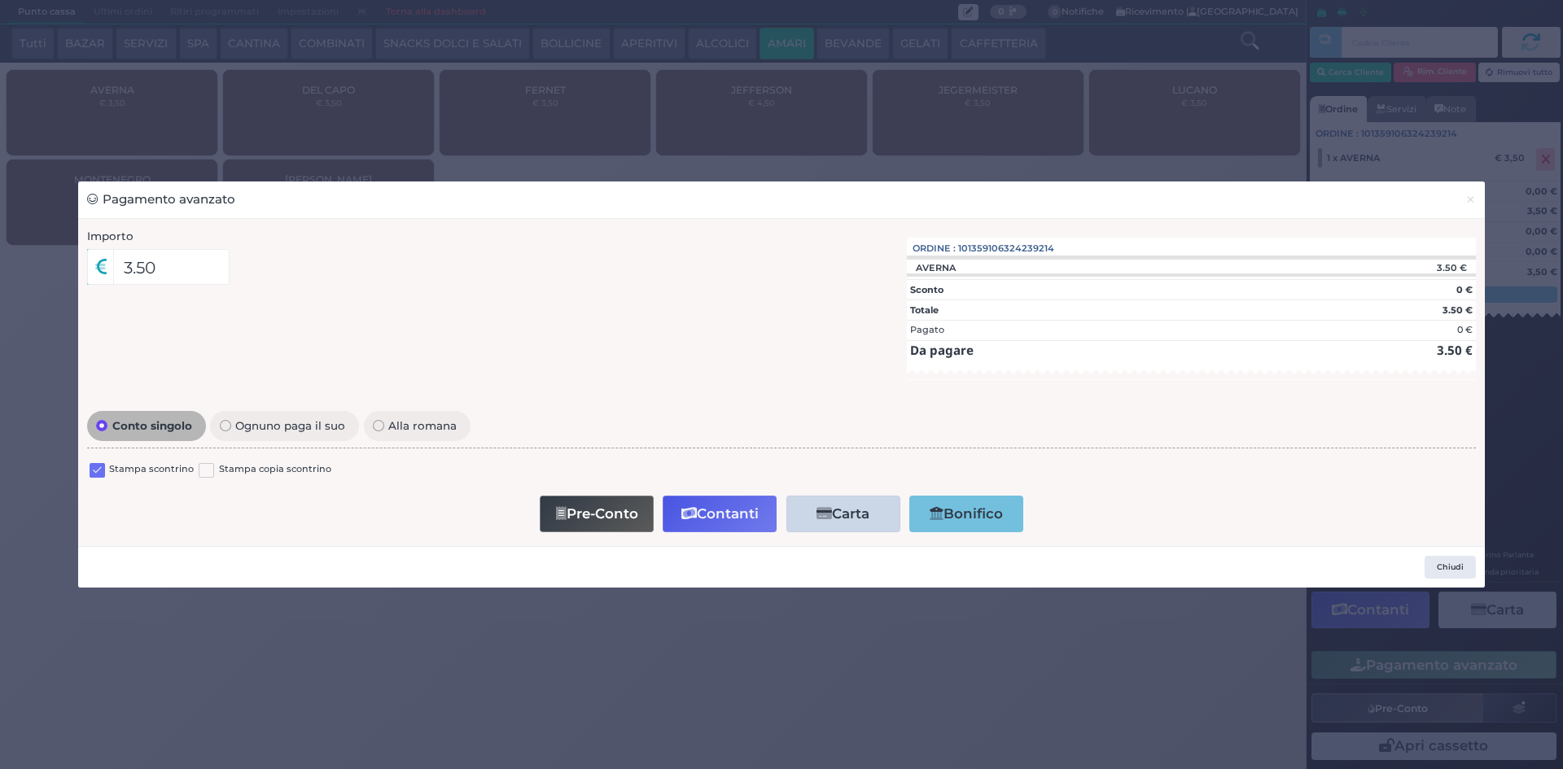
click at [94, 474] on label at bounding box center [97, 470] width 15 height 15
click at [0, 0] on input "checkbox" at bounding box center [0, 0] width 0 height 0
click at [689, 517] on icon "button" at bounding box center [688, 514] width 15 height 14
